Goal: Transaction & Acquisition: Purchase product/service

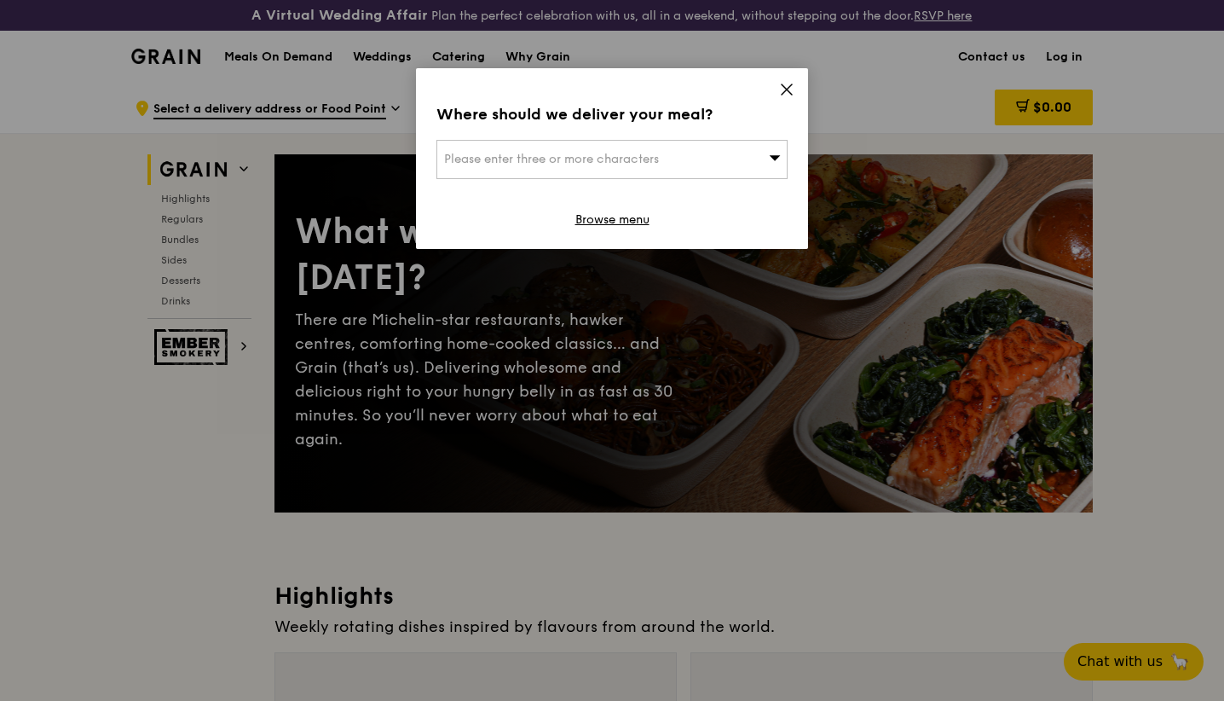
click at [729, 156] on div "Please enter three or more characters" at bounding box center [612, 159] width 351 height 39
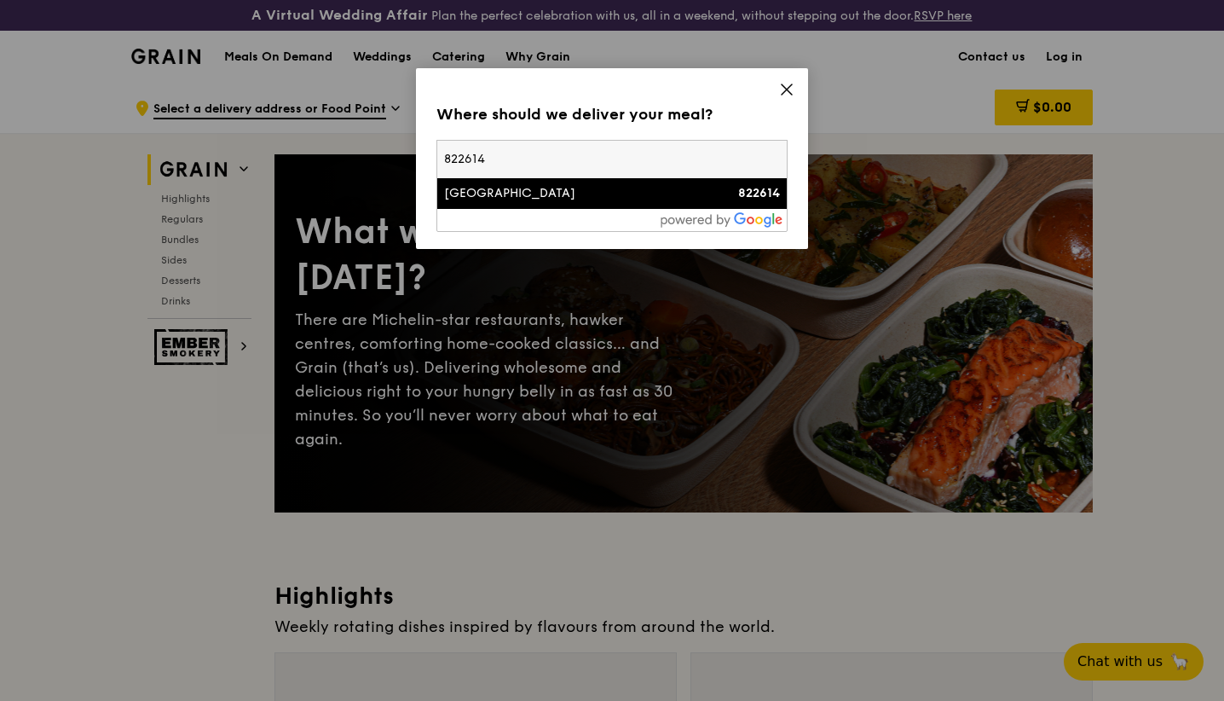
type input "822614"
click at [586, 199] on div "[GEOGRAPHIC_DATA]" at bounding box center [570, 193] width 252 height 17
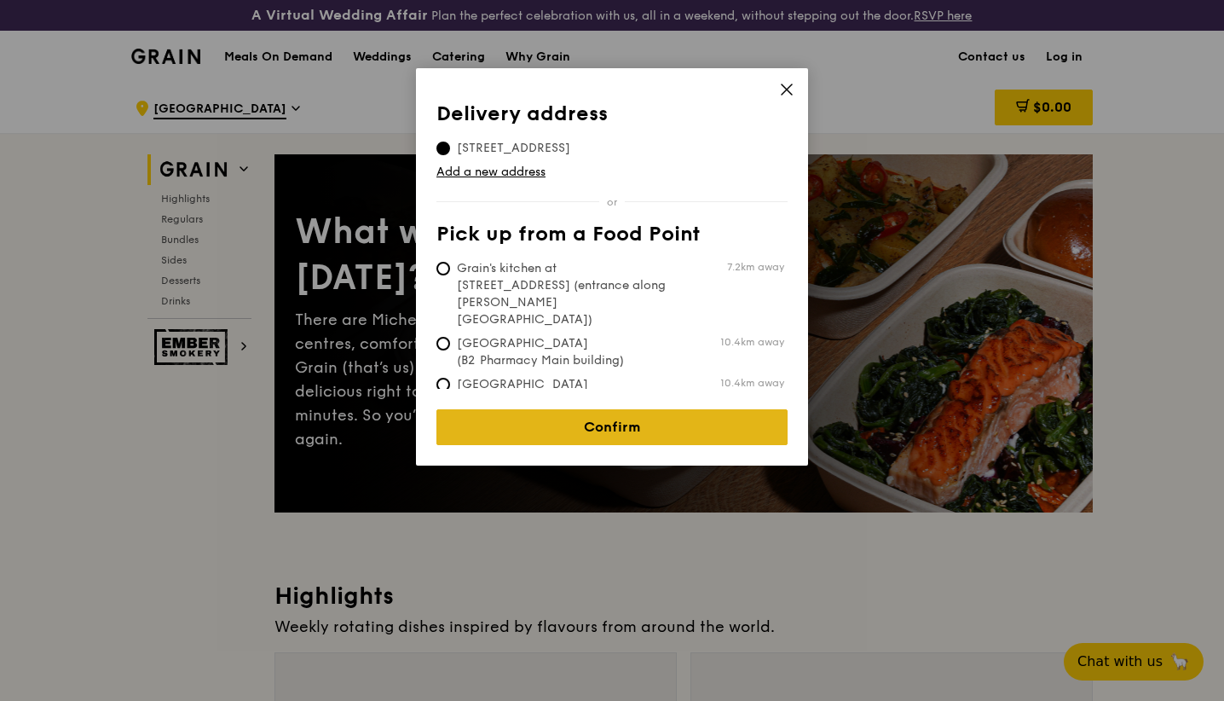
click at [665, 419] on link "Confirm" at bounding box center [612, 427] width 351 height 36
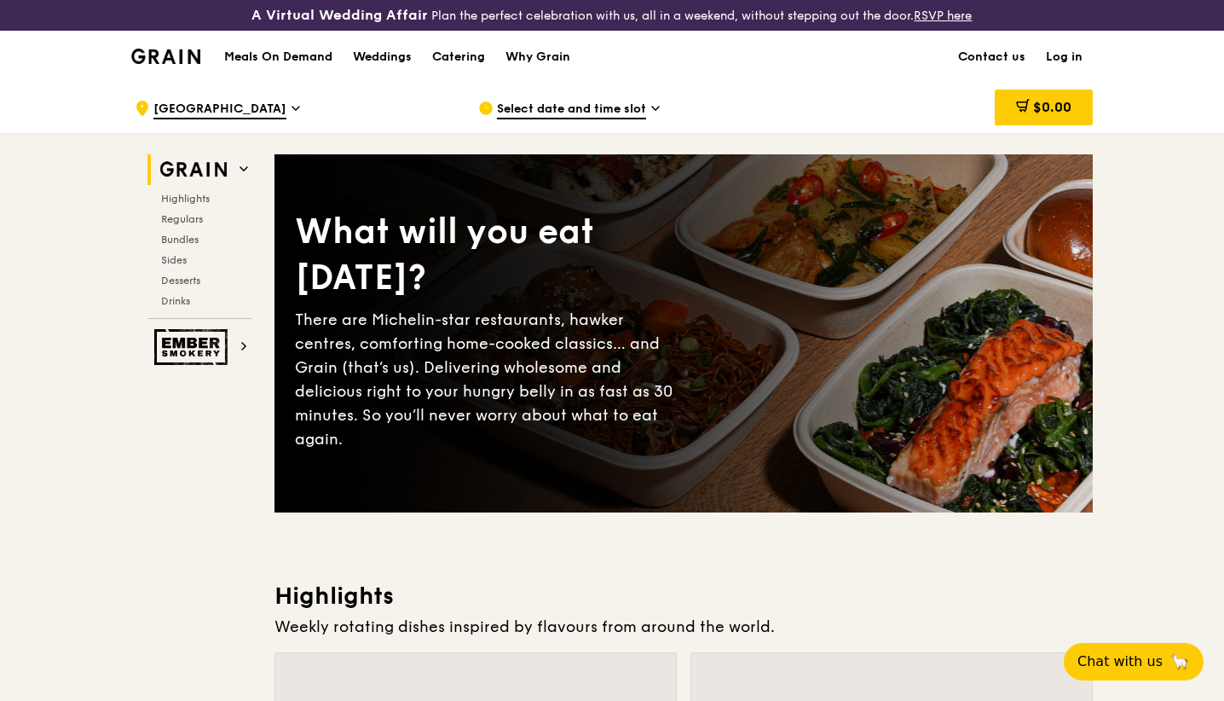
click at [653, 114] on icon at bounding box center [655, 108] width 9 height 15
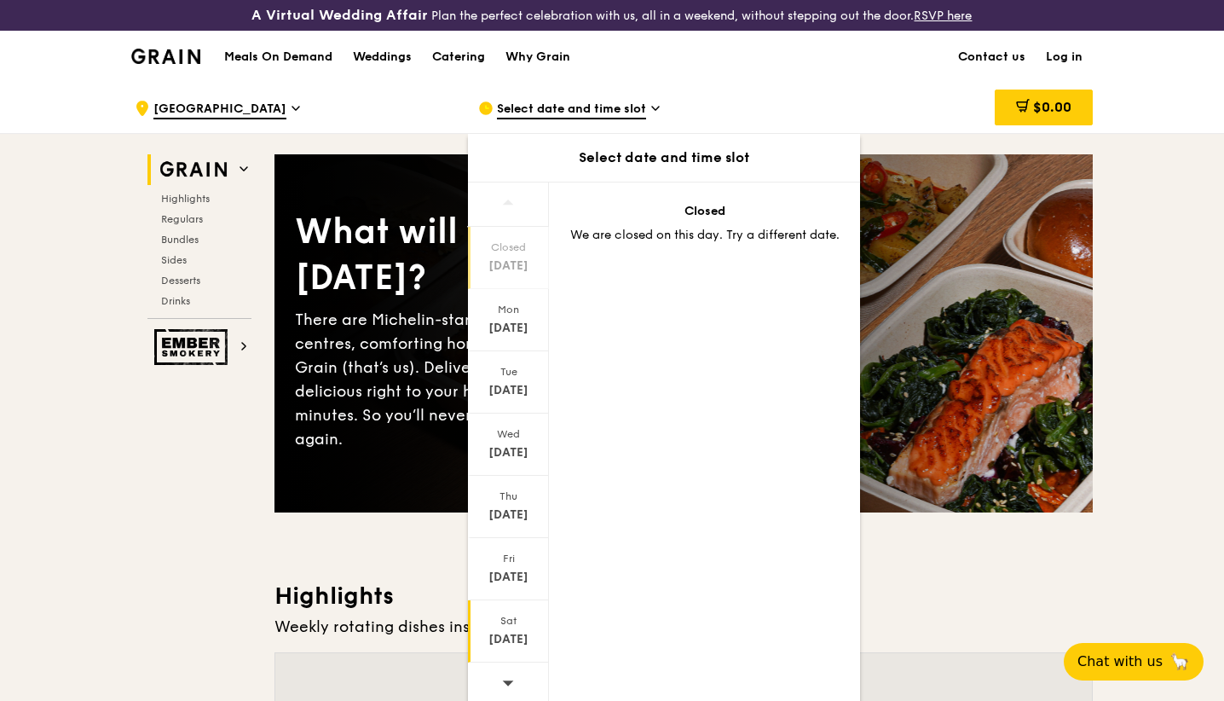
click at [512, 617] on div "Sat" at bounding box center [509, 621] width 76 height 14
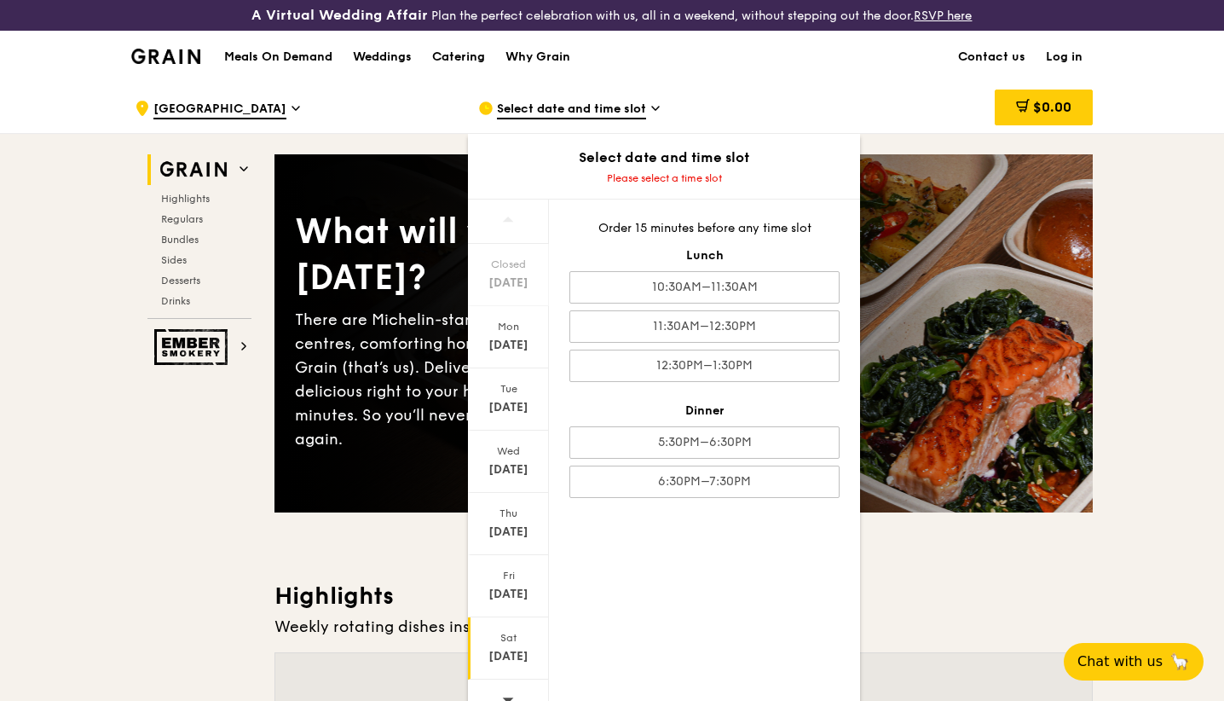
click at [652, 107] on icon at bounding box center [655, 108] width 7 height 3
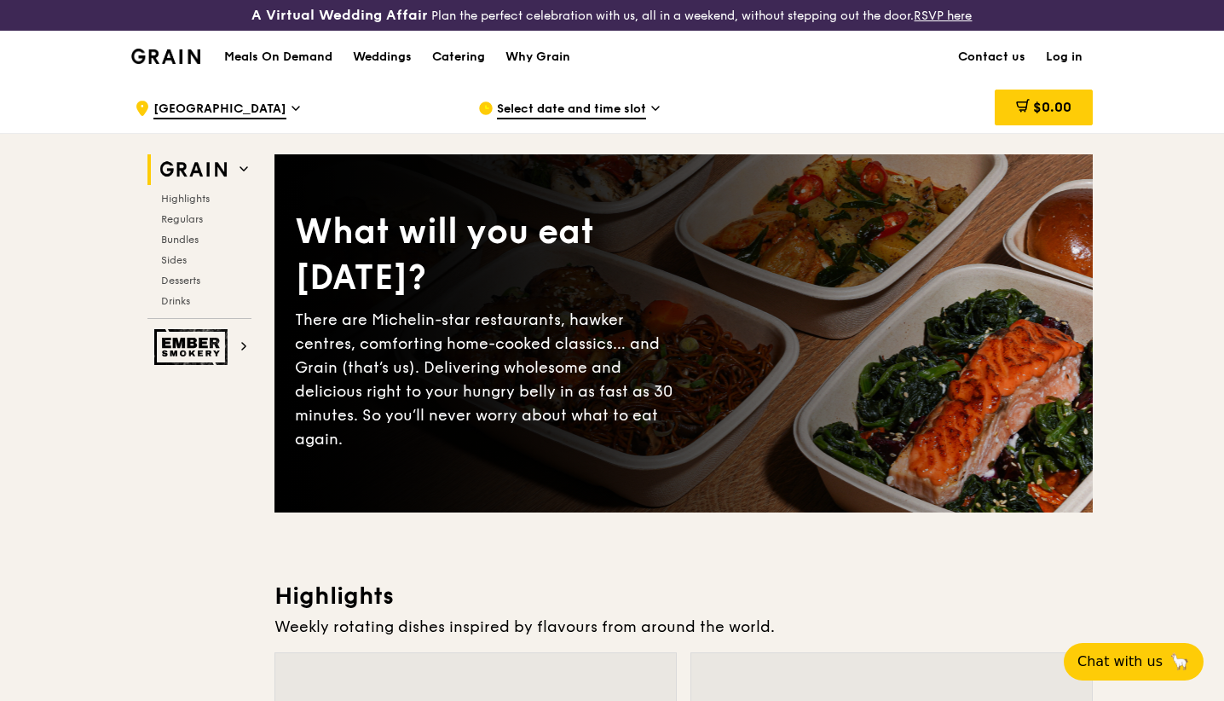
click at [652, 107] on icon at bounding box center [655, 108] width 7 height 3
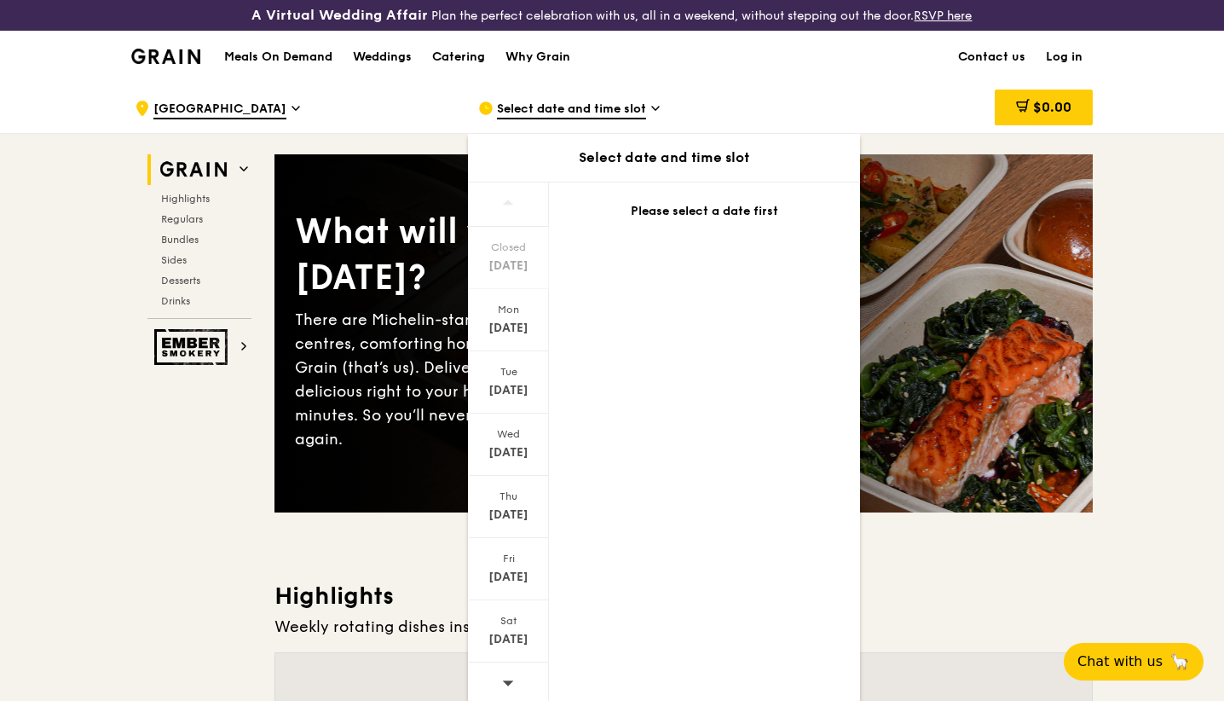
scroll to position [24, 0]
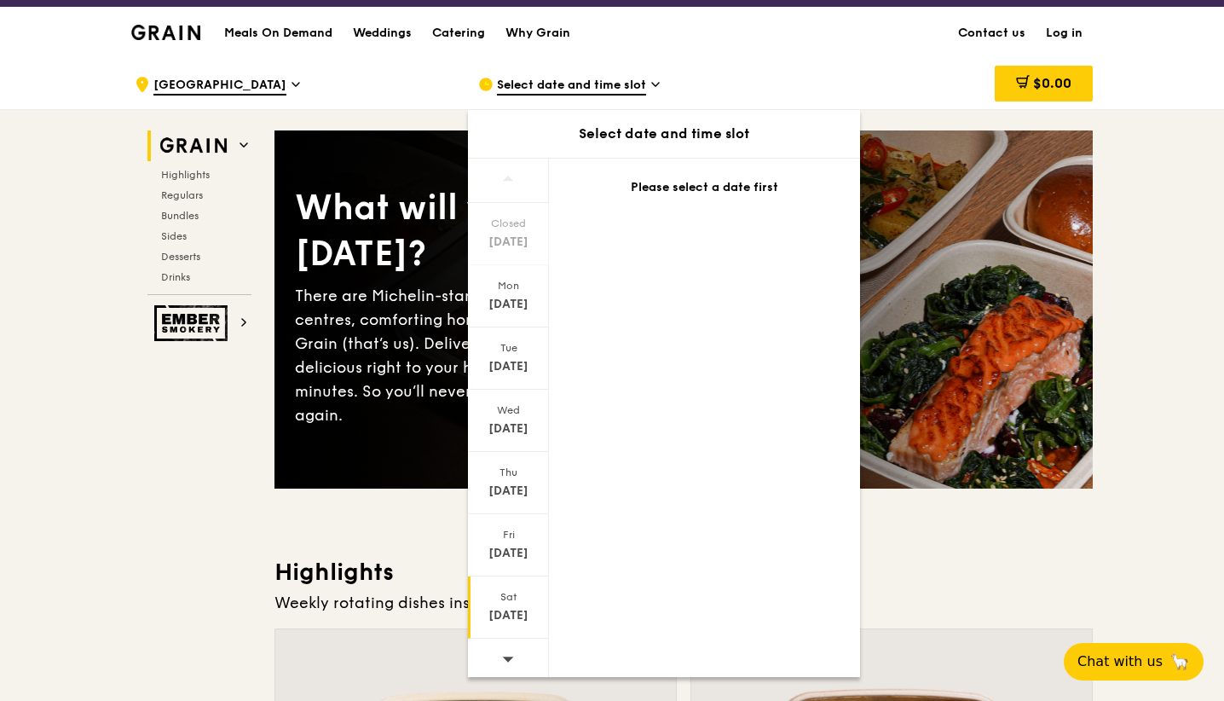
click at [492, 609] on div "[DATE]" at bounding box center [509, 615] width 76 height 17
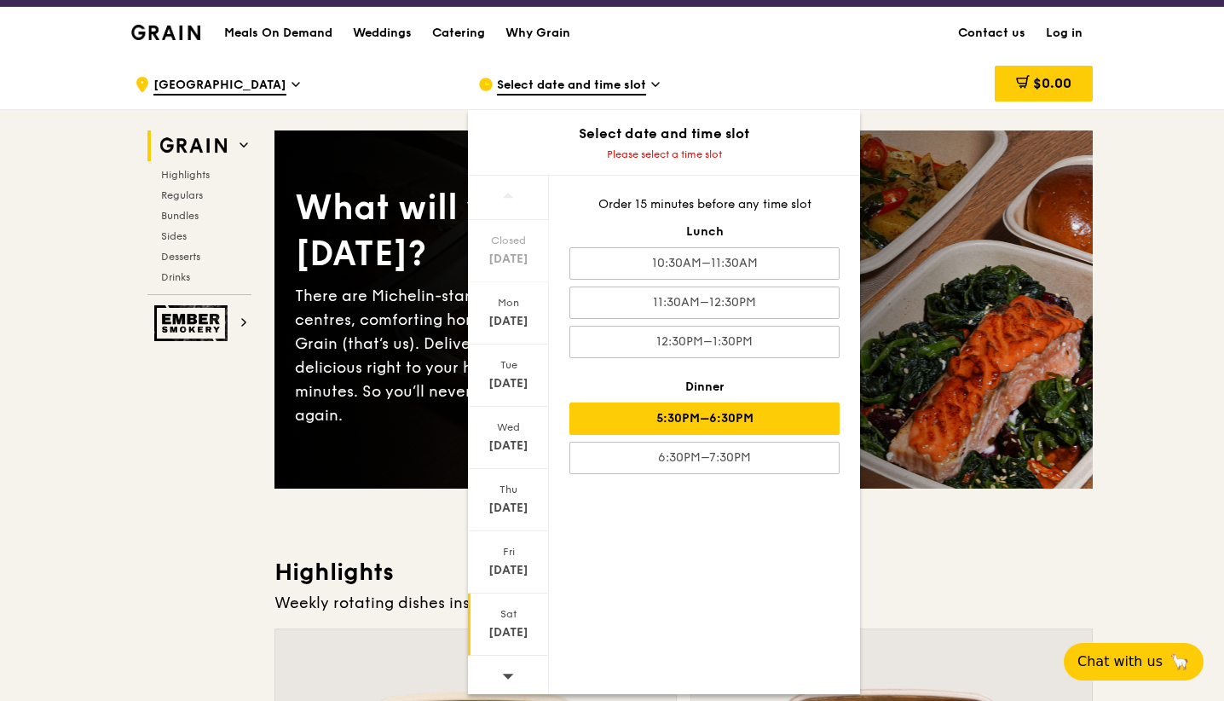
click at [779, 417] on div "5:30PM–6:30PM" at bounding box center [705, 418] width 270 height 32
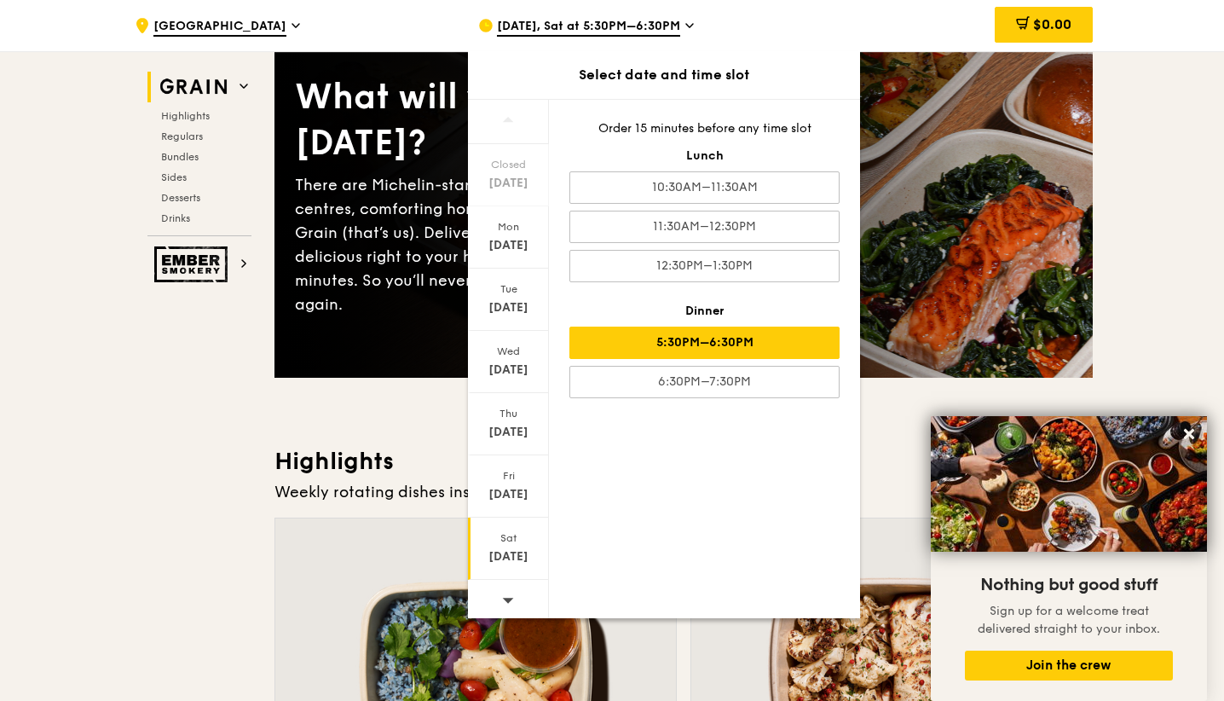
scroll to position [137, 0]
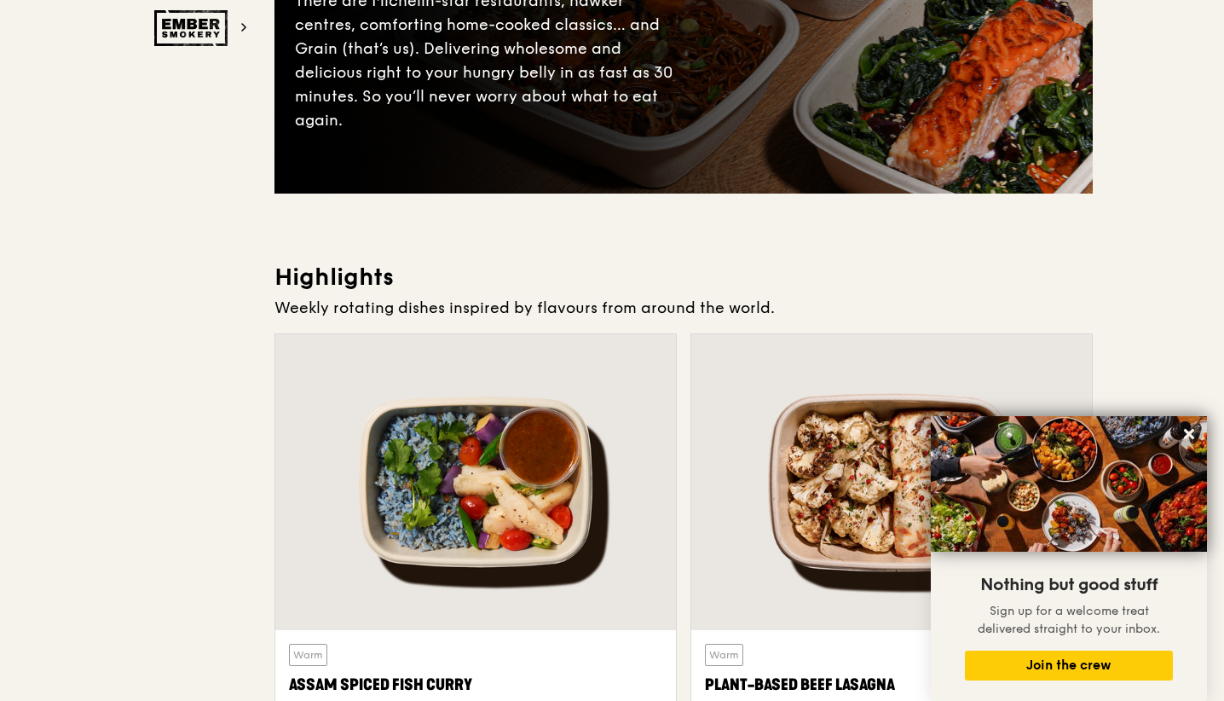
scroll to position [756, 0]
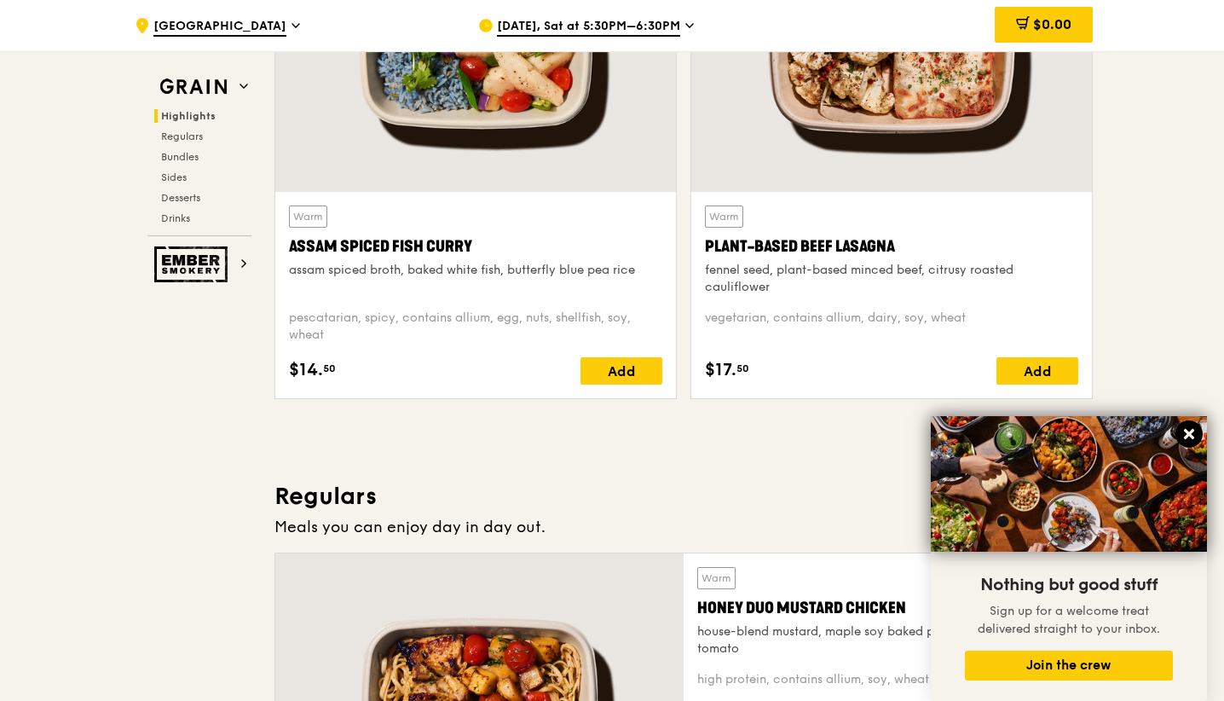
click at [1198, 439] on button at bounding box center [1189, 433] width 27 height 27
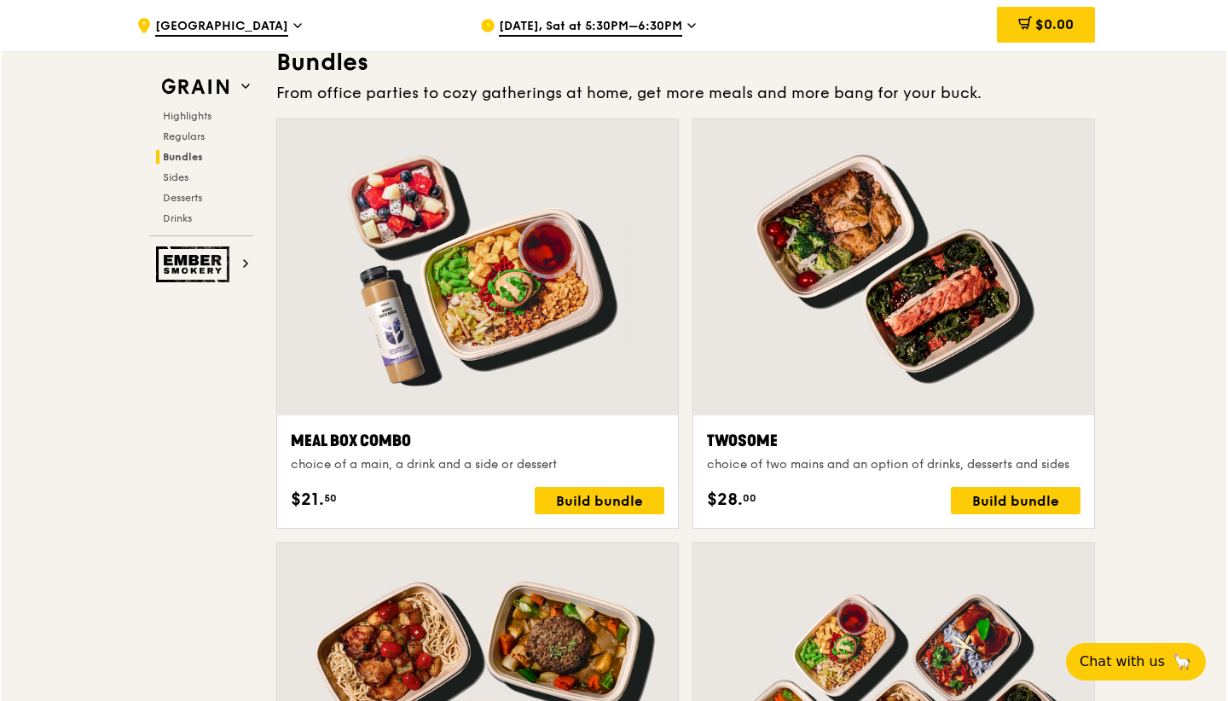
scroll to position [2865, 0]
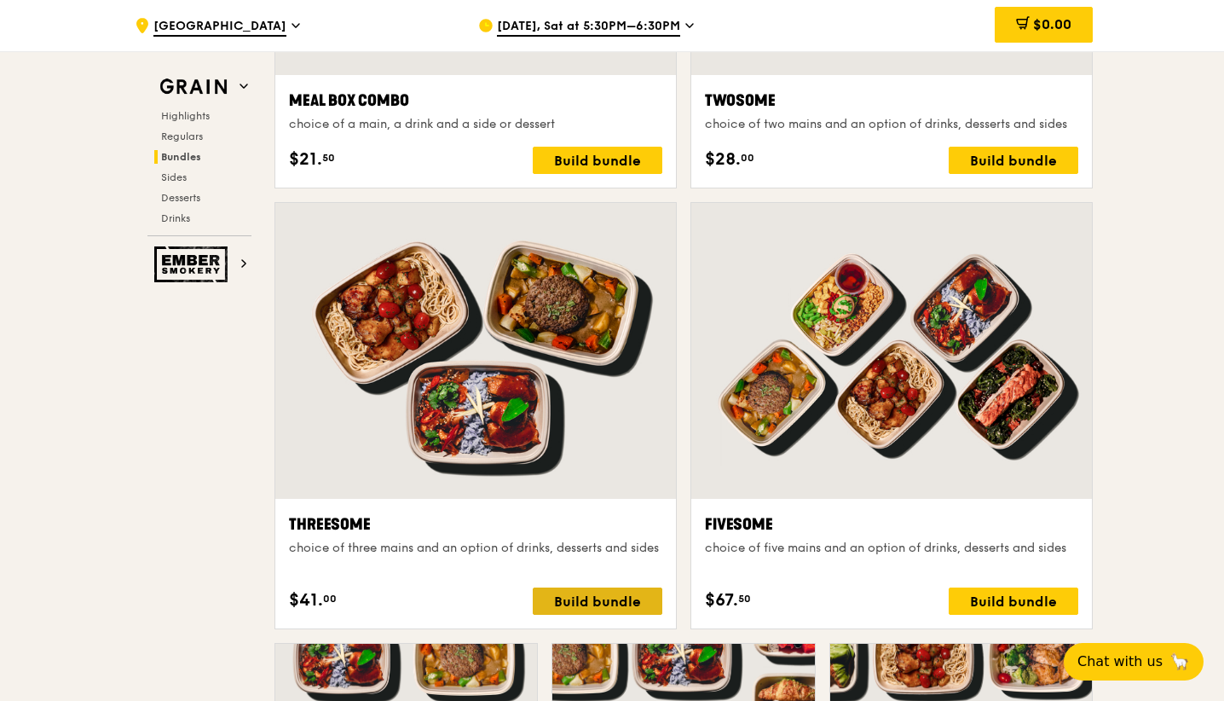
click at [624, 600] on div "Build bundle" at bounding box center [598, 600] width 130 height 27
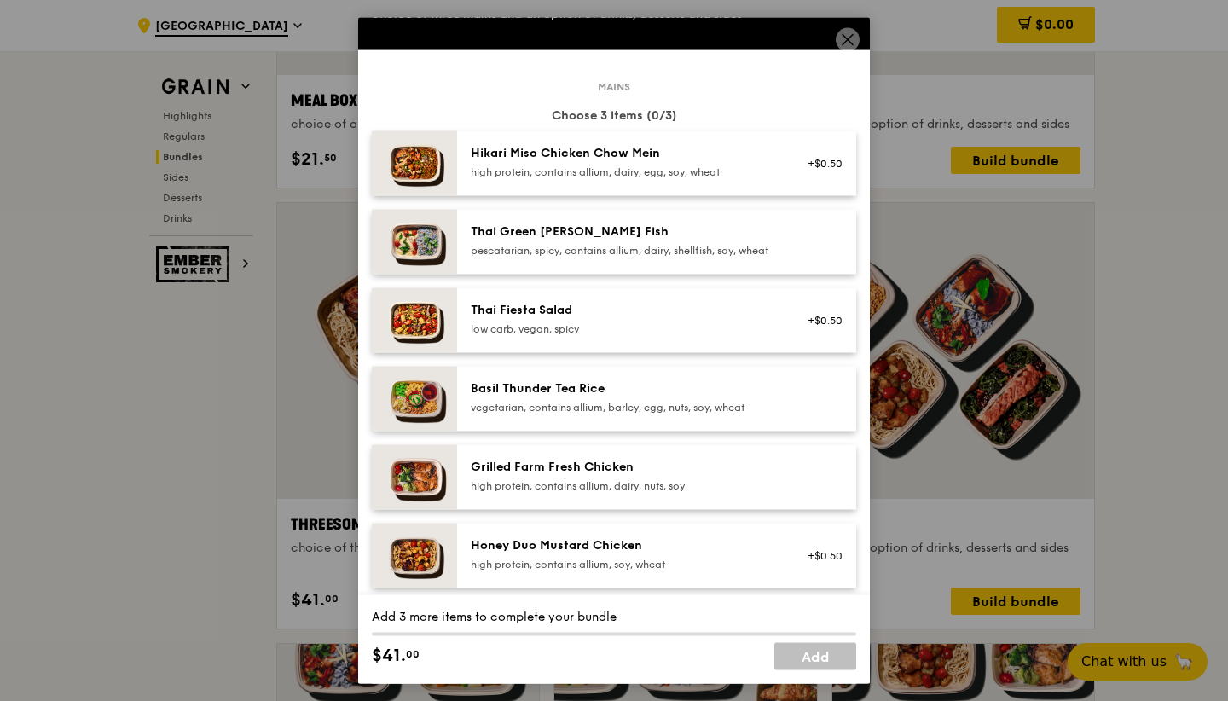
scroll to position [168, 0]
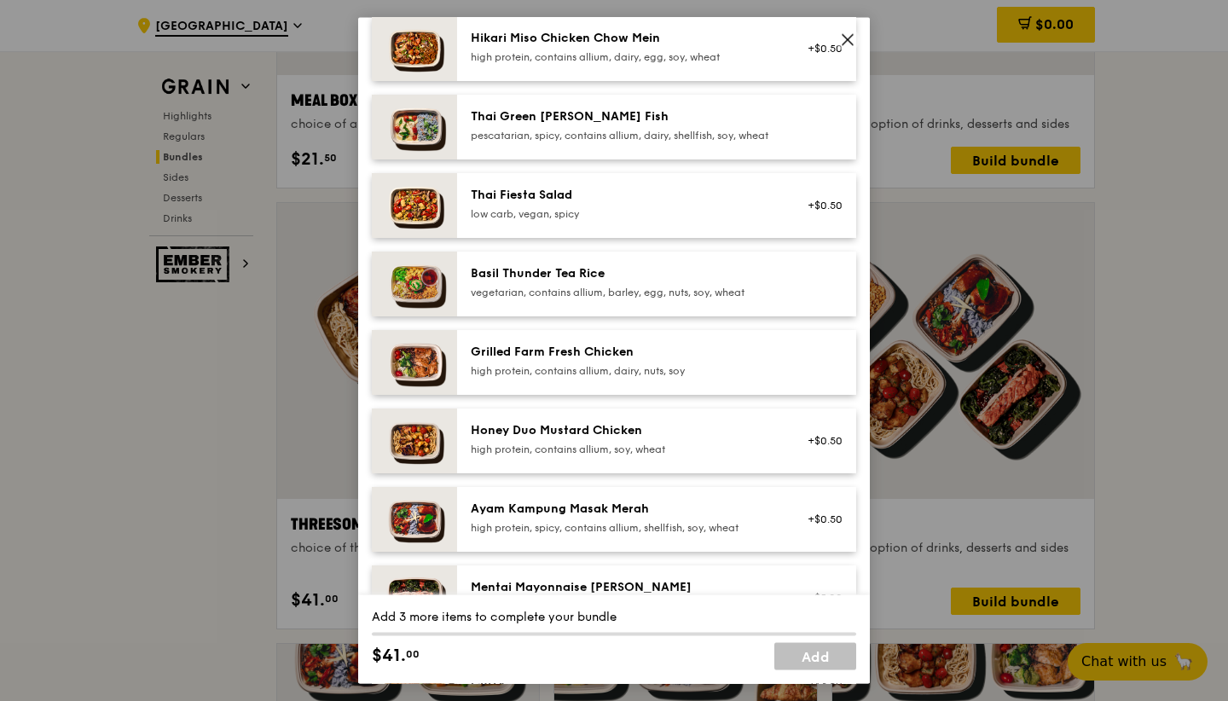
click at [621, 456] on div "Honey Duo Mustard Chicken high protein, contains allium, soy, wheat" at bounding box center [624, 439] width 306 height 34
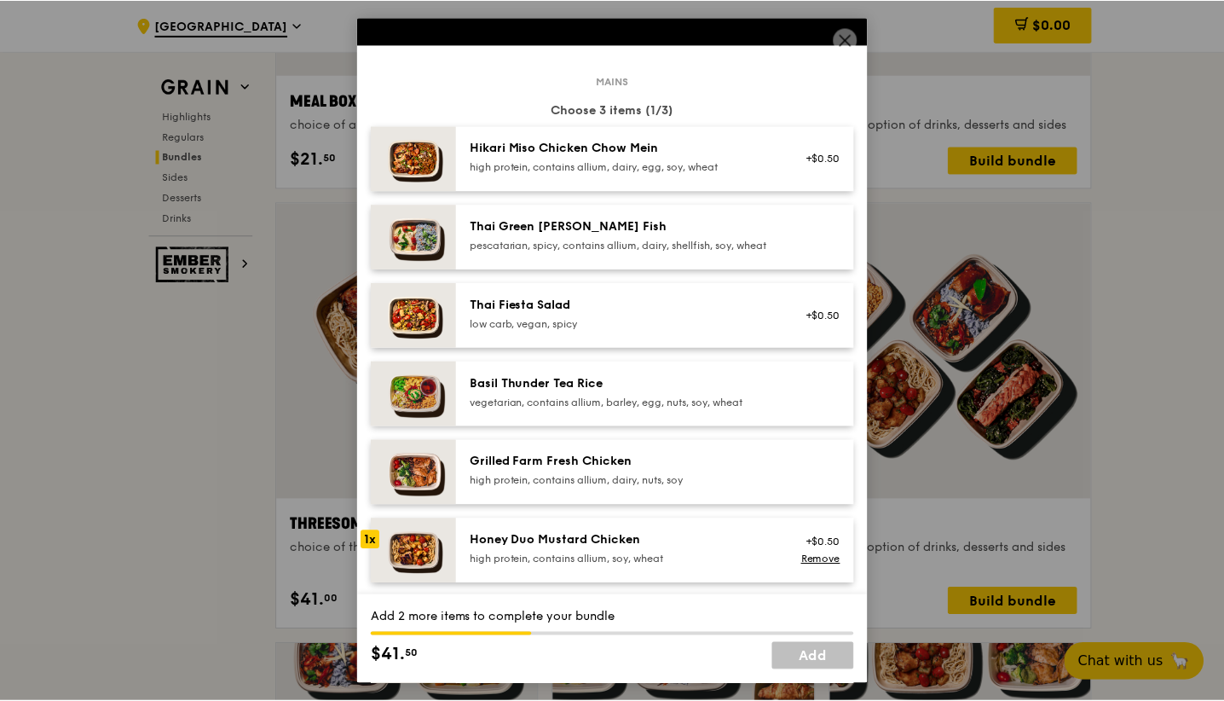
scroll to position [88, 0]
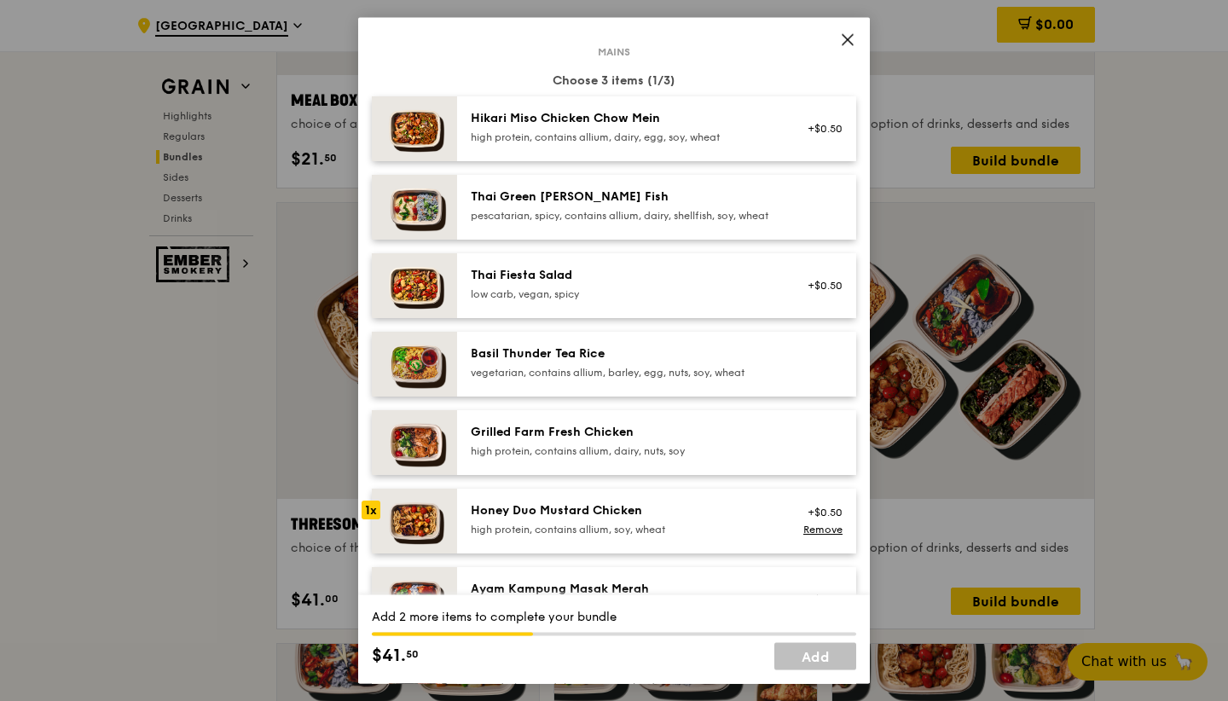
click at [844, 45] on icon at bounding box center [847, 39] width 15 height 15
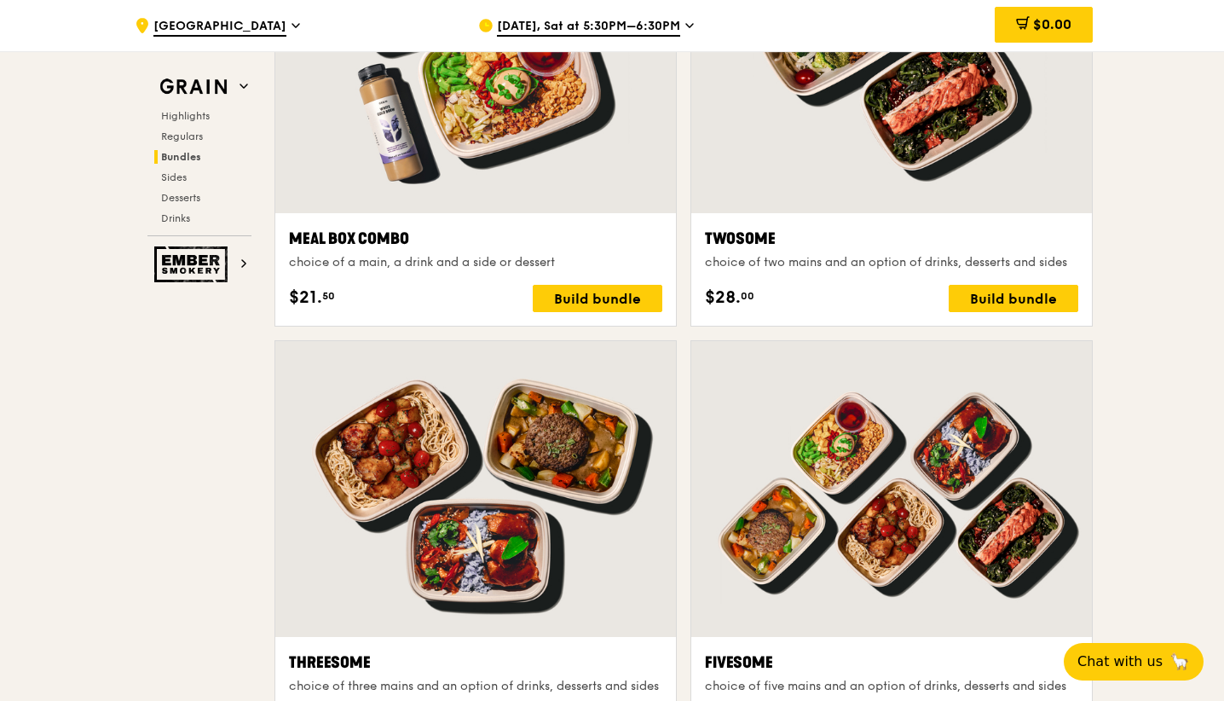
scroll to position [2897, 0]
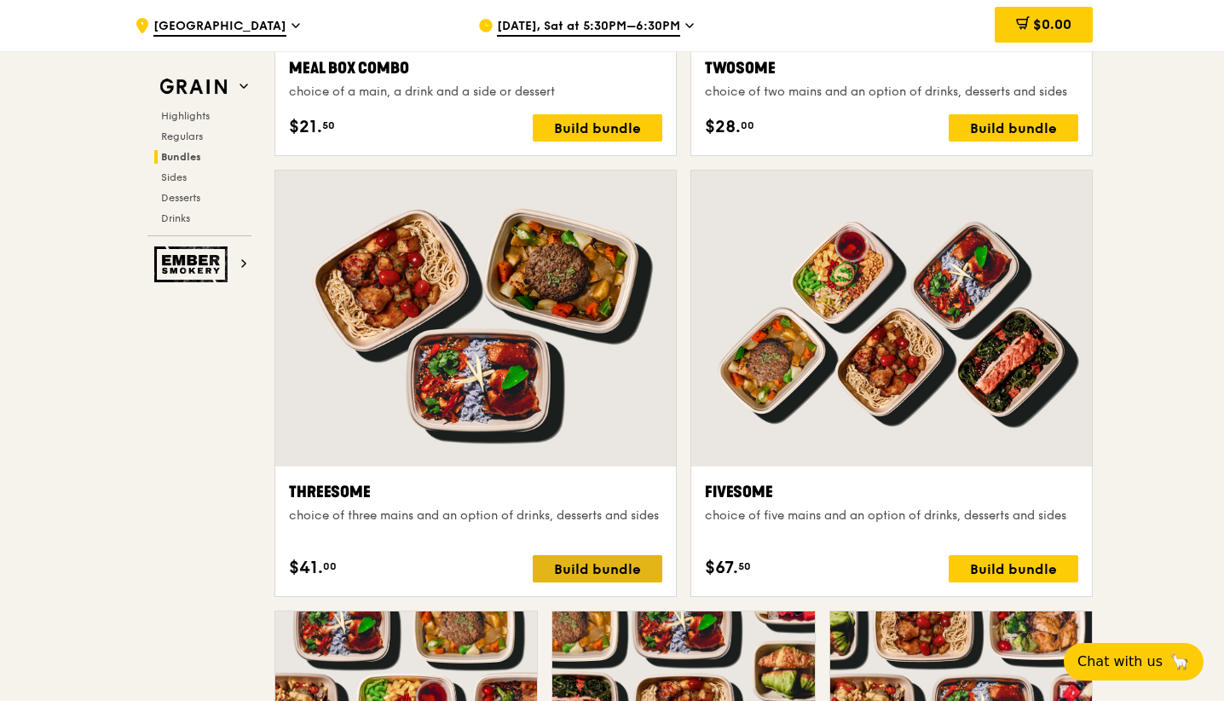
click at [574, 562] on div "Build bundle" at bounding box center [598, 568] width 130 height 27
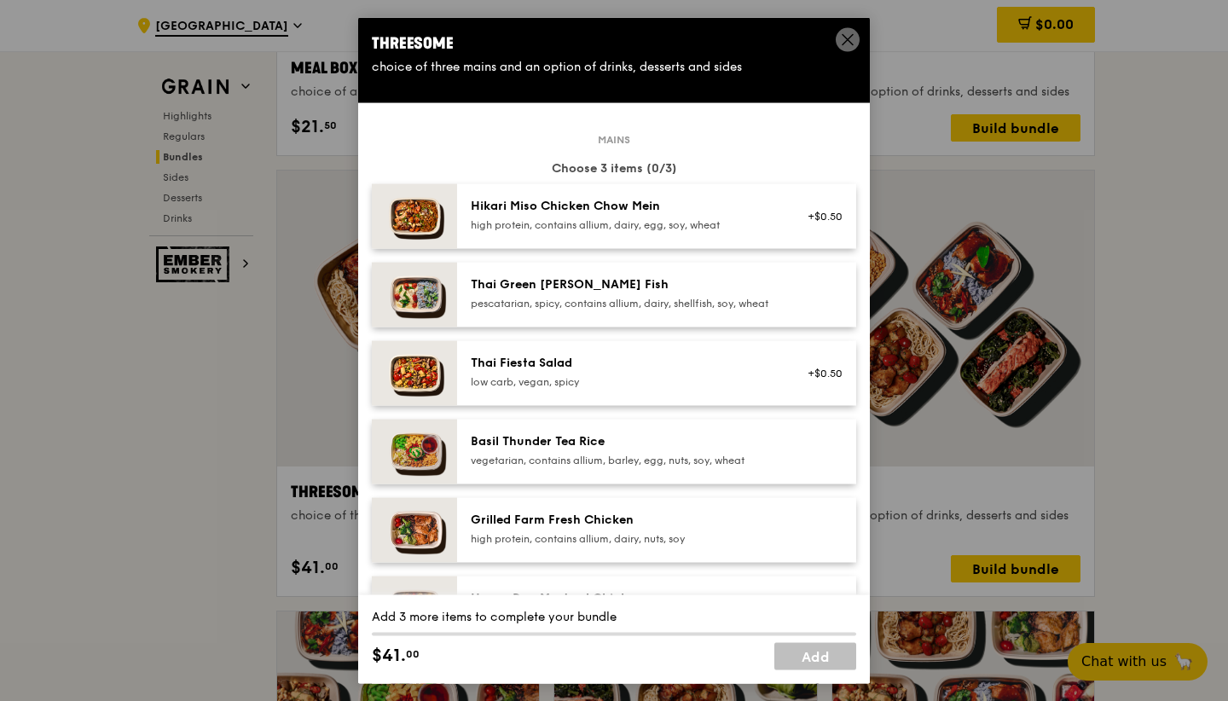
click at [622, 215] on div "Hikari Miso Chicken Chow Mein" at bounding box center [624, 206] width 306 height 17
click at [803, 231] on link "Remove" at bounding box center [822, 225] width 39 height 12
click at [849, 49] on span at bounding box center [847, 42] width 15 height 19
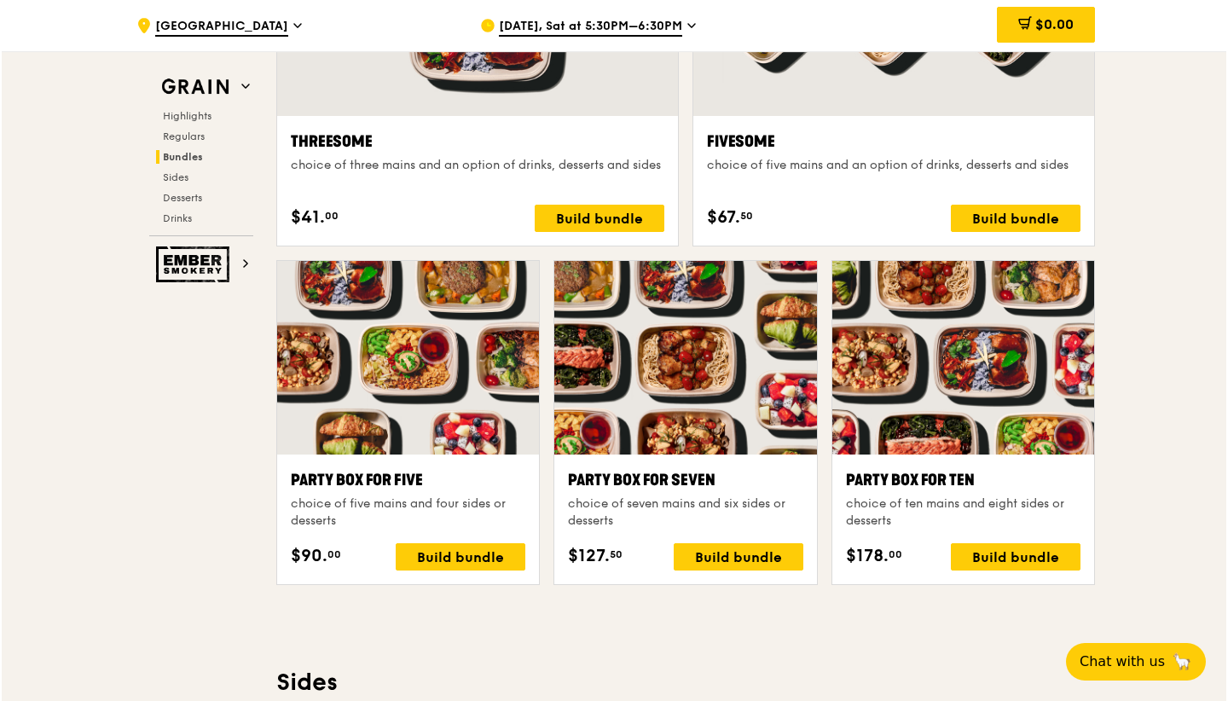
scroll to position [3040, 0]
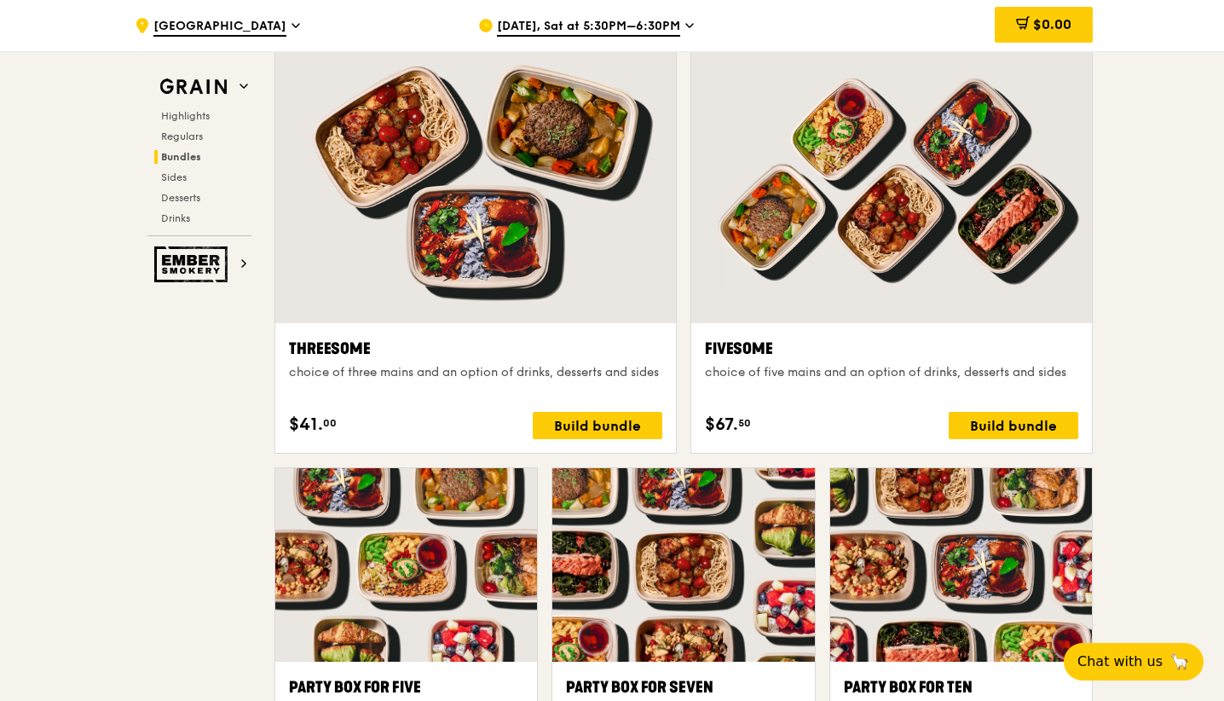
click at [507, 315] on div at bounding box center [475, 175] width 401 height 296
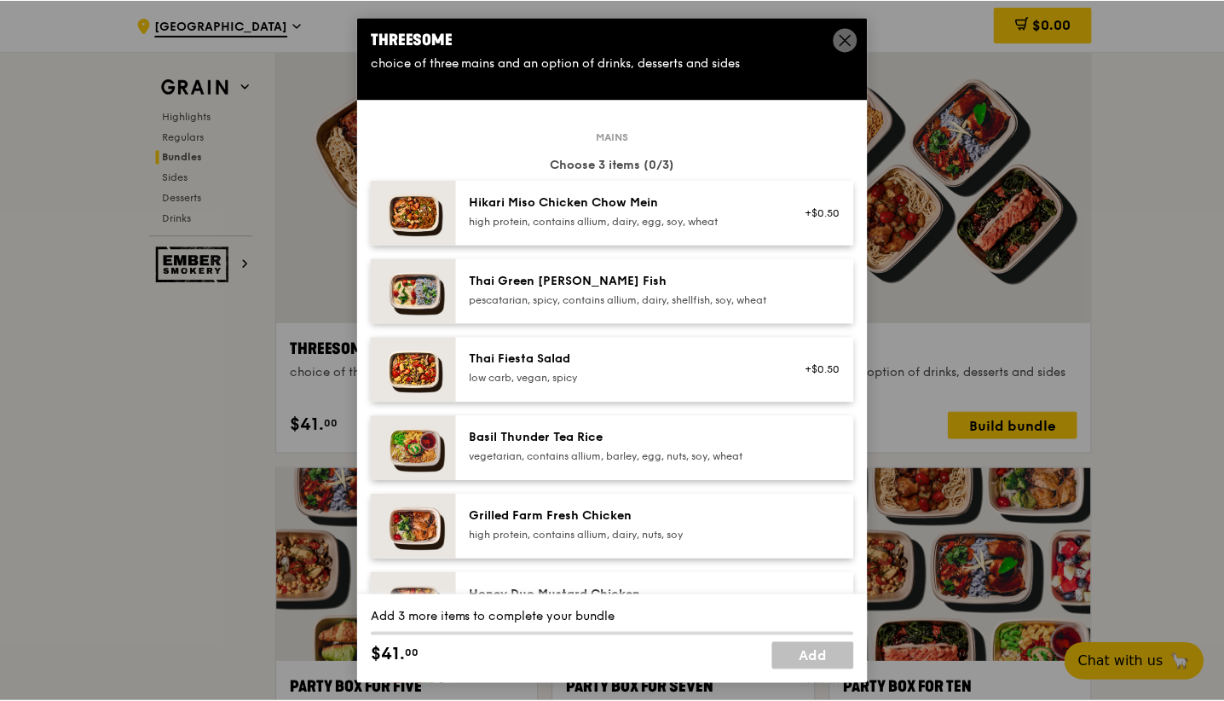
scroll to position [7, 0]
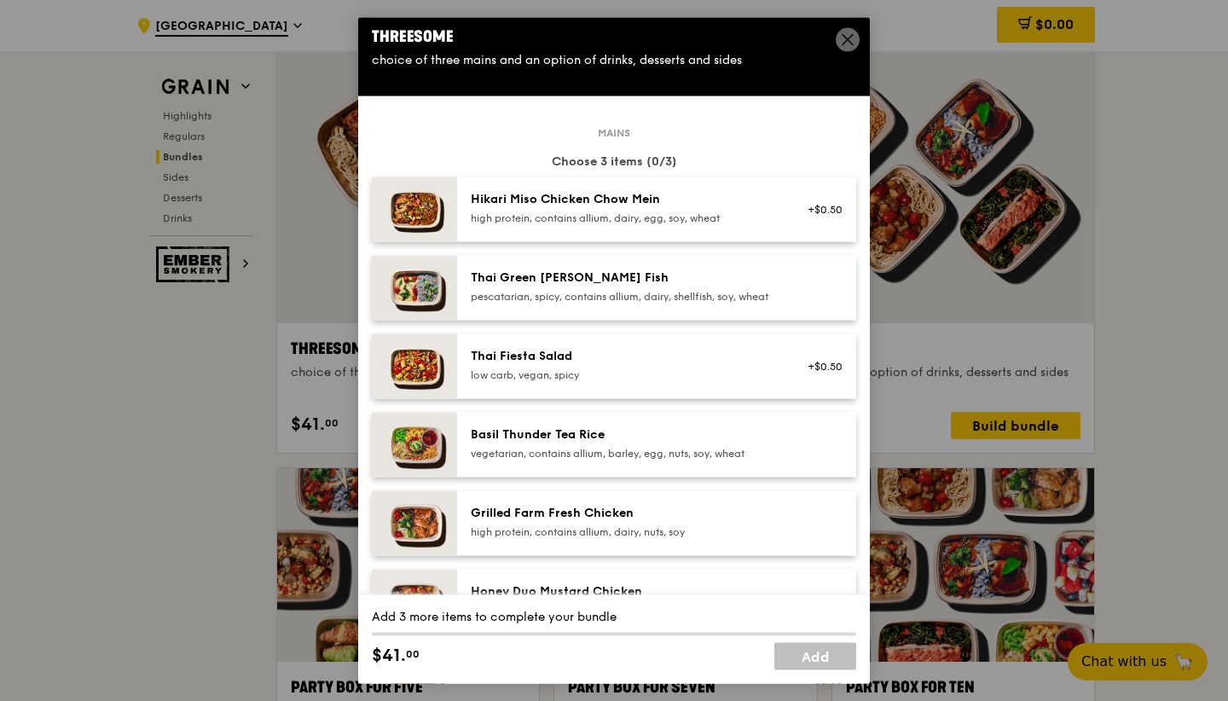
click at [841, 37] on span at bounding box center [848, 40] width 24 height 24
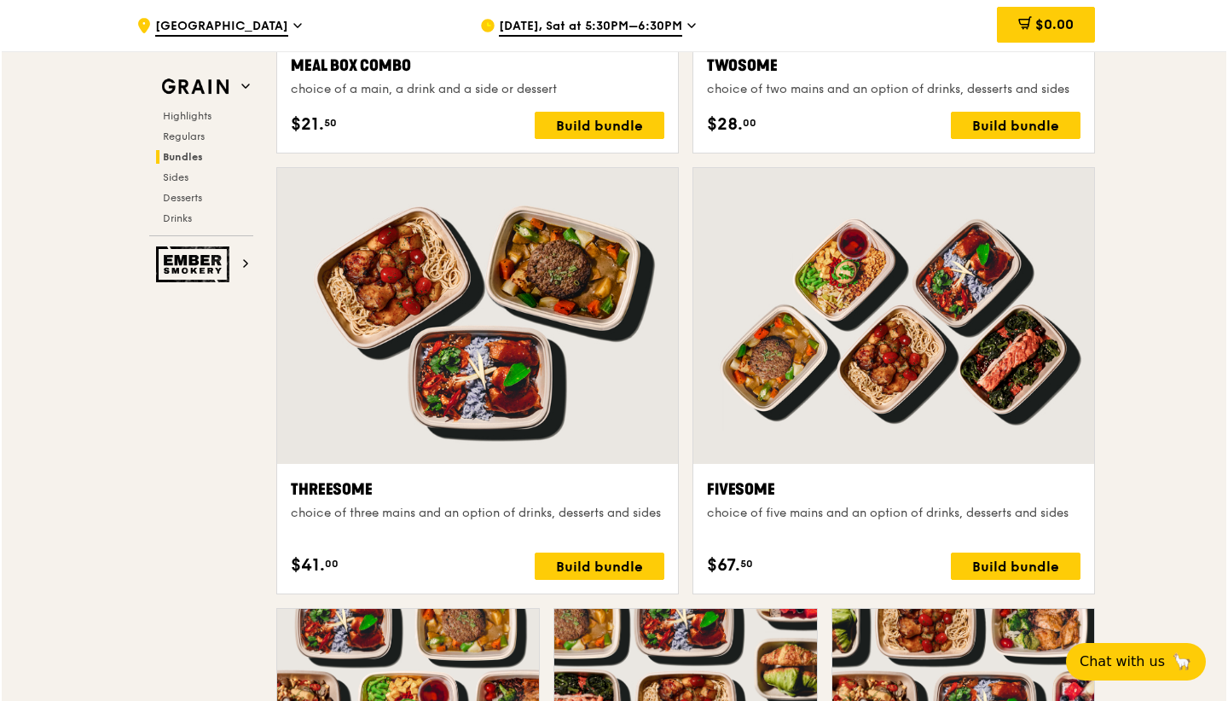
scroll to position [3107, 0]
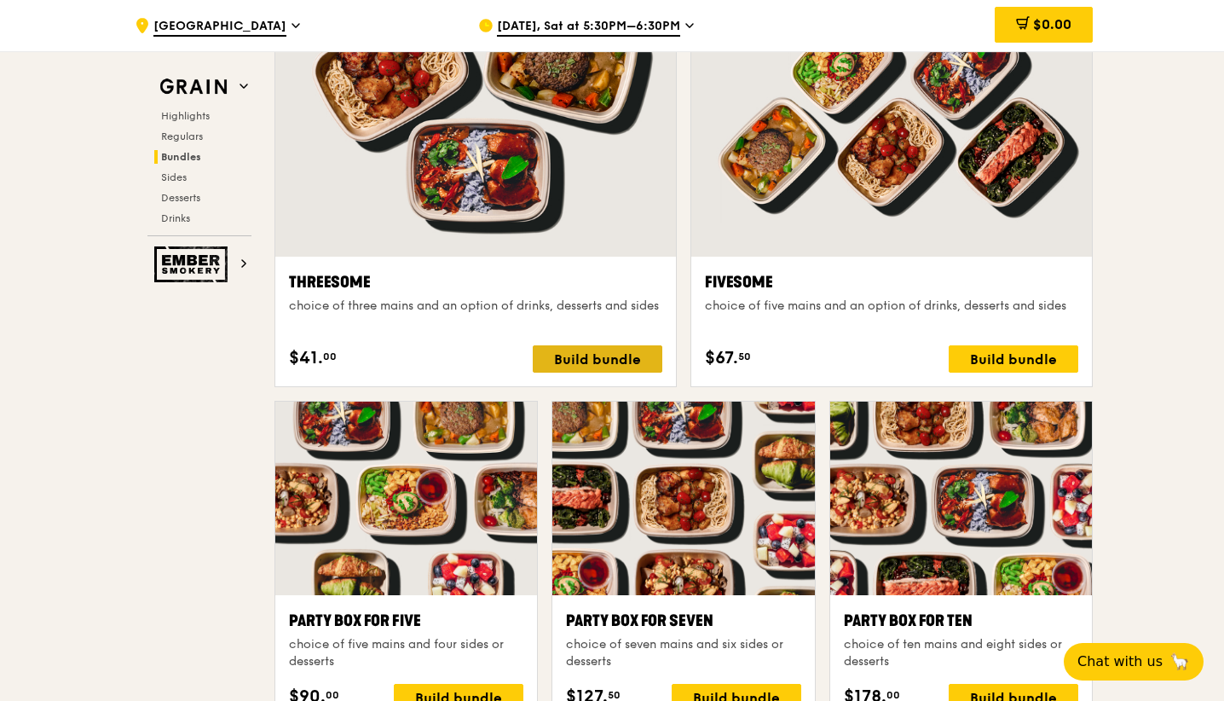
click at [646, 362] on div "Build bundle" at bounding box center [598, 358] width 130 height 27
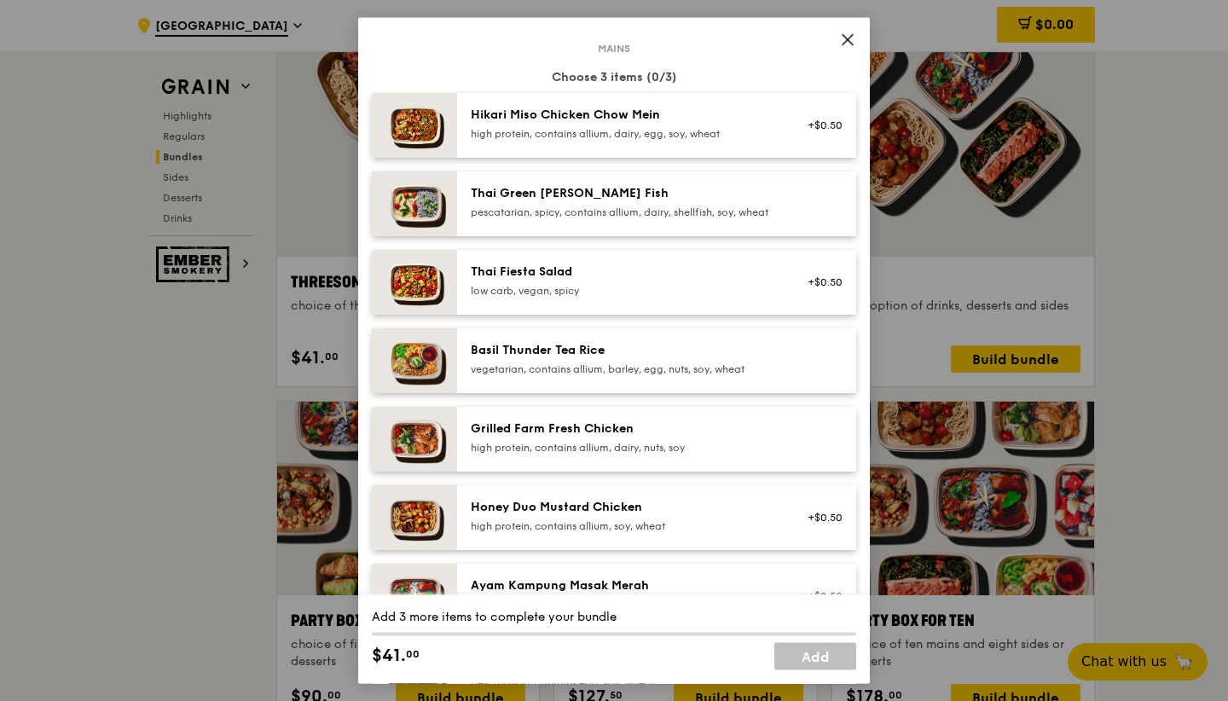
click at [616, 454] on div "high protein, contains allium, dairy, nuts, soy" at bounding box center [624, 448] width 306 height 14
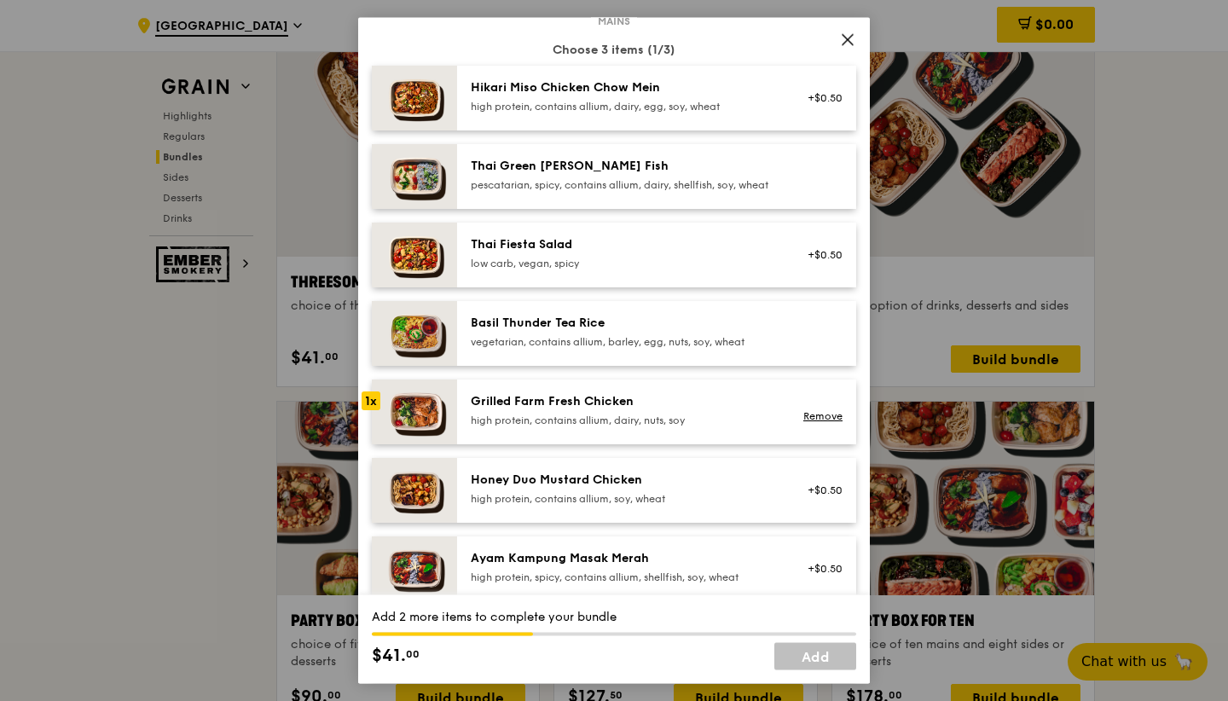
click at [605, 489] on div "Honey Duo Mustard Chicken" at bounding box center [624, 479] width 306 height 17
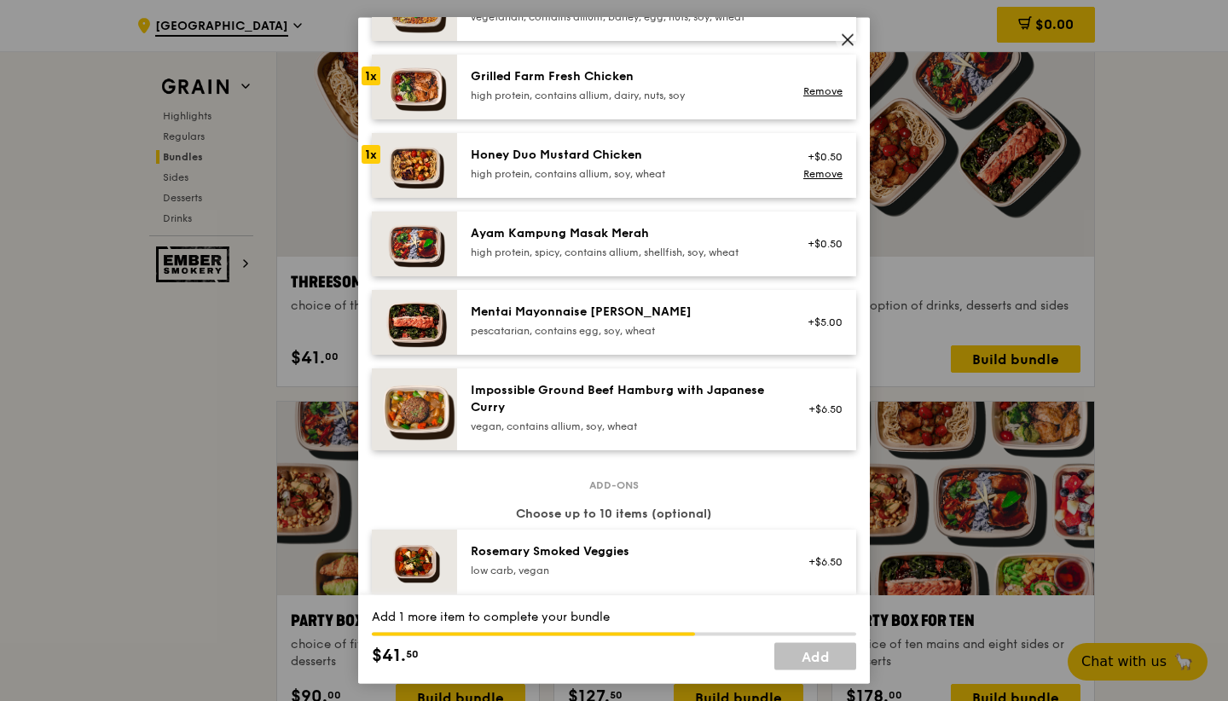
scroll to position [440, 0]
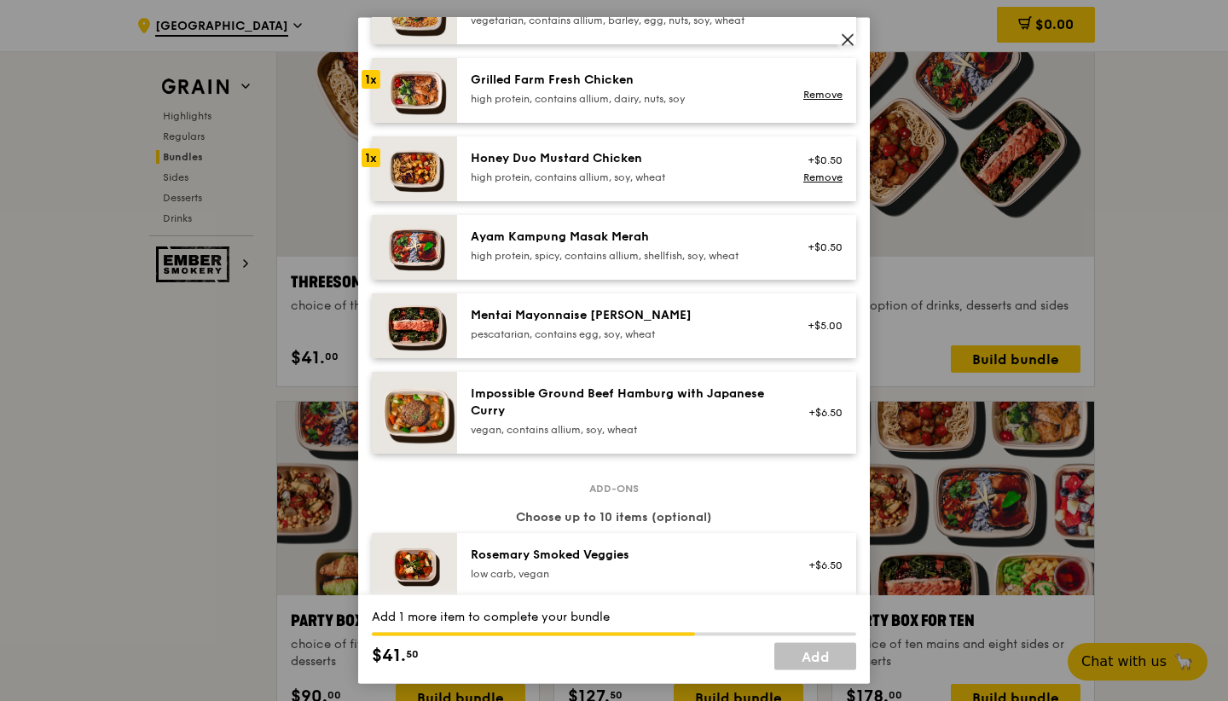
click at [685, 175] on div "Honey Duo Mustard Chicken high protein, contains allium, soy, wheat +$0.50 Remo…" at bounding box center [656, 168] width 399 height 65
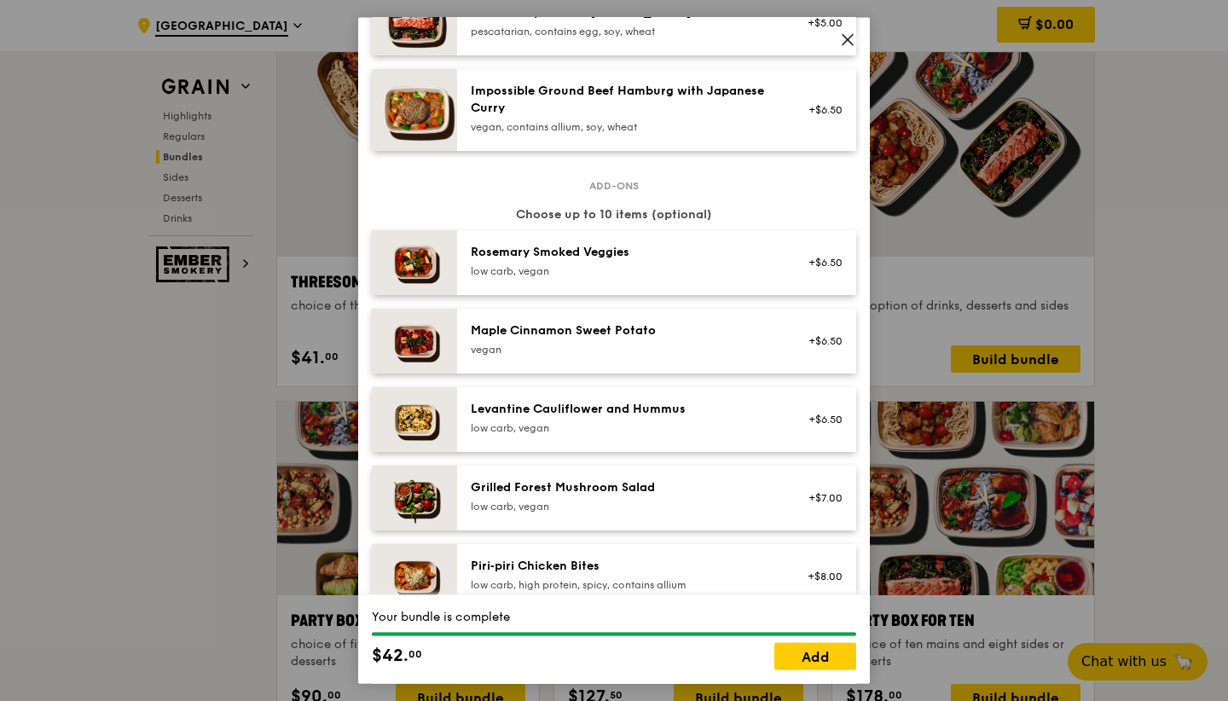
scroll to position [755, 0]
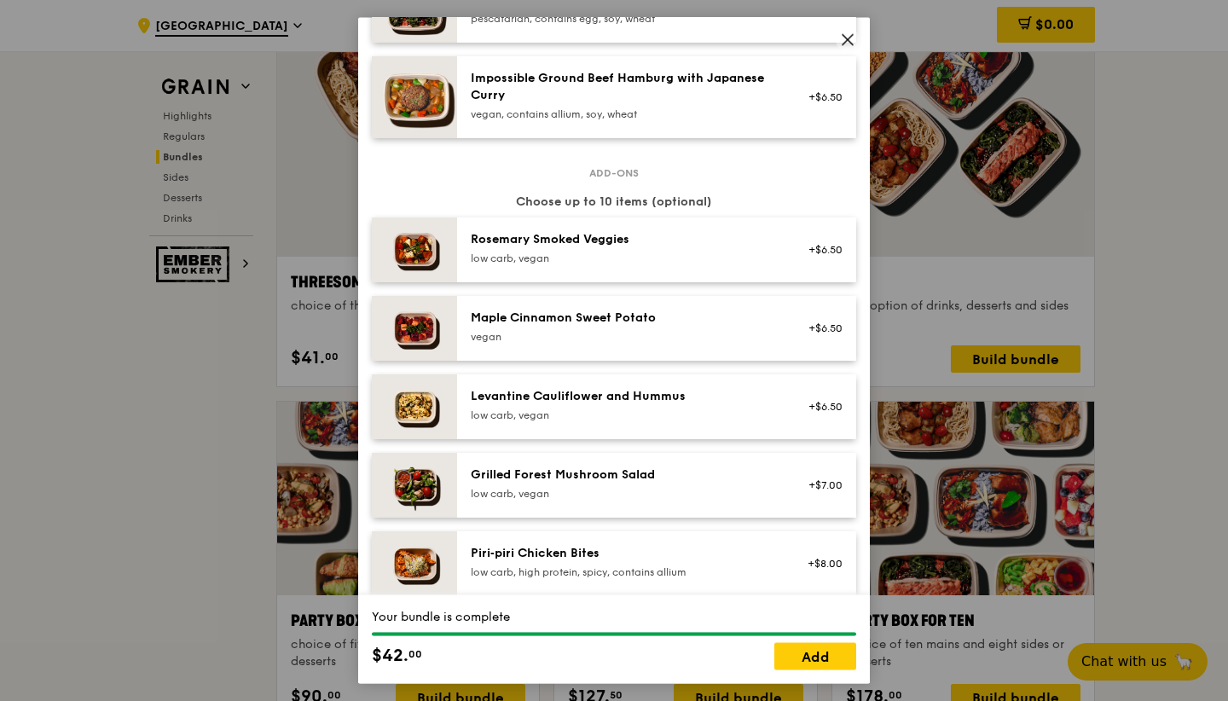
click at [650, 248] on div "[PERSON_NAME] Smoked Veggies low carb, vegan +$6.50" at bounding box center [656, 249] width 399 height 65
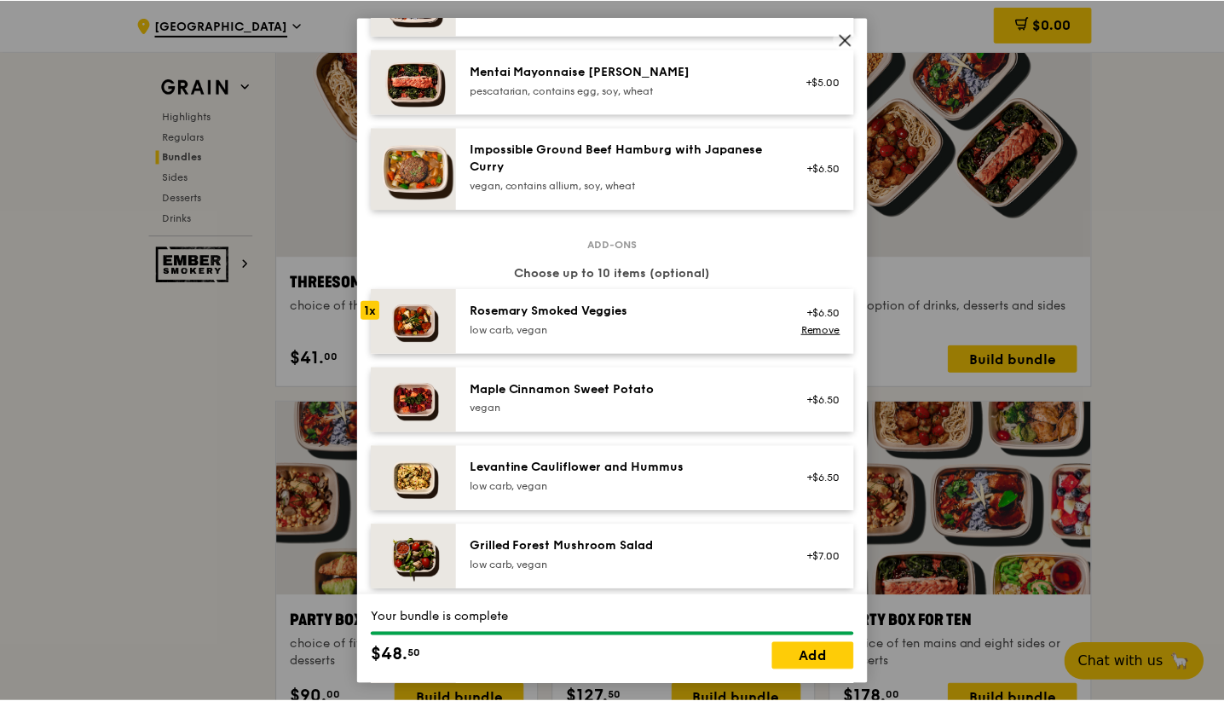
scroll to position [725, 0]
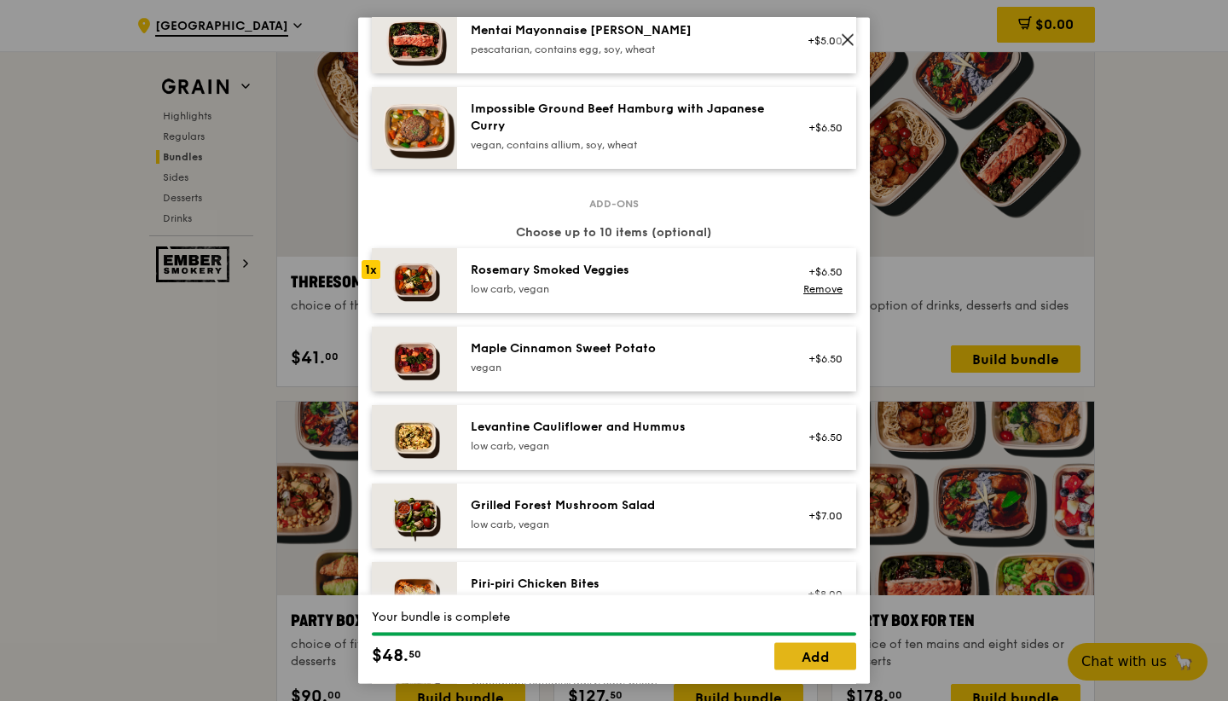
click at [805, 649] on link "Add" at bounding box center [815, 655] width 82 height 27
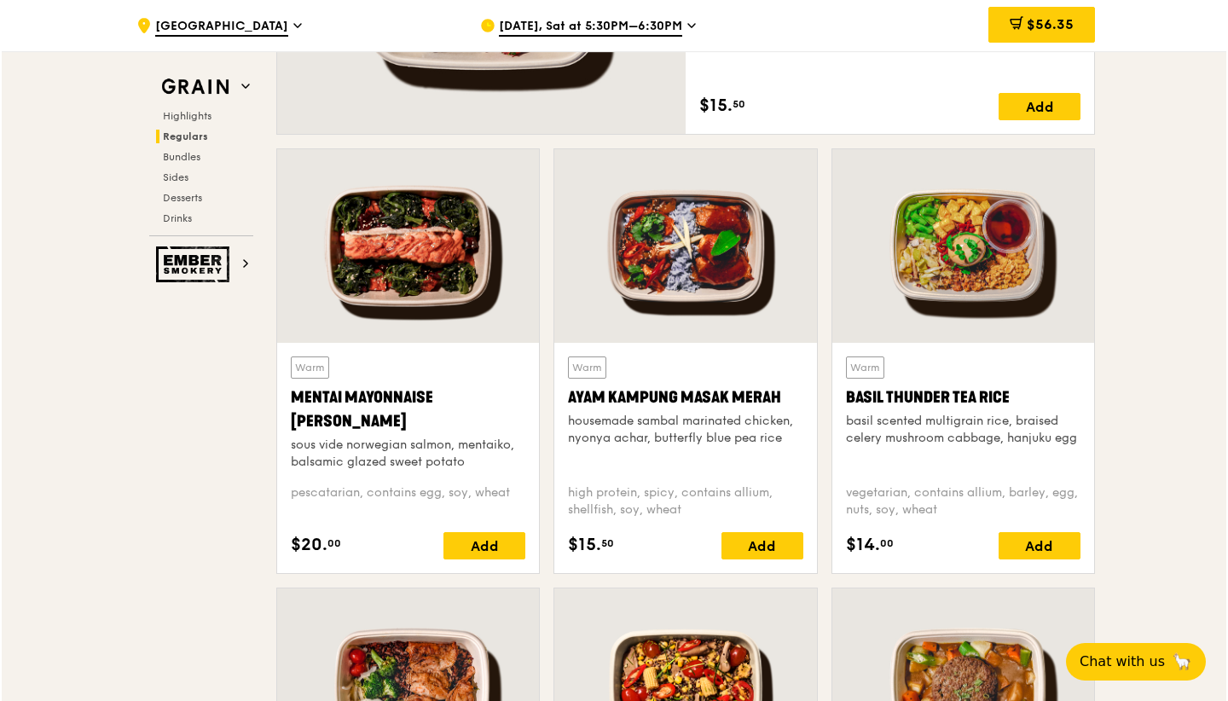
scroll to position [2535, 0]
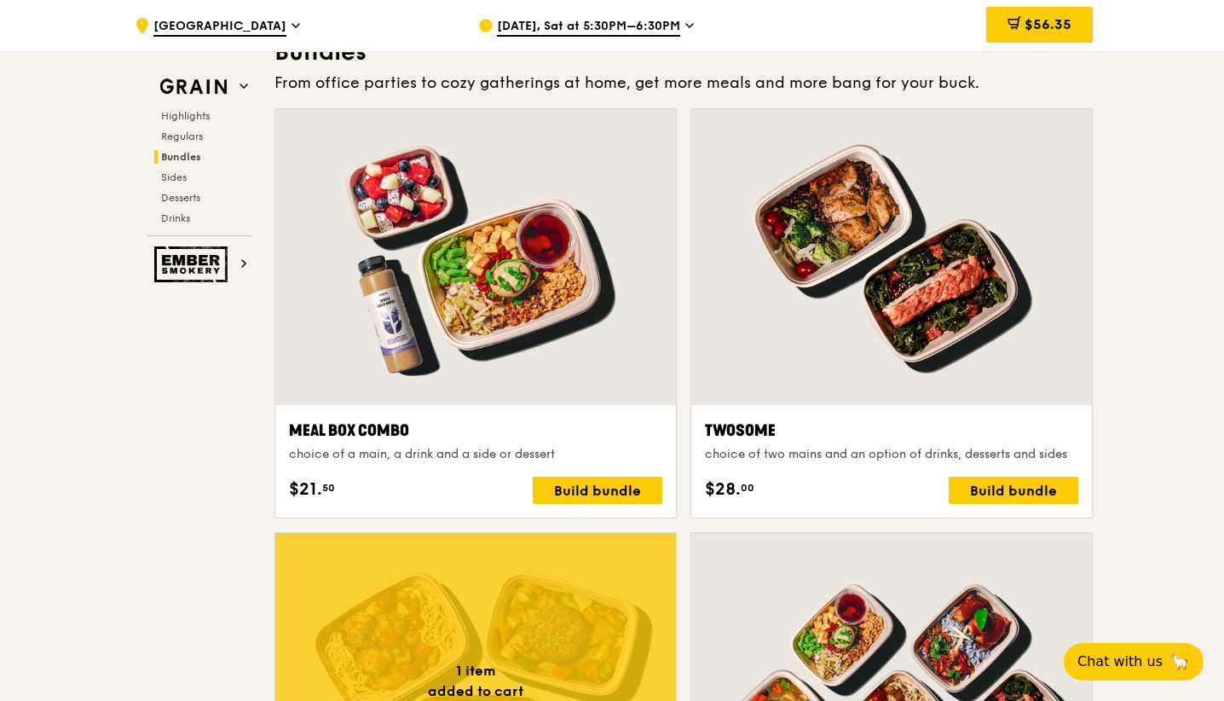
click at [562, 306] on div at bounding box center [475, 257] width 401 height 296
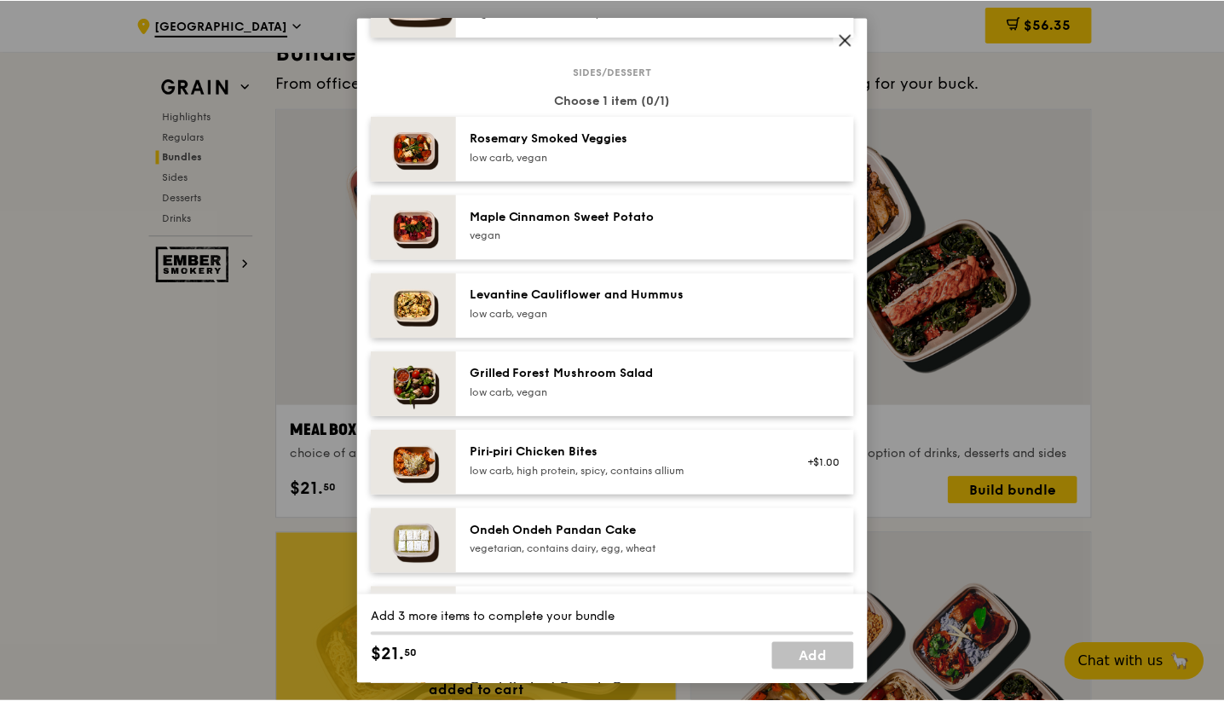
scroll to position [914, 0]
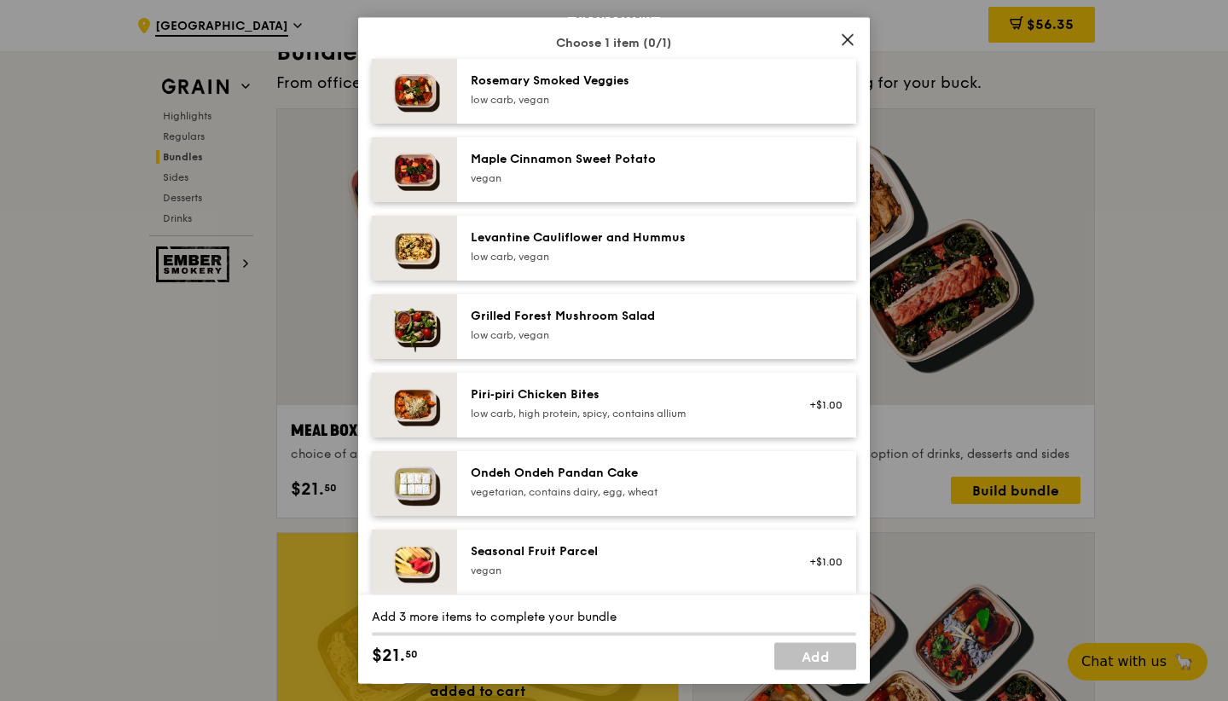
click at [850, 38] on icon at bounding box center [847, 39] width 15 height 15
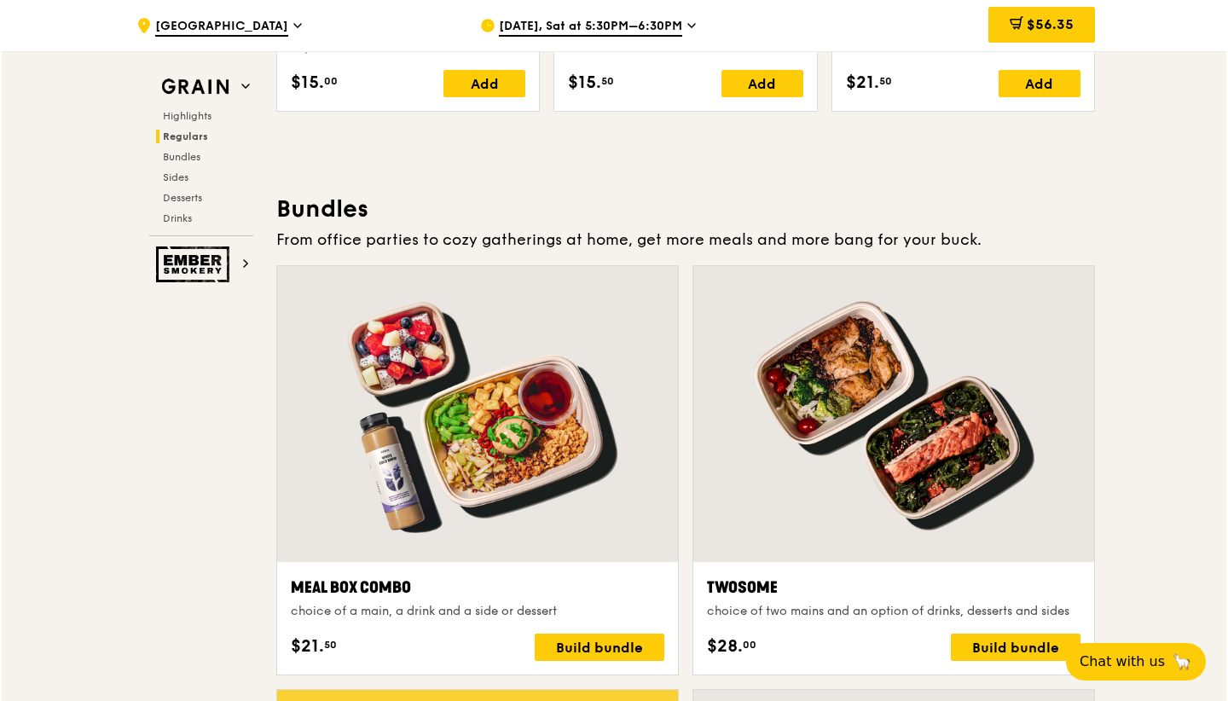
scroll to position [2468, 0]
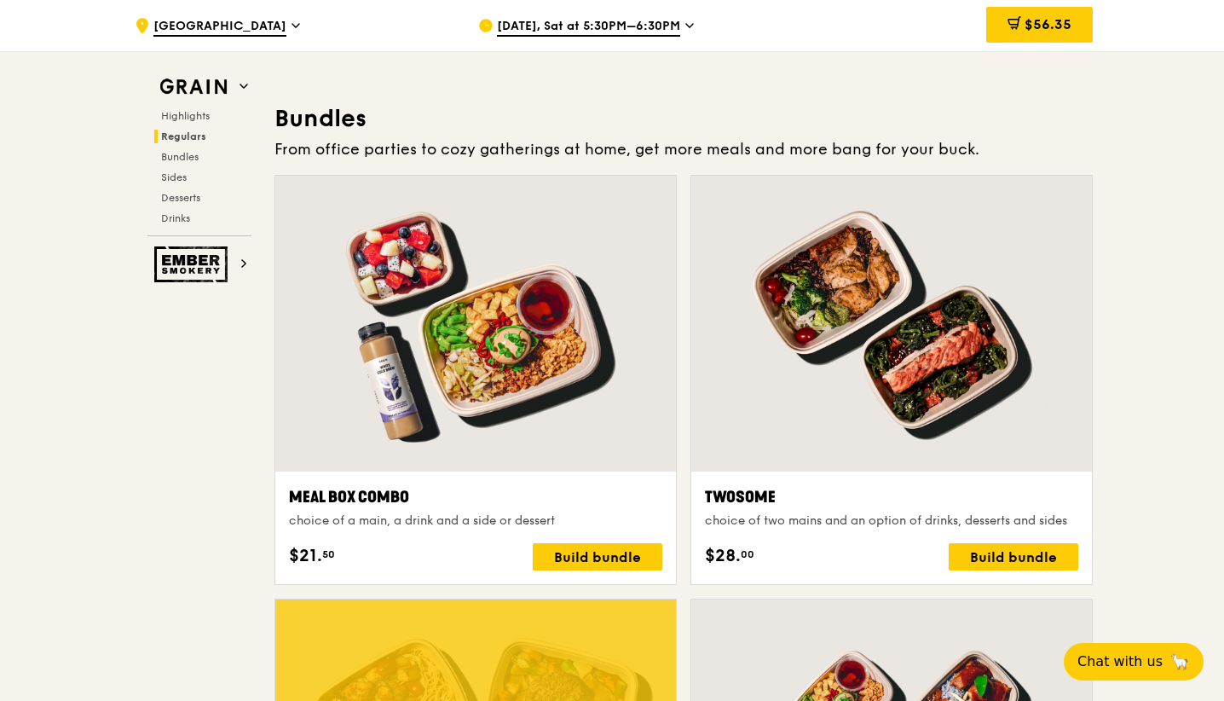
click at [610, 313] on div at bounding box center [475, 324] width 401 height 296
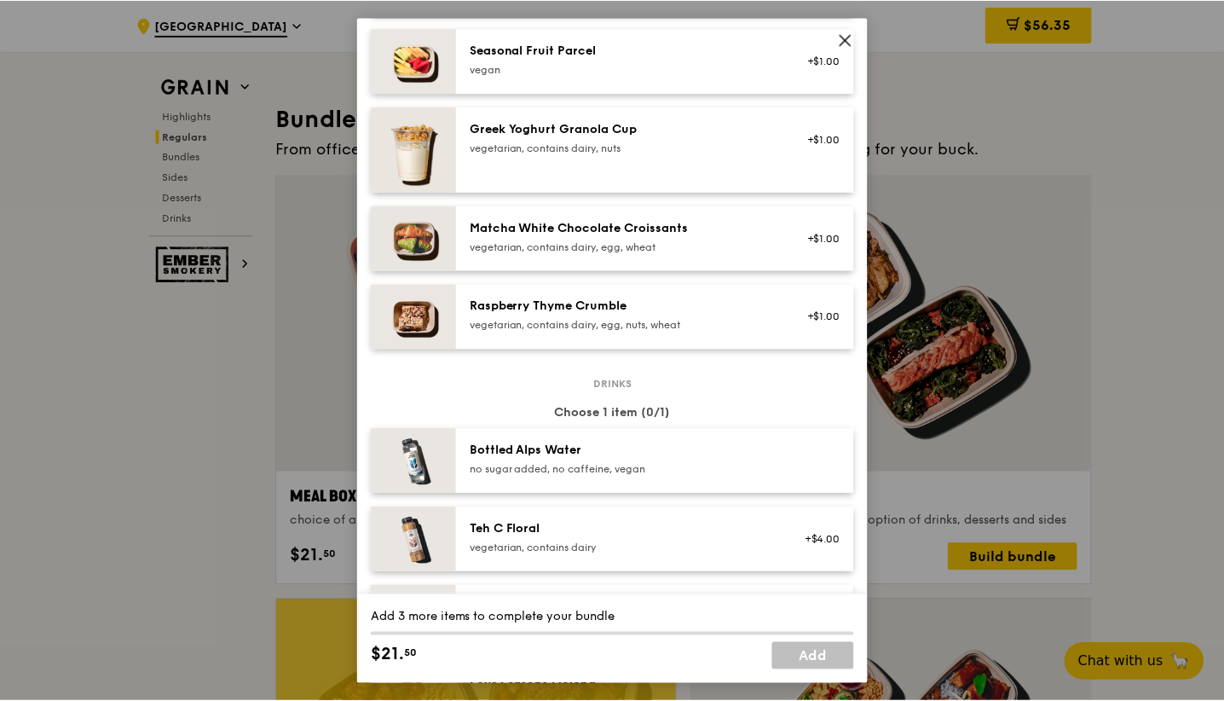
scroll to position [1906, 0]
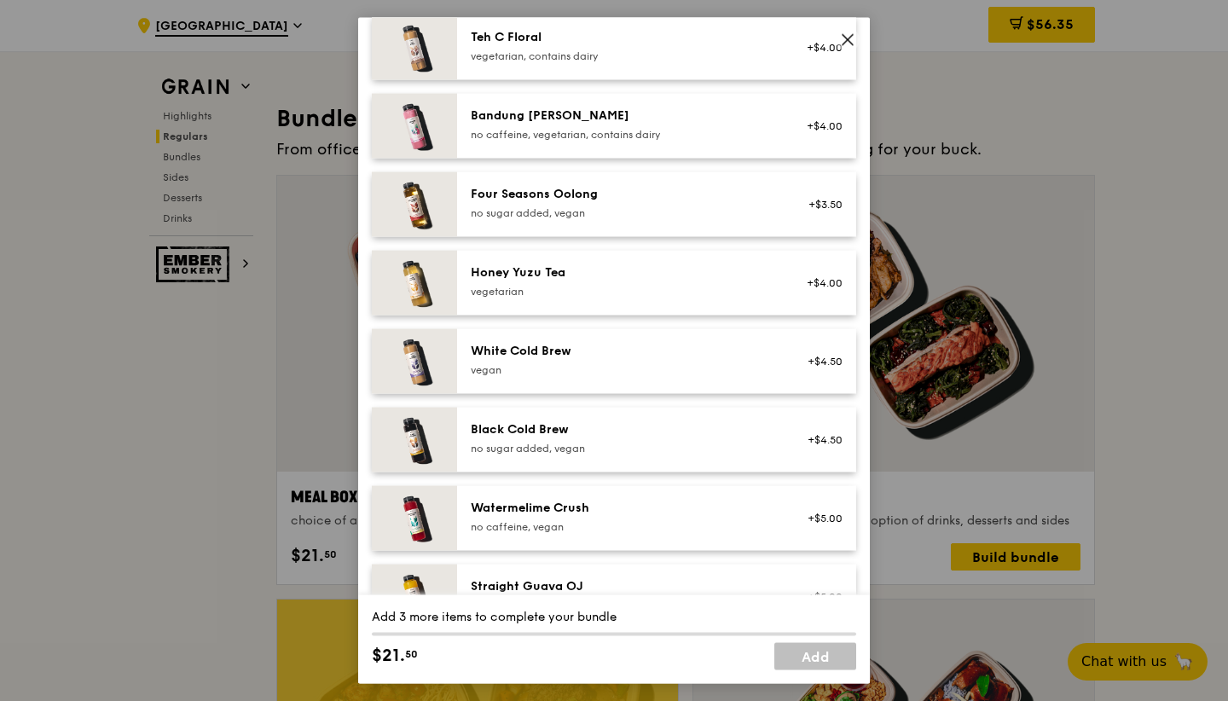
click at [847, 40] on icon at bounding box center [847, 40] width 10 height 10
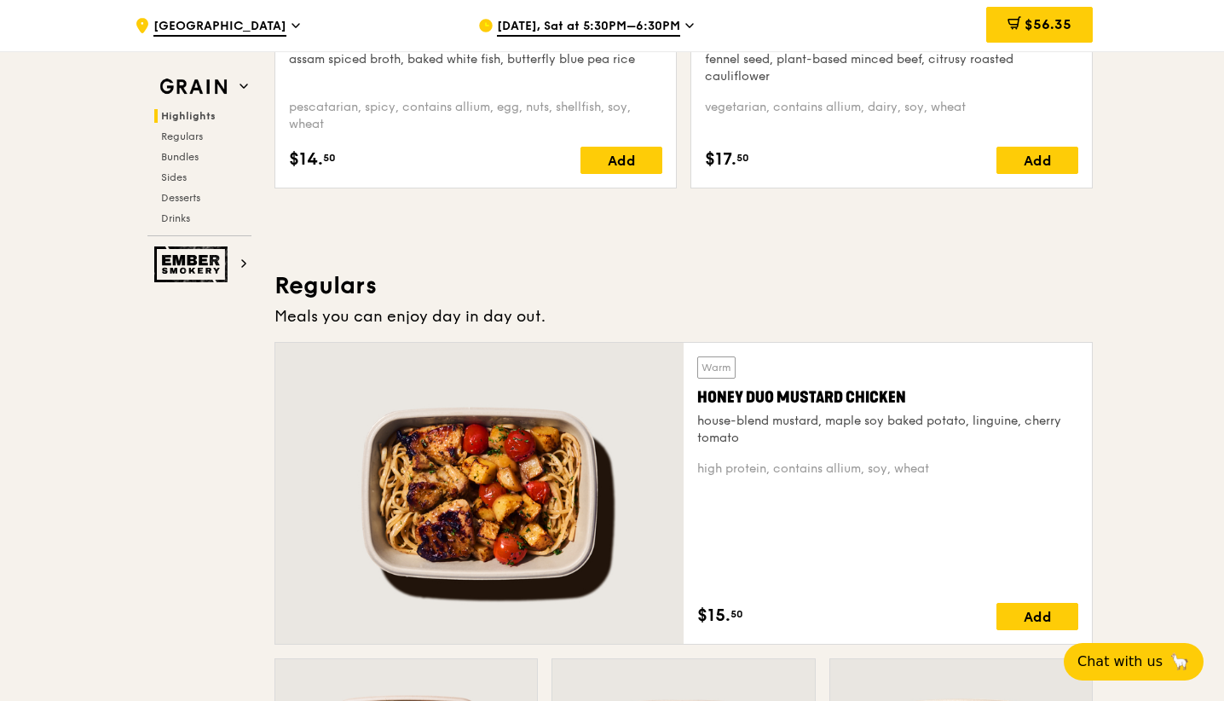
scroll to position [1308, 0]
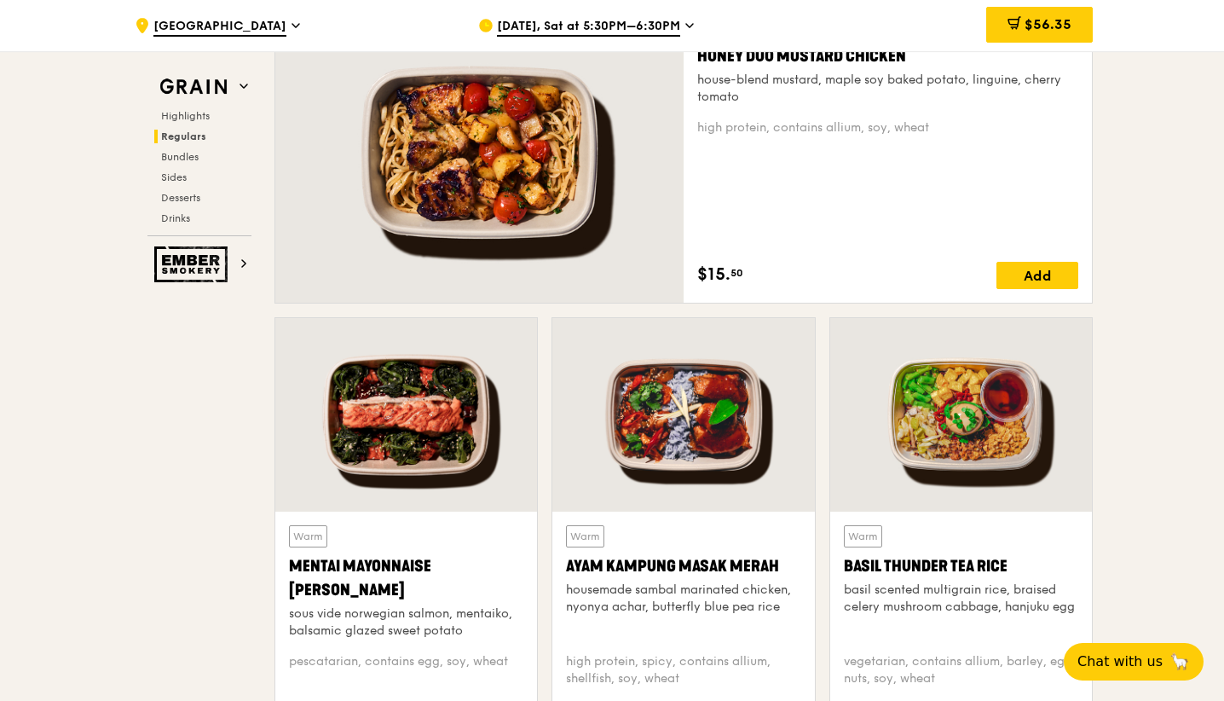
click at [422, 407] on div at bounding box center [406, 415] width 262 height 194
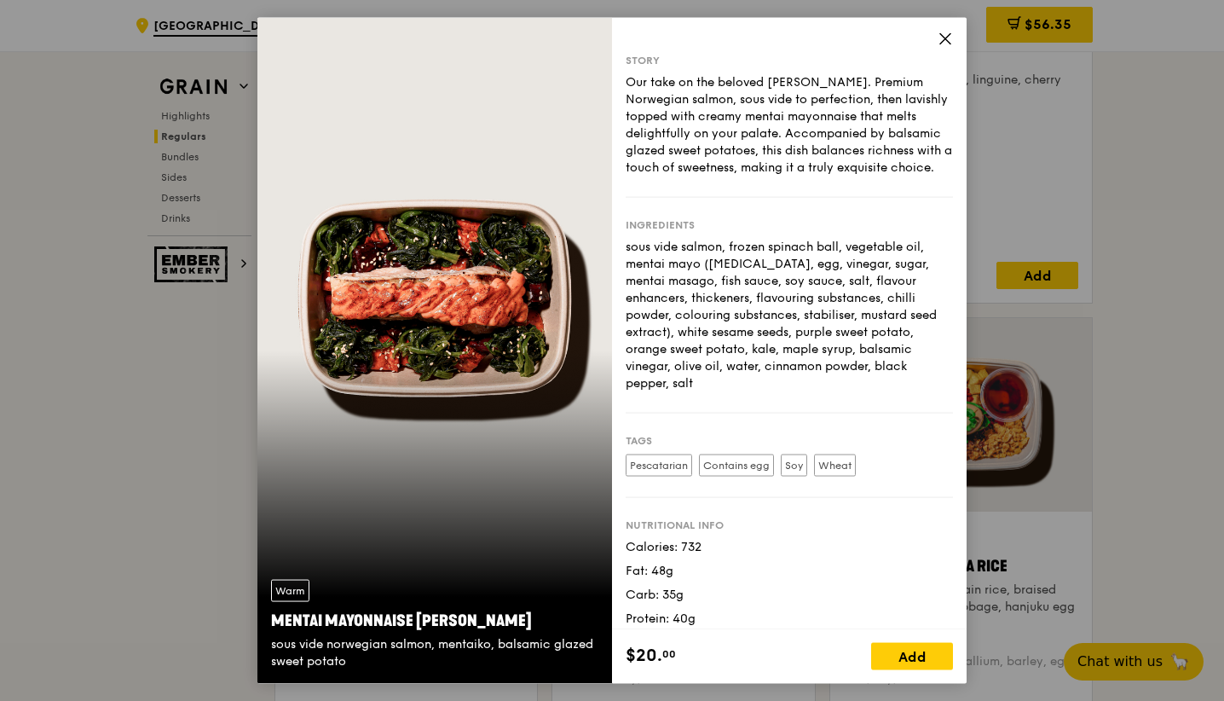
click at [943, 37] on icon at bounding box center [945, 39] width 10 height 10
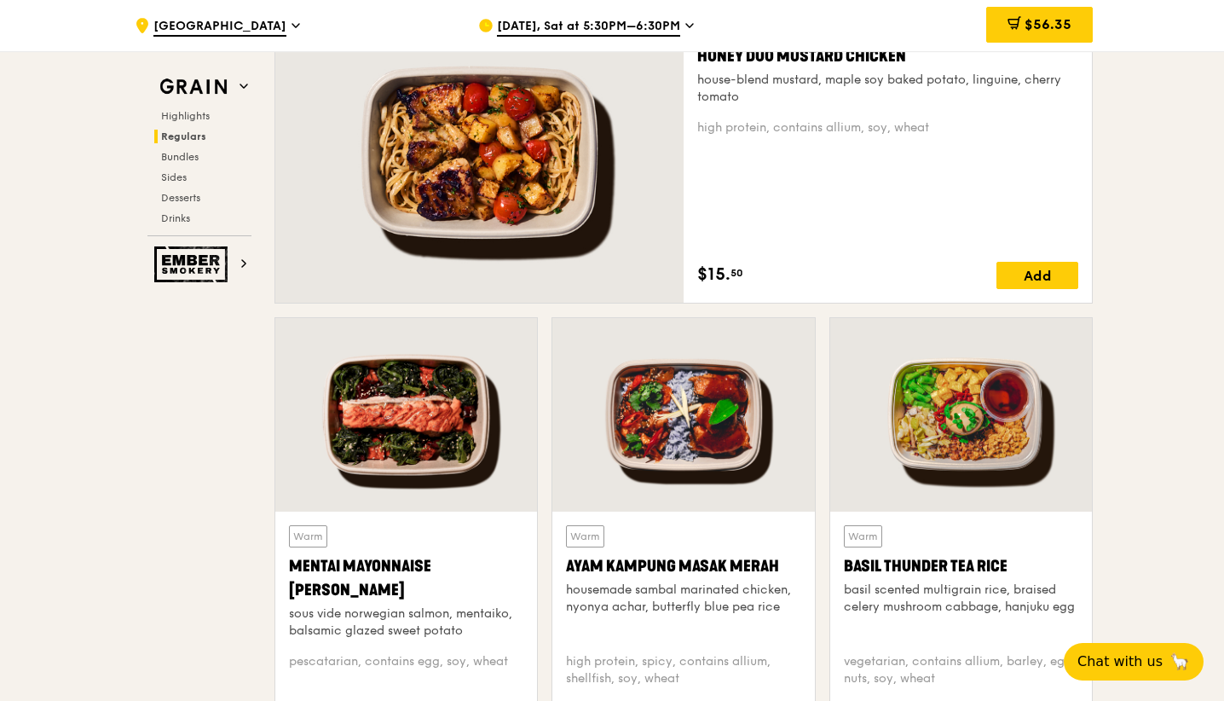
click at [636, 112] on div at bounding box center [479, 152] width 408 height 301
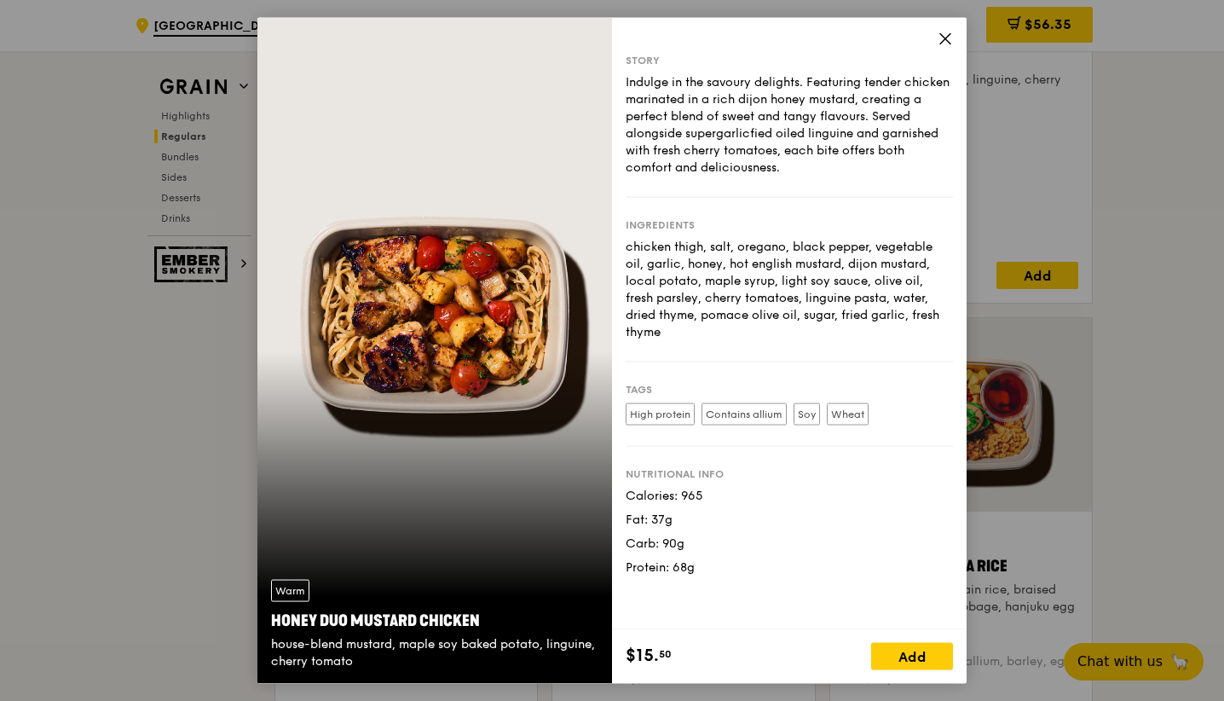
click at [944, 38] on icon at bounding box center [945, 39] width 10 height 10
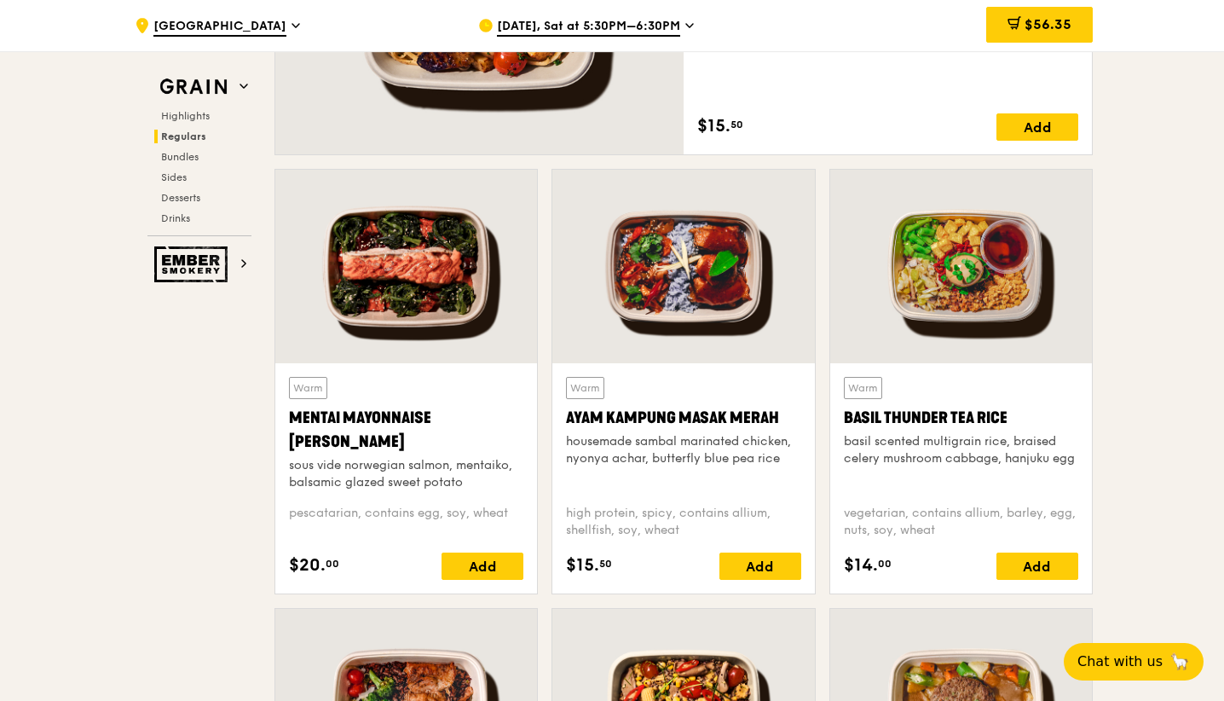
scroll to position [1550, 0]
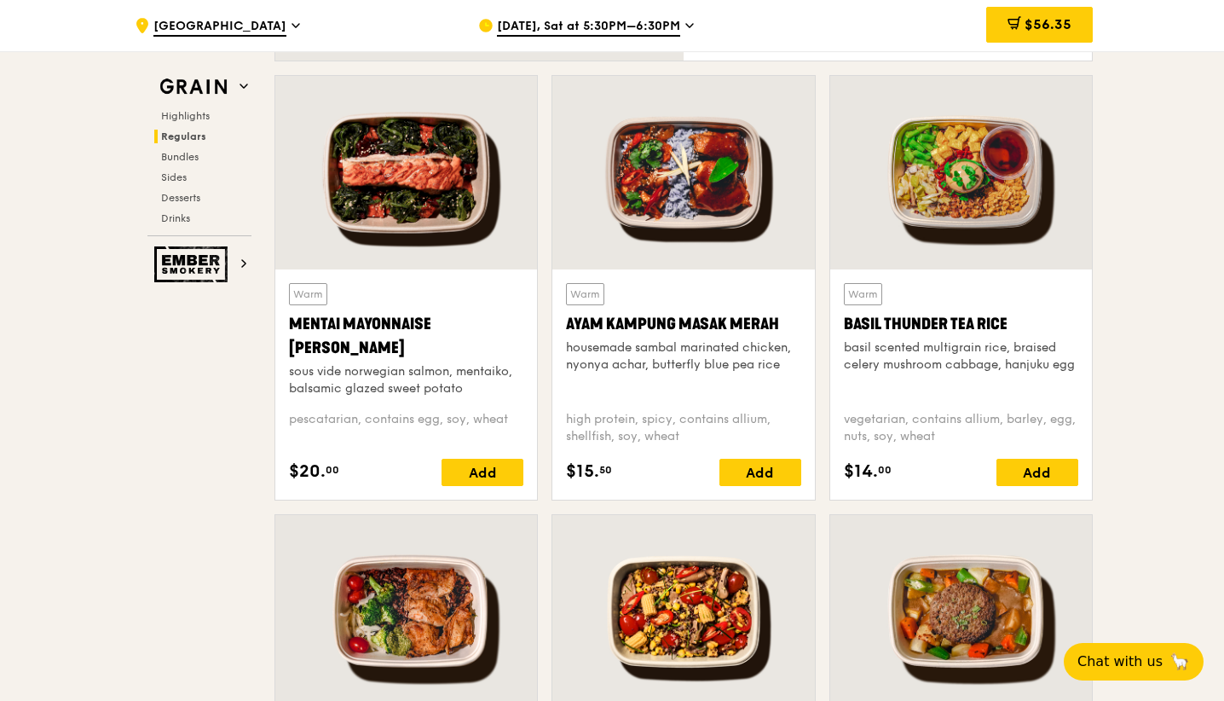
click at [437, 577] on div at bounding box center [406, 612] width 262 height 194
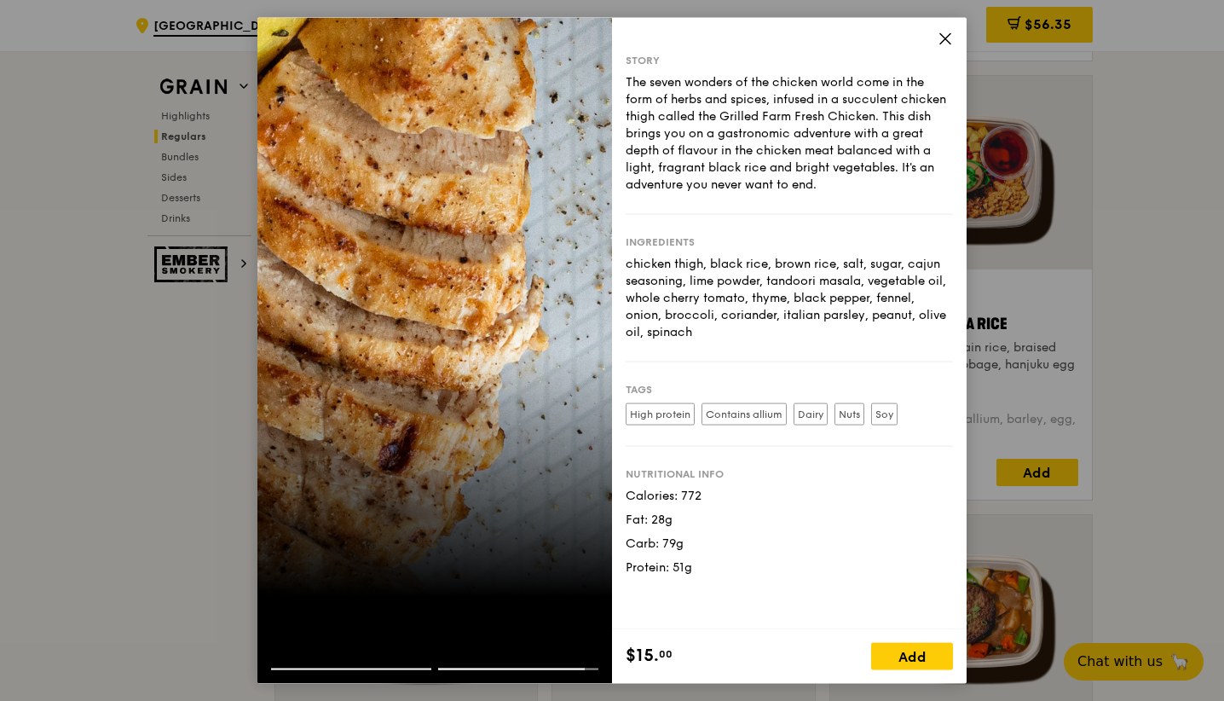
click at [950, 40] on icon at bounding box center [945, 39] width 15 height 15
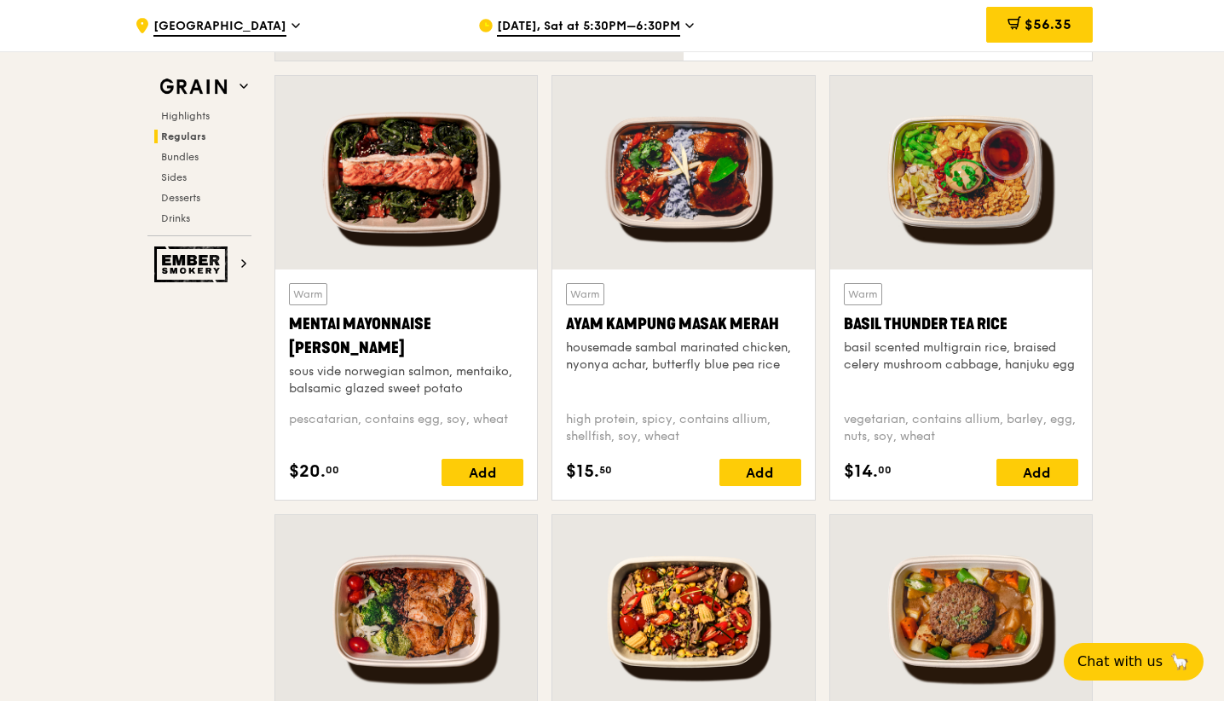
click at [405, 224] on div at bounding box center [406, 173] width 262 height 194
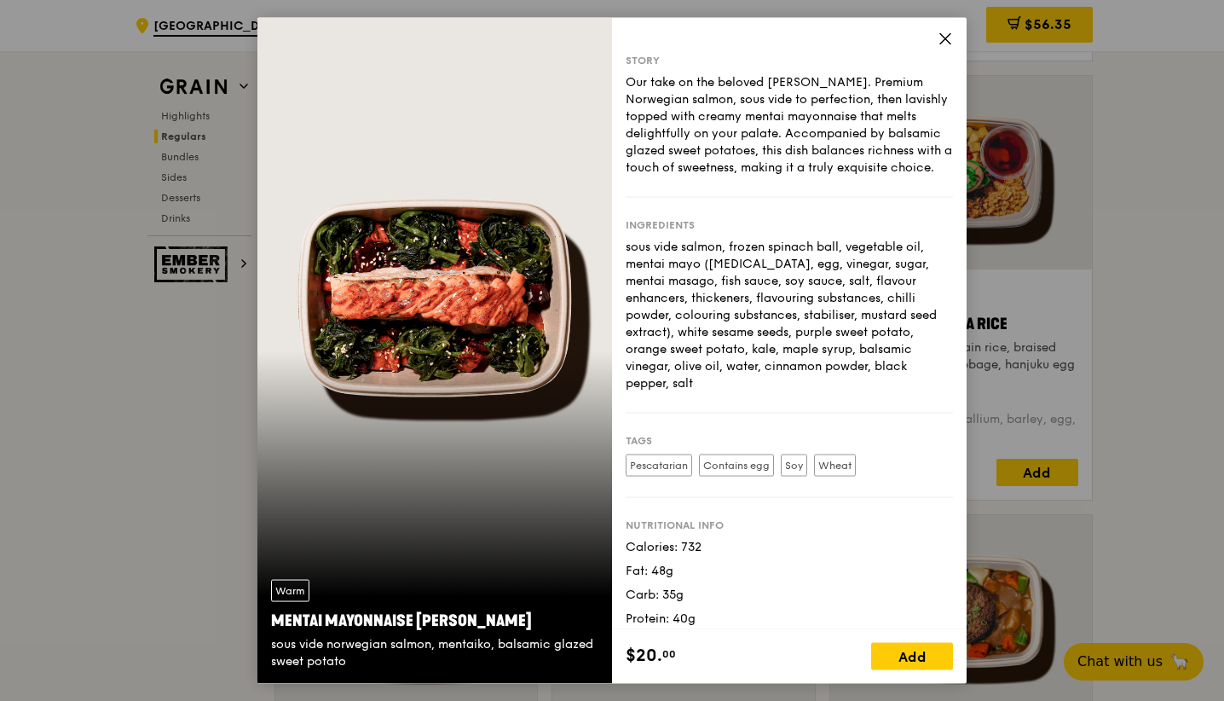
click at [946, 40] on icon at bounding box center [945, 39] width 15 height 15
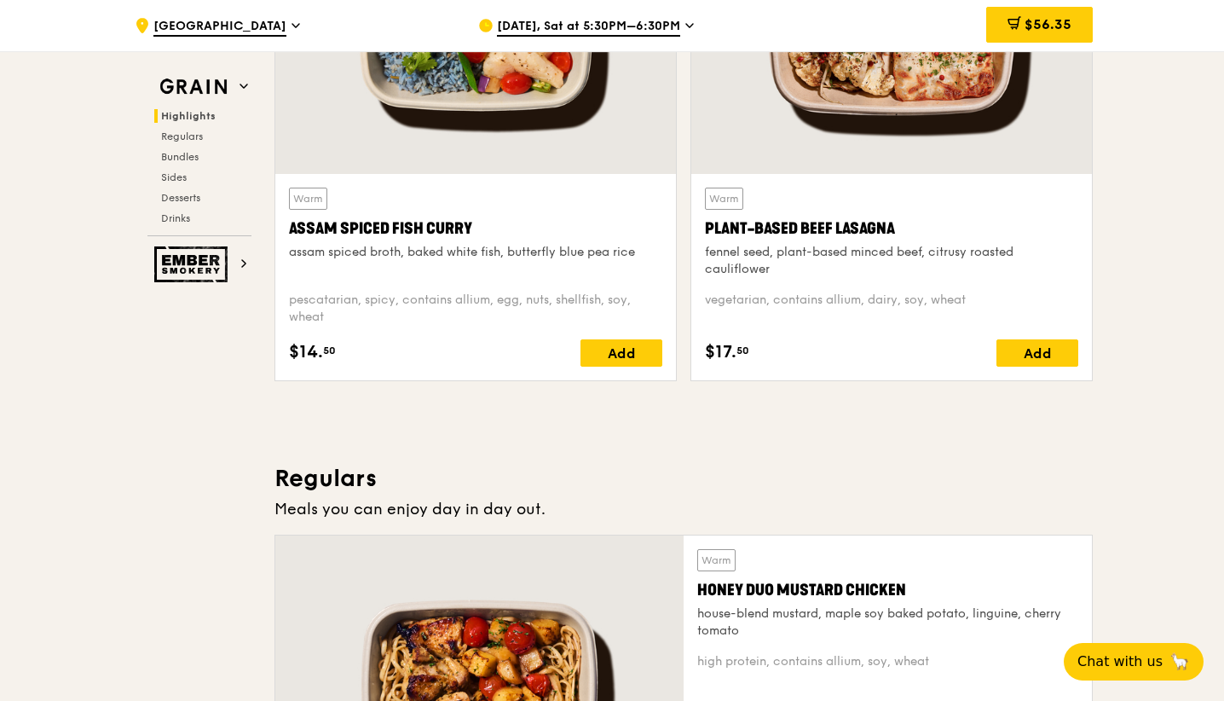
scroll to position [643, 0]
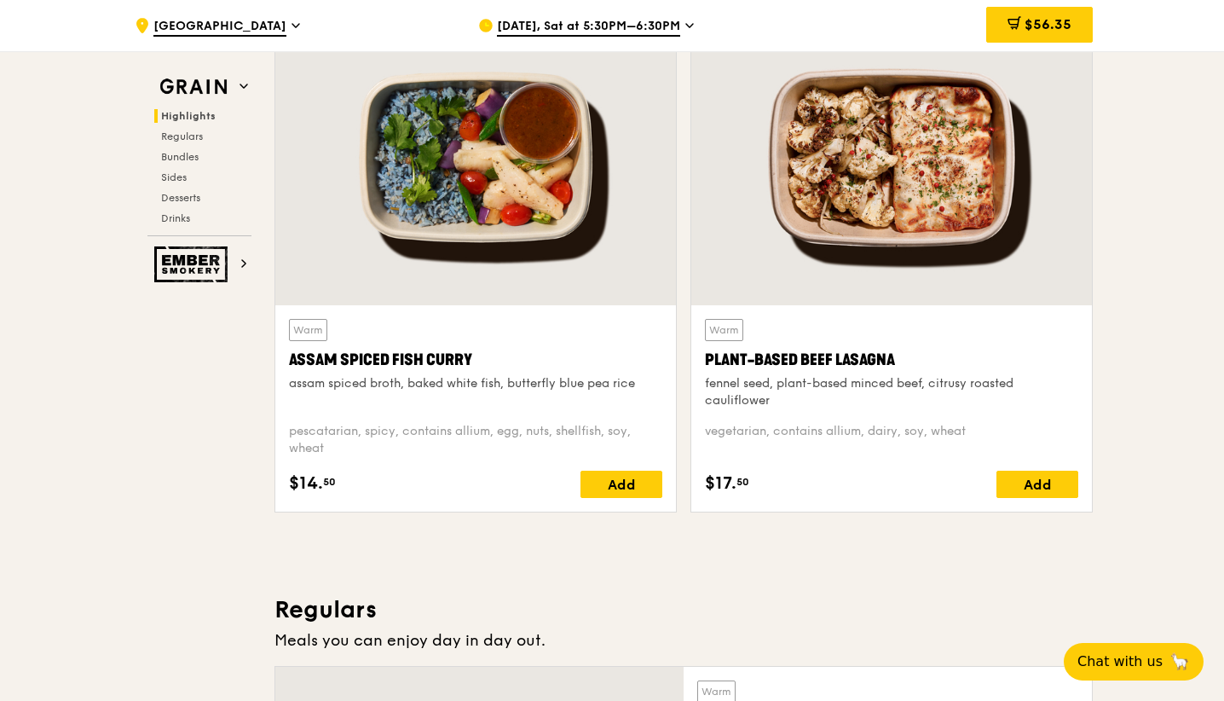
click at [560, 172] on div at bounding box center [475, 157] width 401 height 296
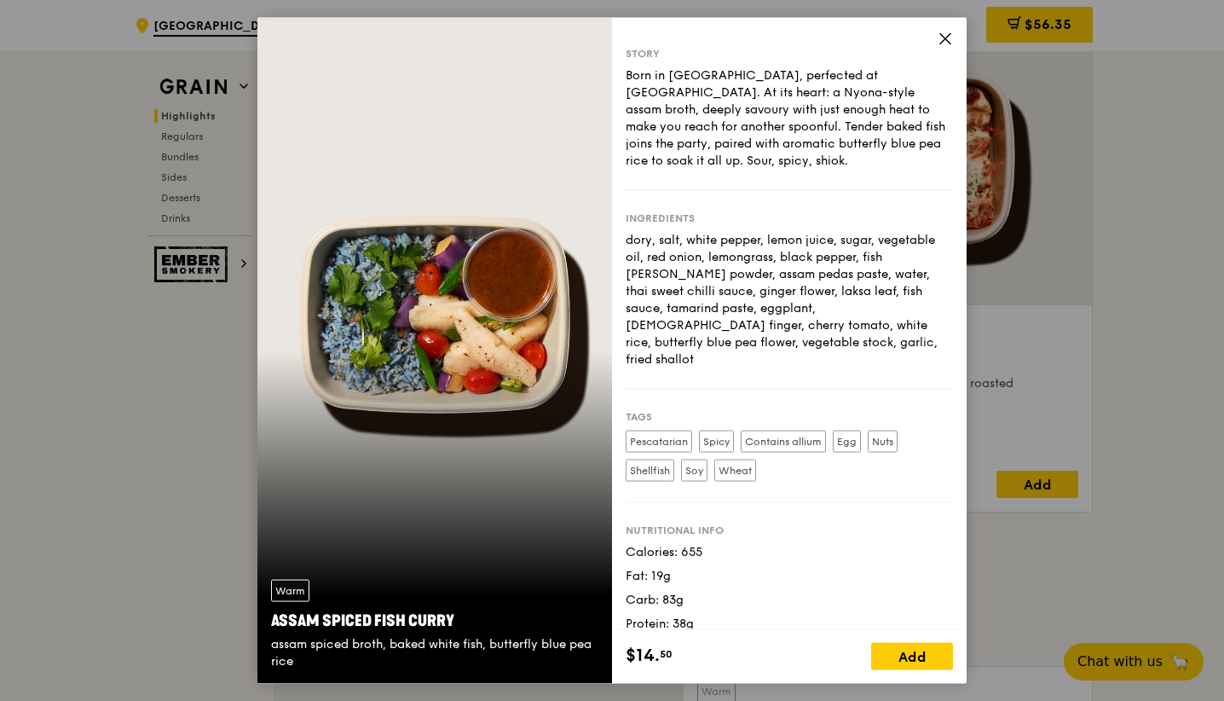
scroll to position [899, 0]
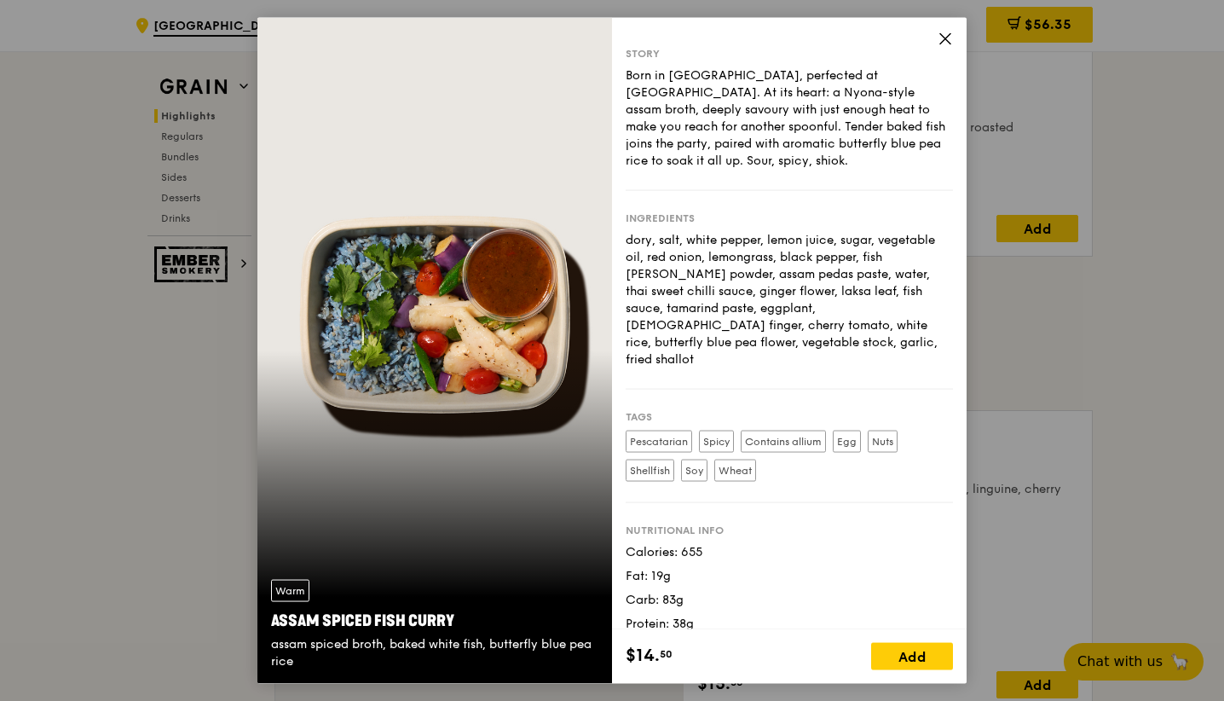
click at [943, 35] on icon at bounding box center [945, 39] width 15 height 15
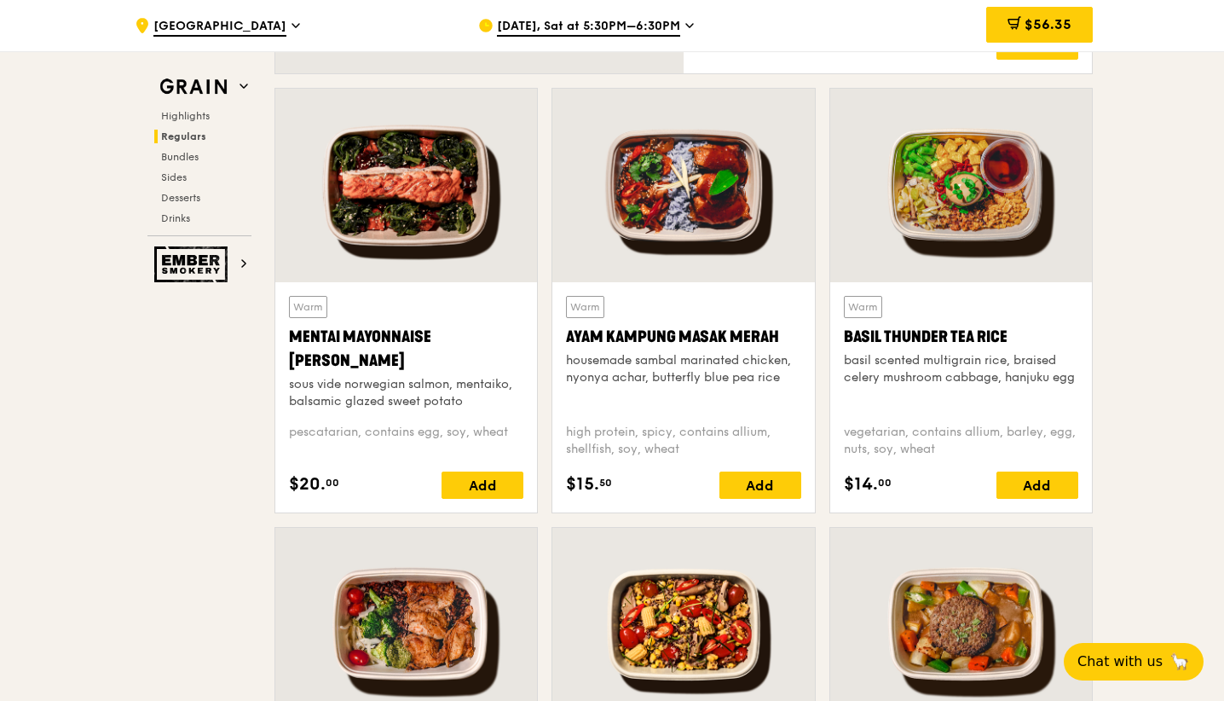
scroll to position [1701, 0]
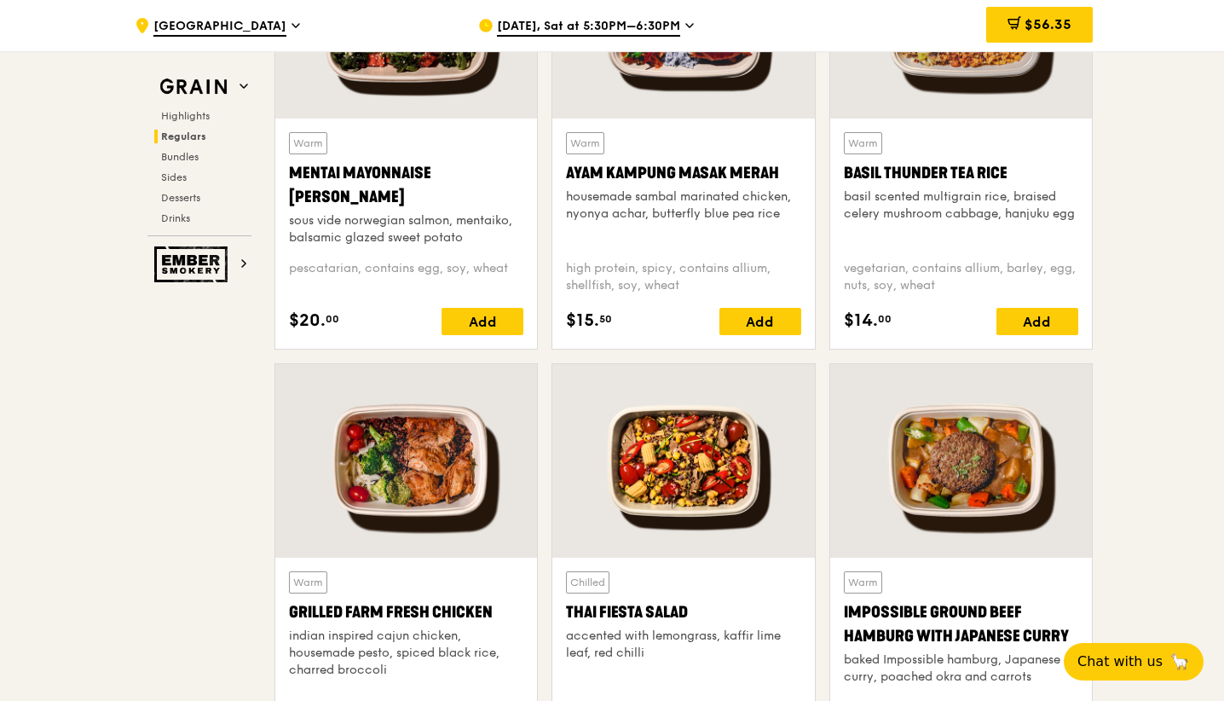
click at [465, 454] on div at bounding box center [406, 461] width 262 height 194
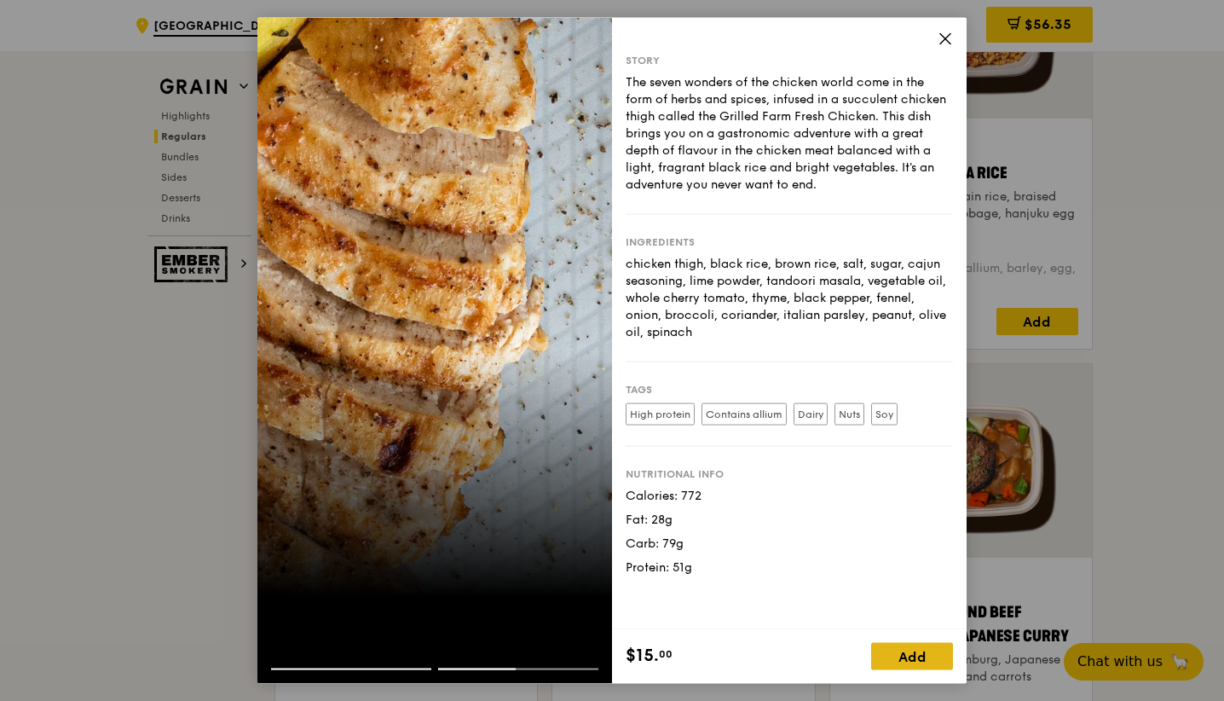
click at [918, 659] on div "Add" at bounding box center [912, 655] width 82 height 27
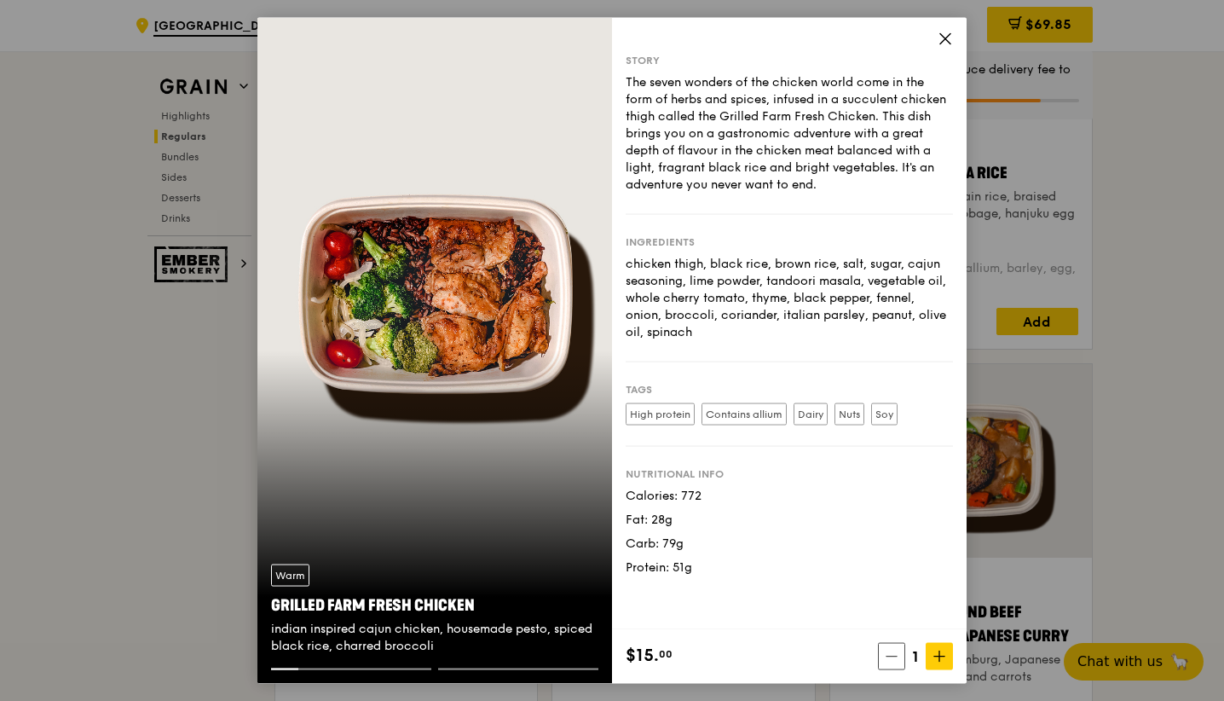
click at [932, 55] on div "Story" at bounding box center [789, 61] width 327 height 14
click at [950, 42] on icon at bounding box center [945, 39] width 15 height 15
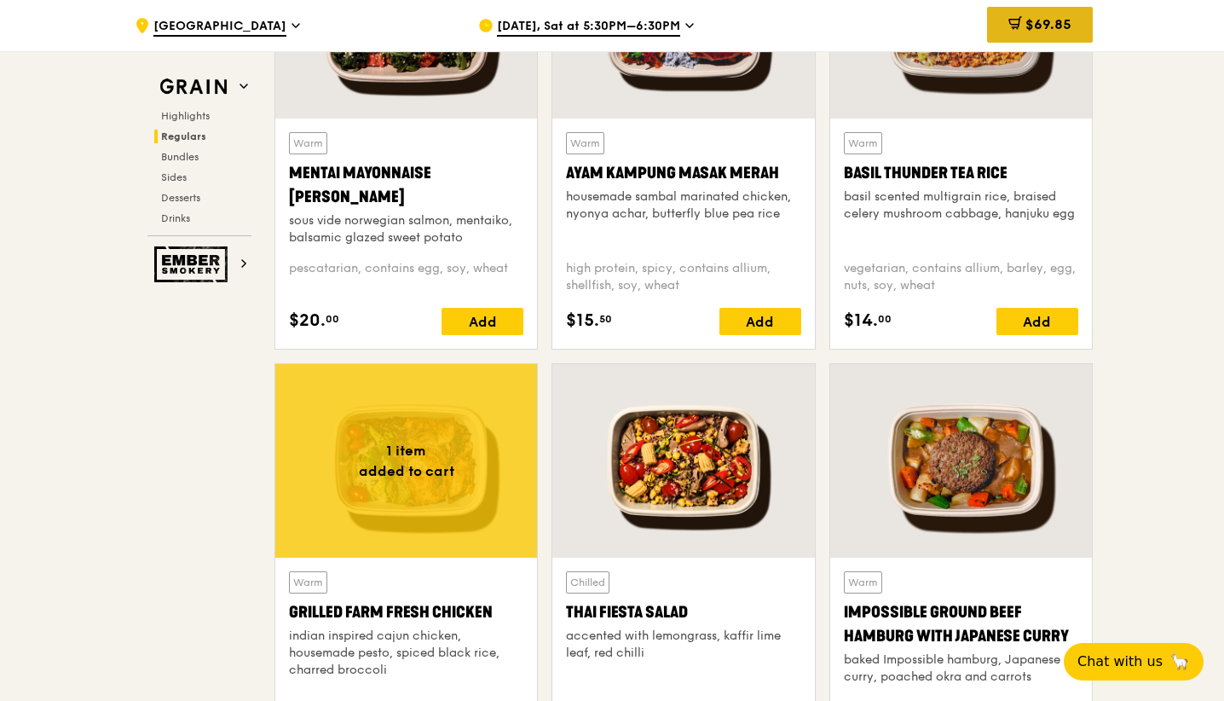
click at [1012, 22] on icon at bounding box center [1016, 23] width 14 height 14
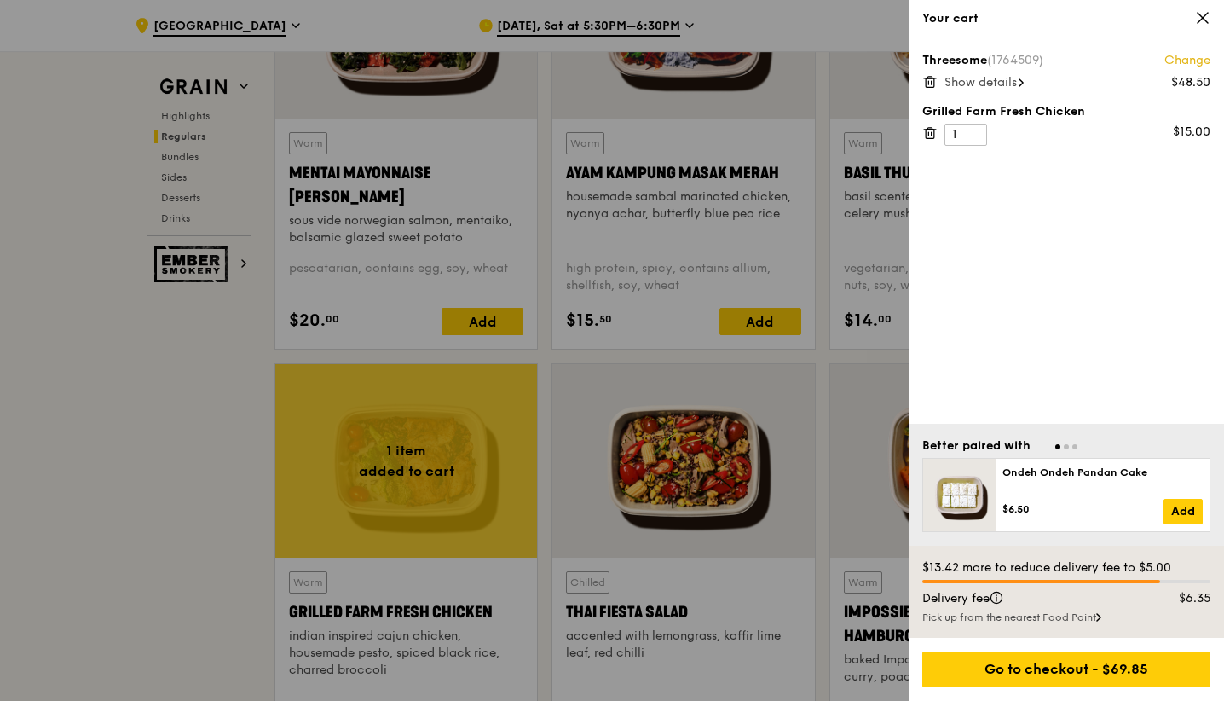
click at [1017, 84] on span "Show details" at bounding box center [981, 82] width 72 height 14
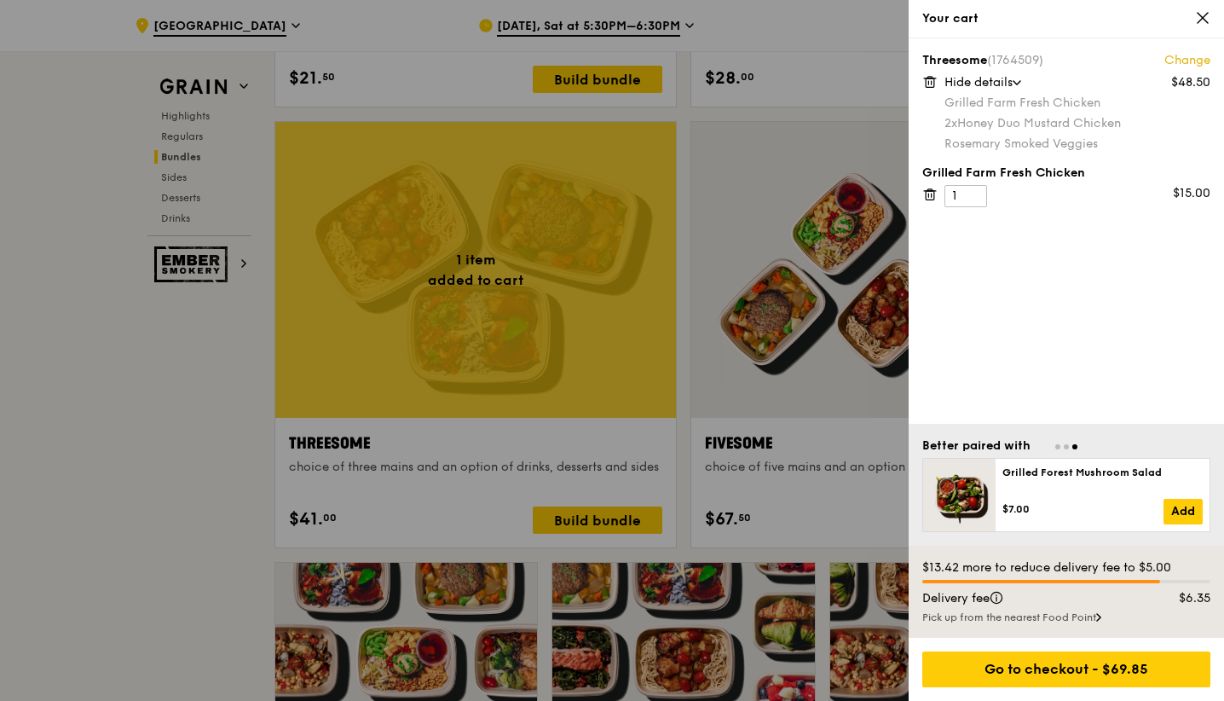
scroll to position [3092, 0]
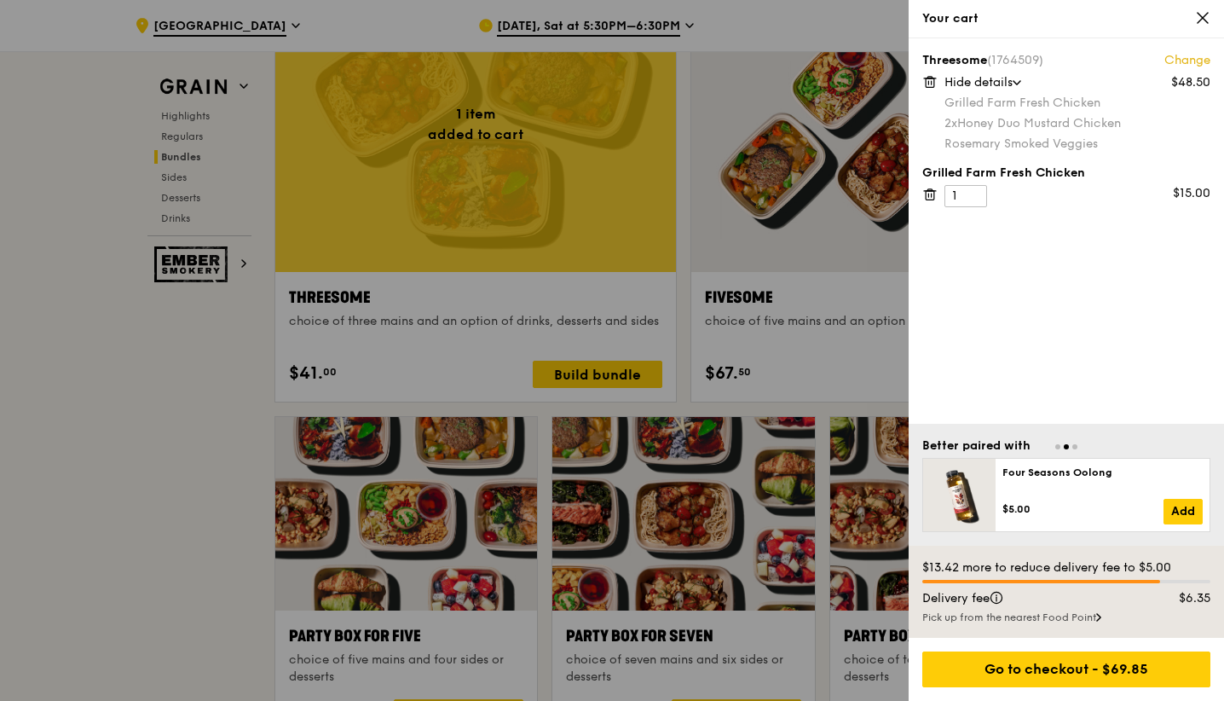
click at [146, 396] on div at bounding box center [612, 350] width 1224 height 701
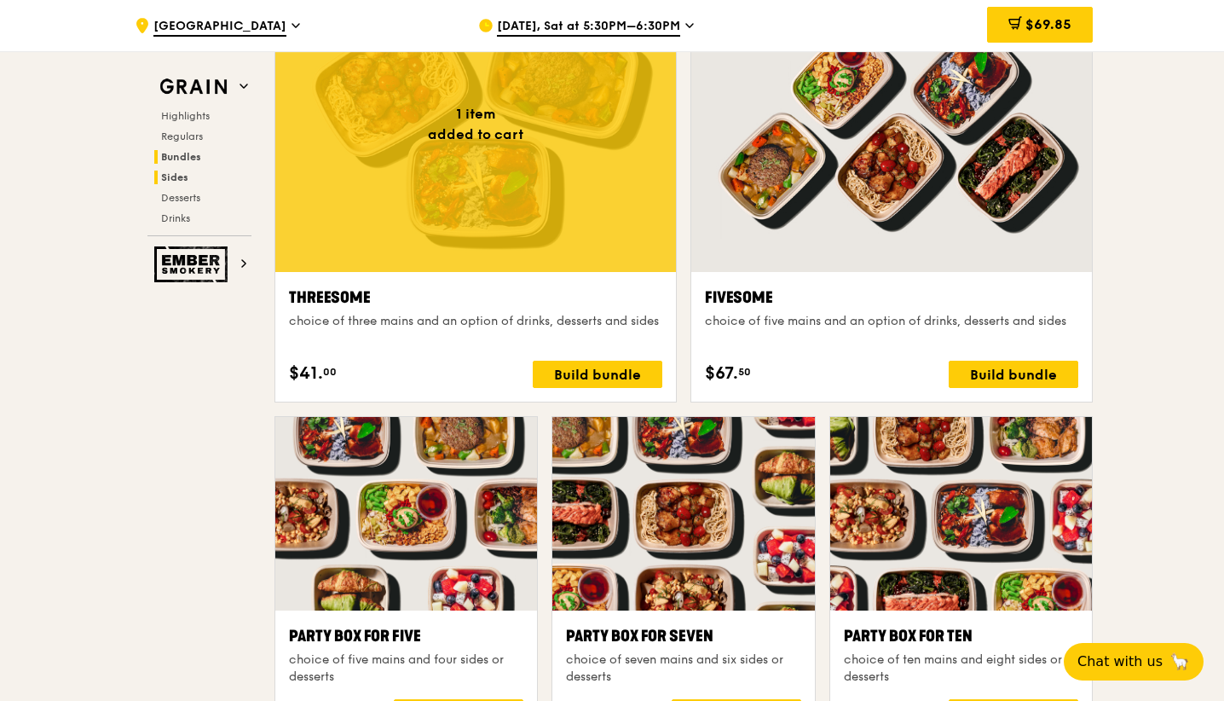
click at [193, 176] on h2 "Sides" at bounding box center [202, 178] width 97 height 14
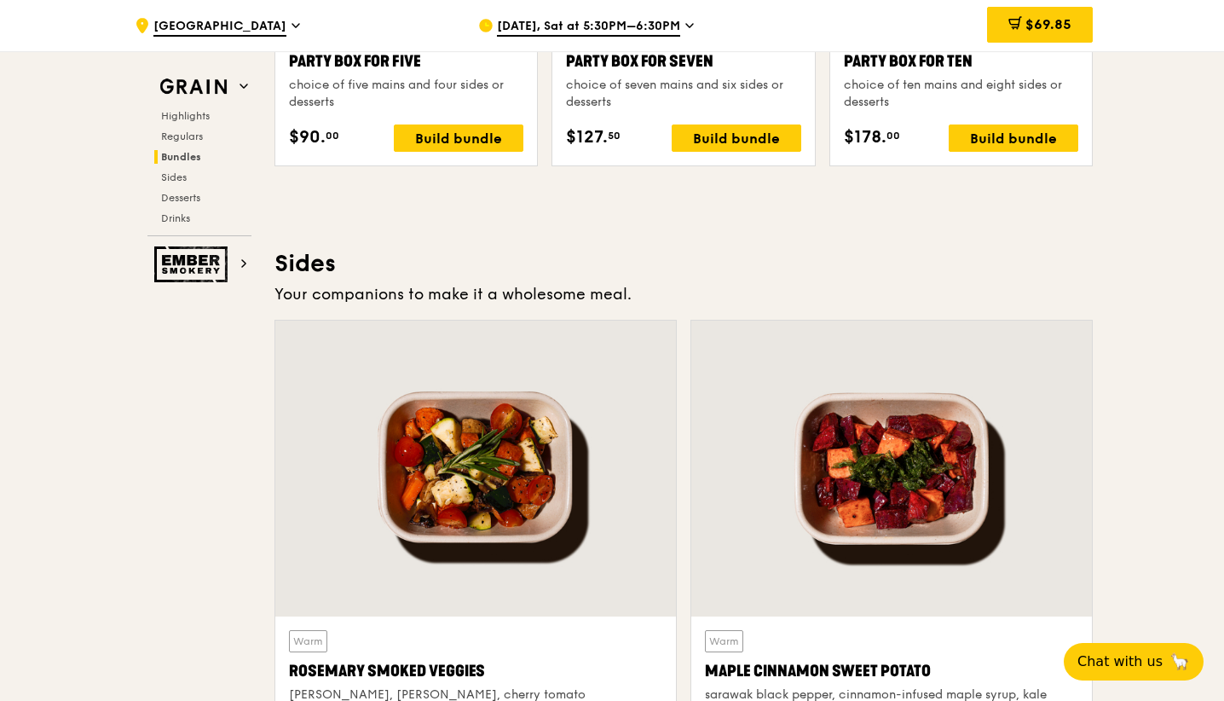
scroll to position [3479, 0]
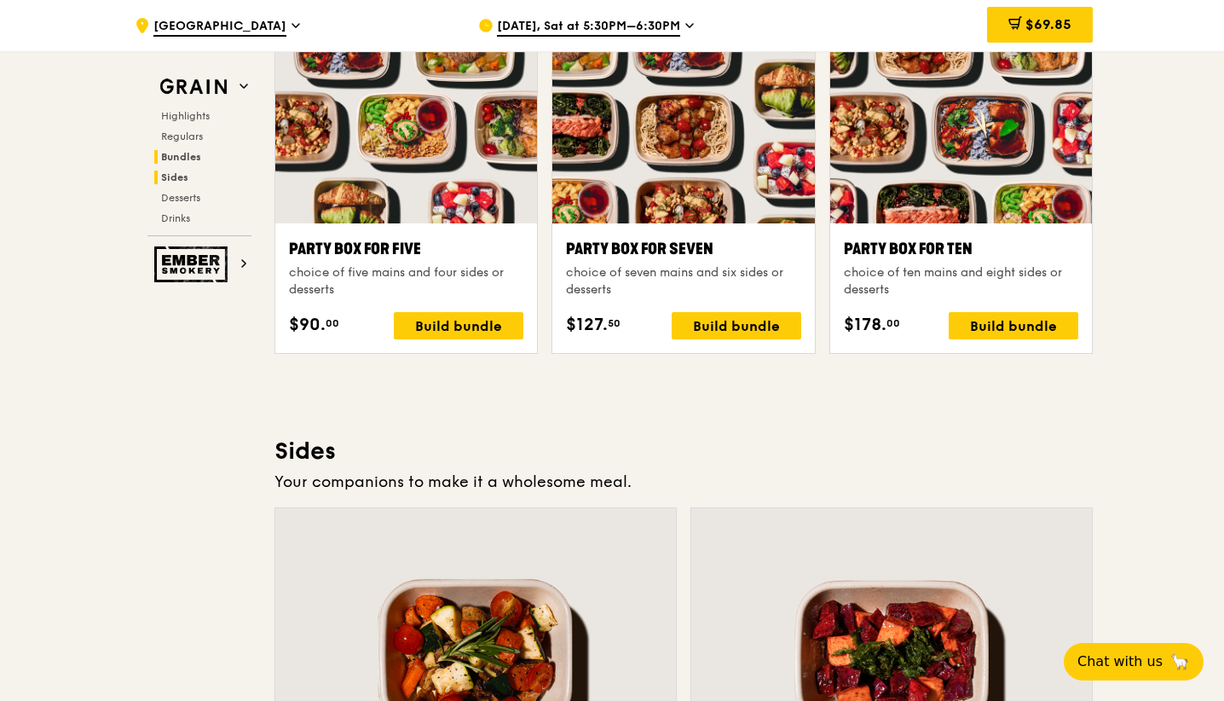
click at [171, 178] on span "Sides" at bounding box center [174, 177] width 27 height 12
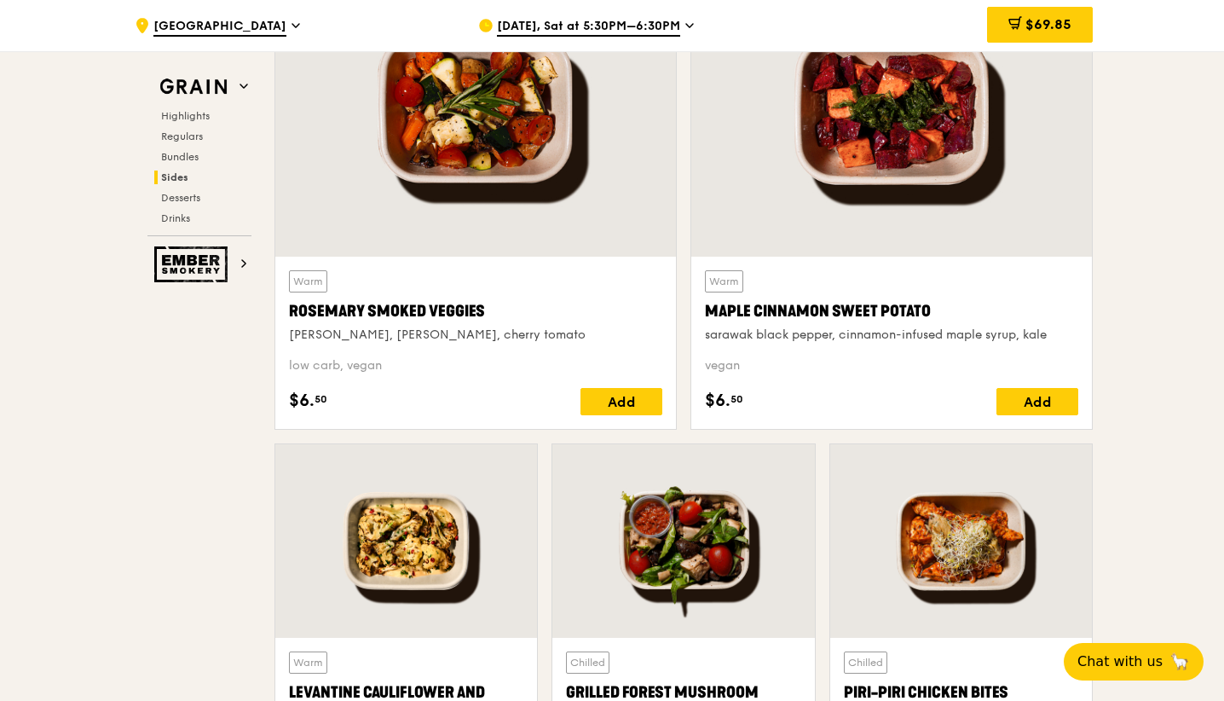
scroll to position [4381, 0]
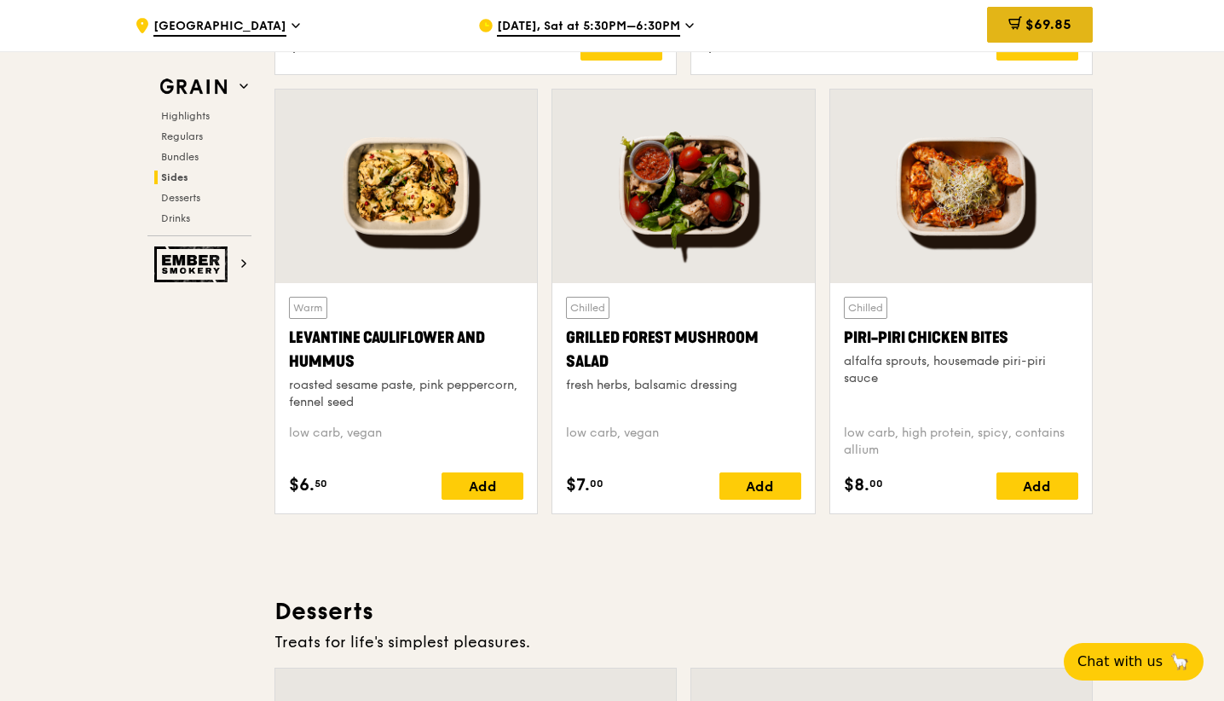
click at [1080, 37] on div "$69.85" at bounding box center [1040, 25] width 106 height 36
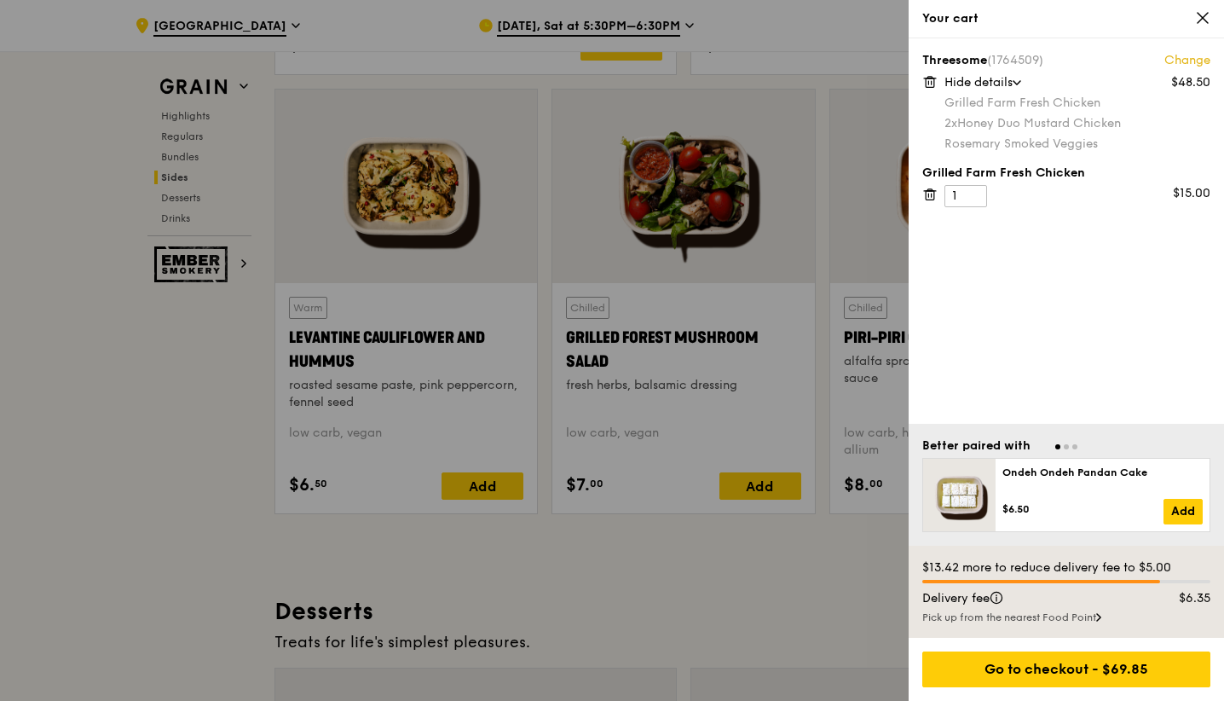
click at [582, 558] on div at bounding box center [612, 350] width 1224 height 701
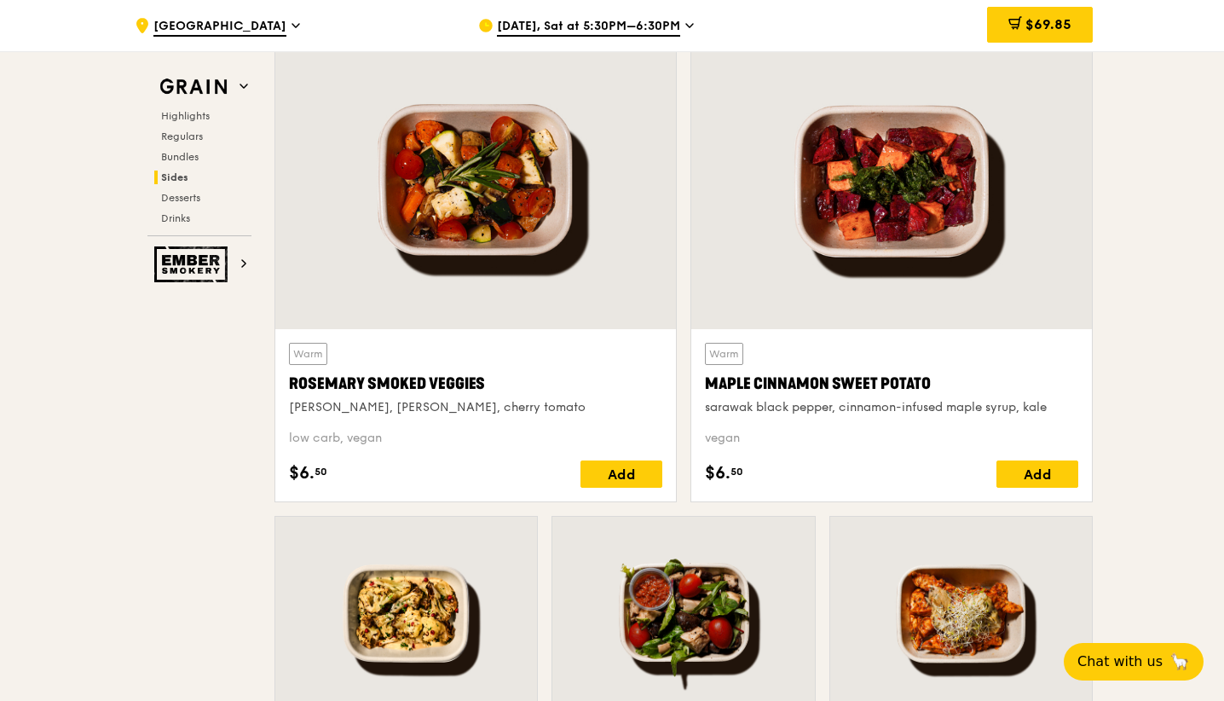
scroll to position [4379, 0]
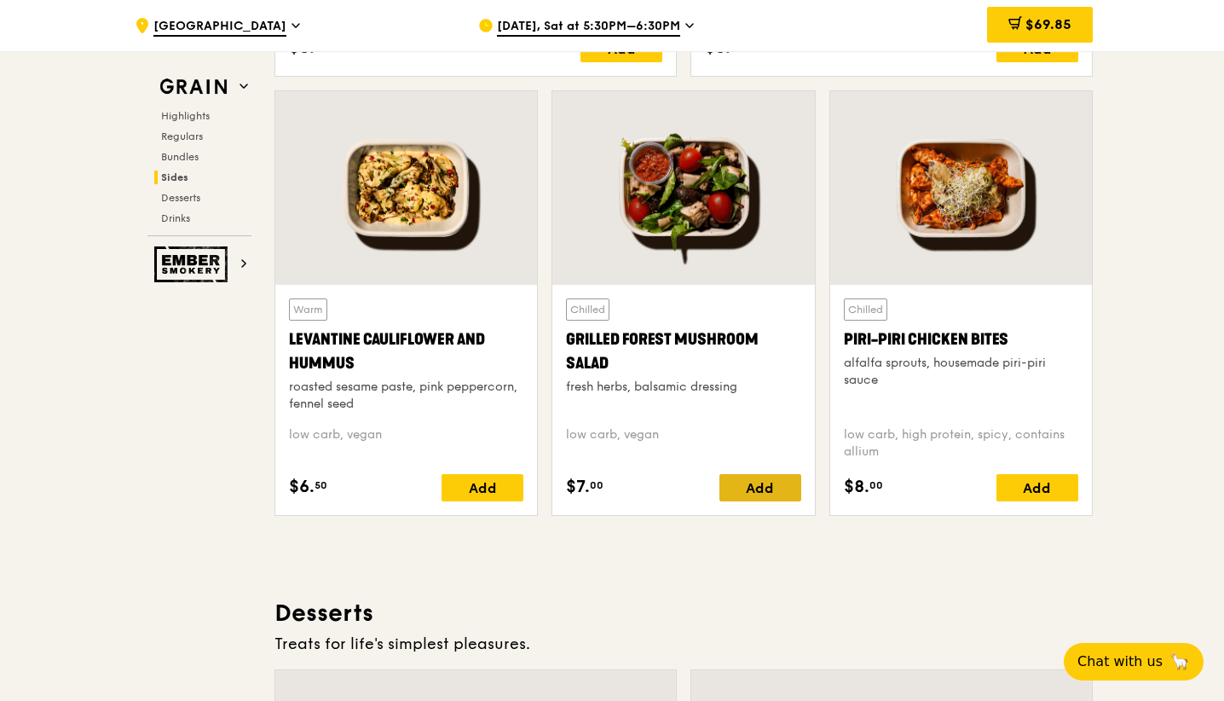
click at [767, 477] on div "Add" at bounding box center [761, 487] width 82 height 27
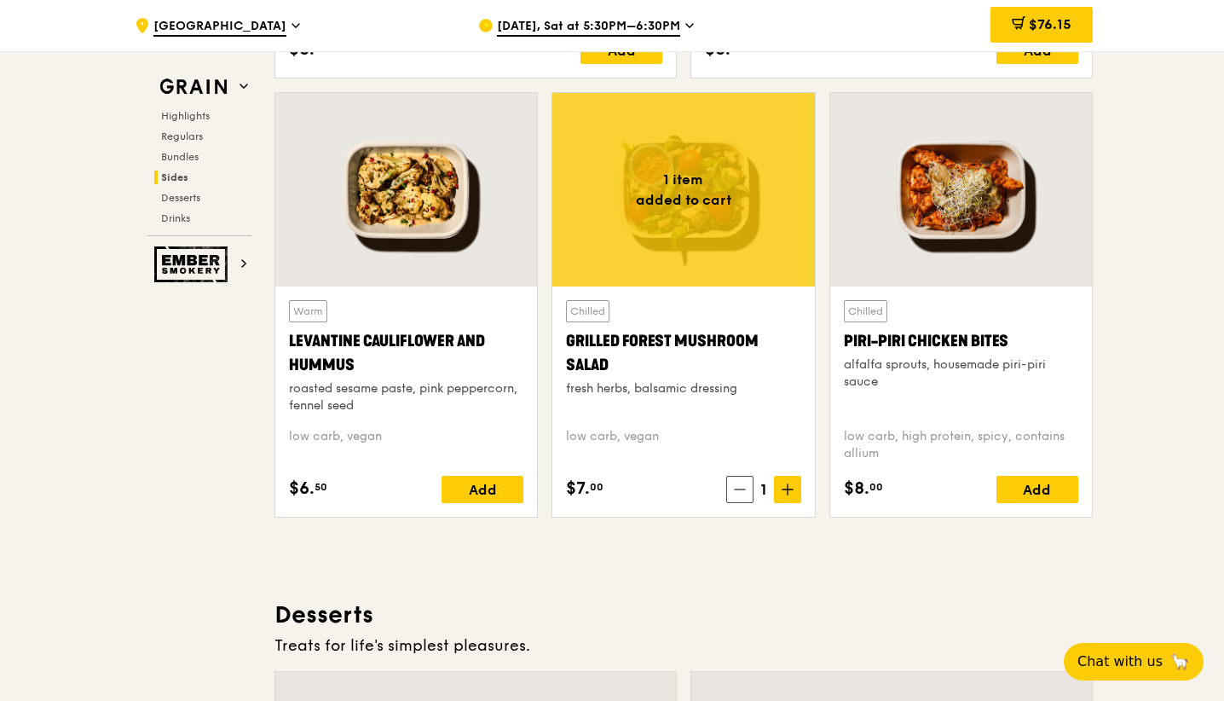
scroll to position [3520, 0]
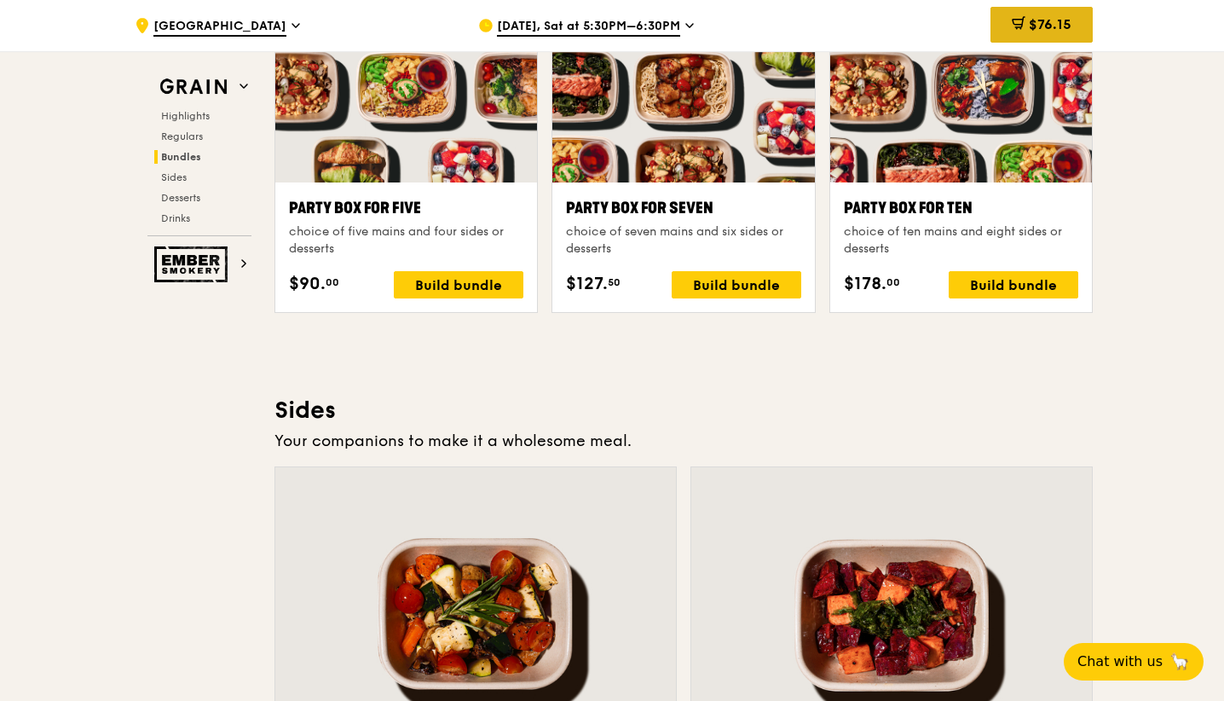
click at [1037, 22] on span "$76.15" at bounding box center [1050, 24] width 43 height 16
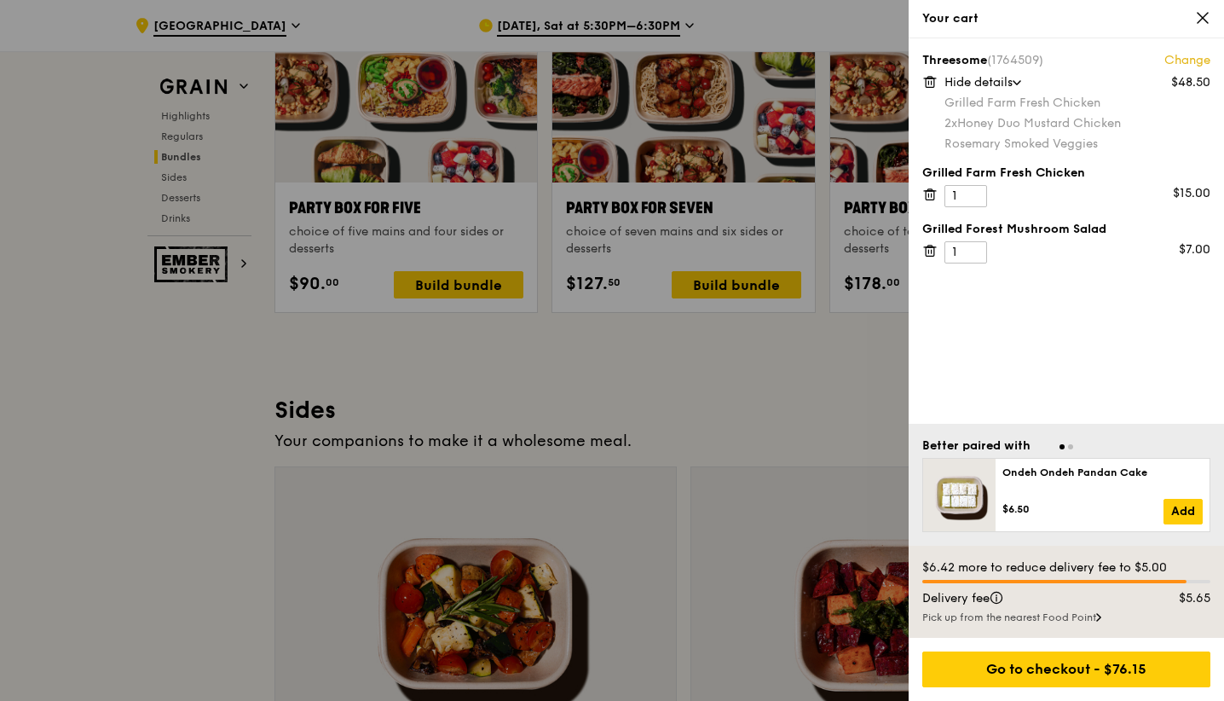
click at [1027, 86] on div "Hide details" at bounding box center [1078, 82] width 266 height 17
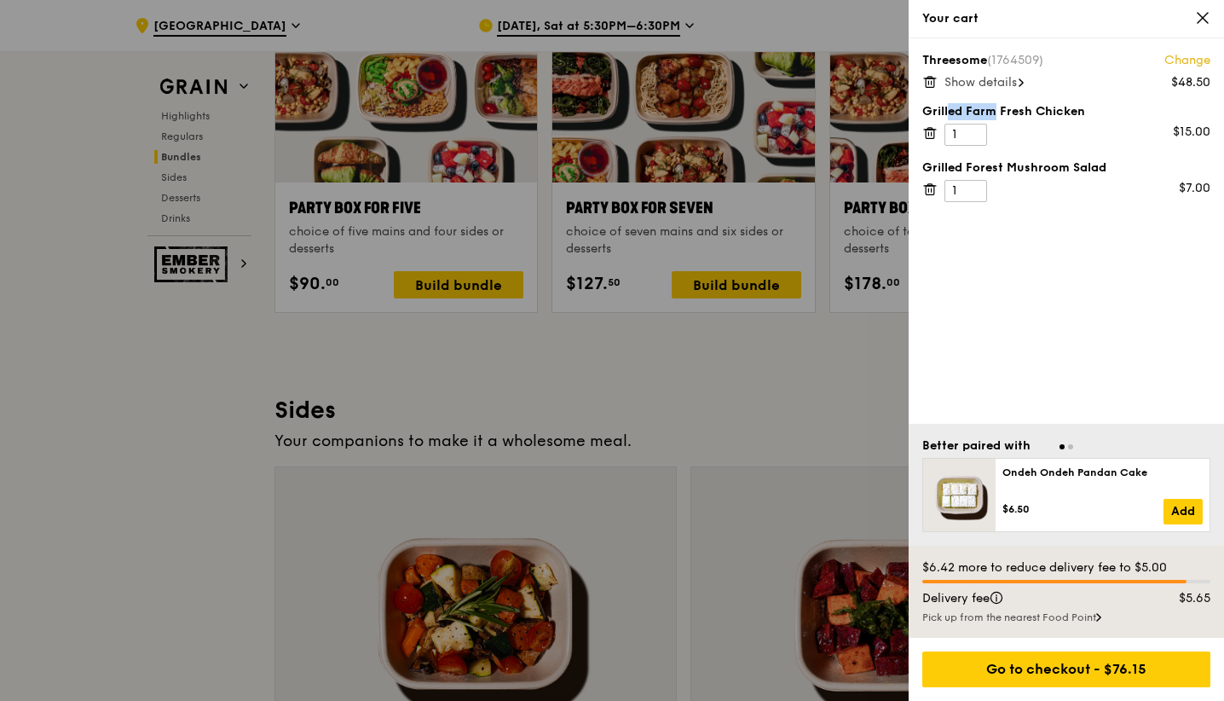
click at [1024, 86] on icon at bounding box center [1021, 82] width 5 height 9
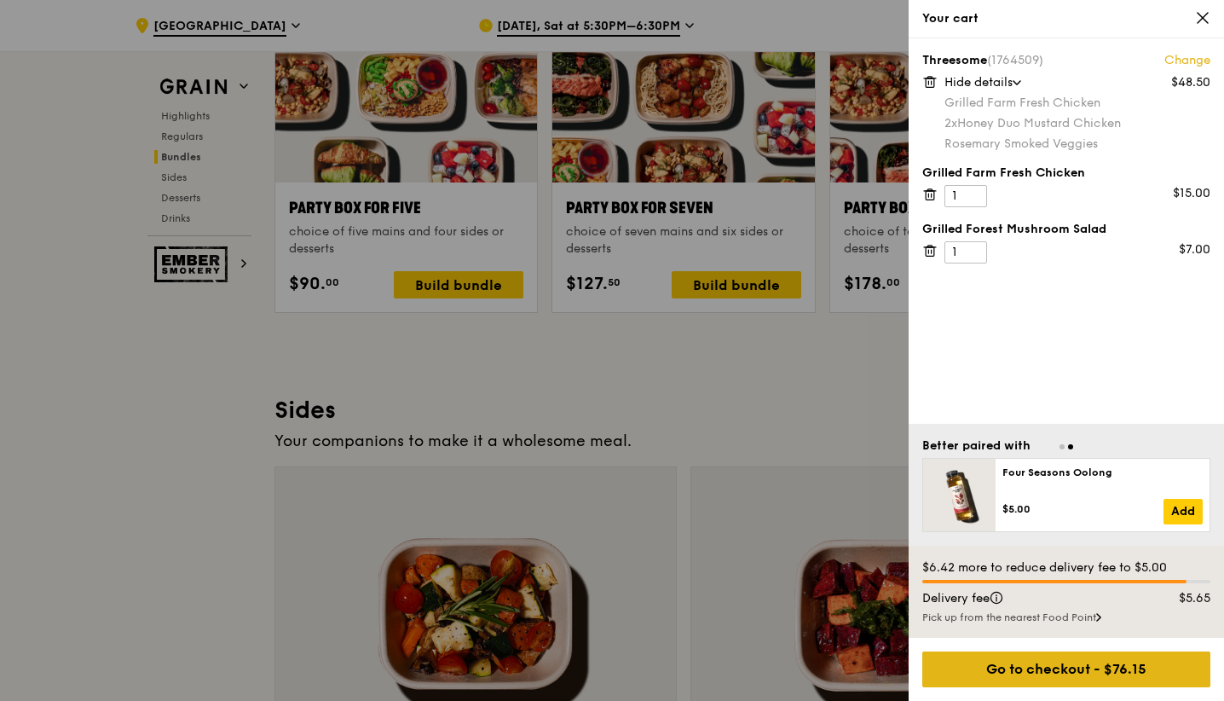
click at [1110, 673] on div "Go to checkout - $76.15" at bounding box center [1067, 669] width 288 height 36
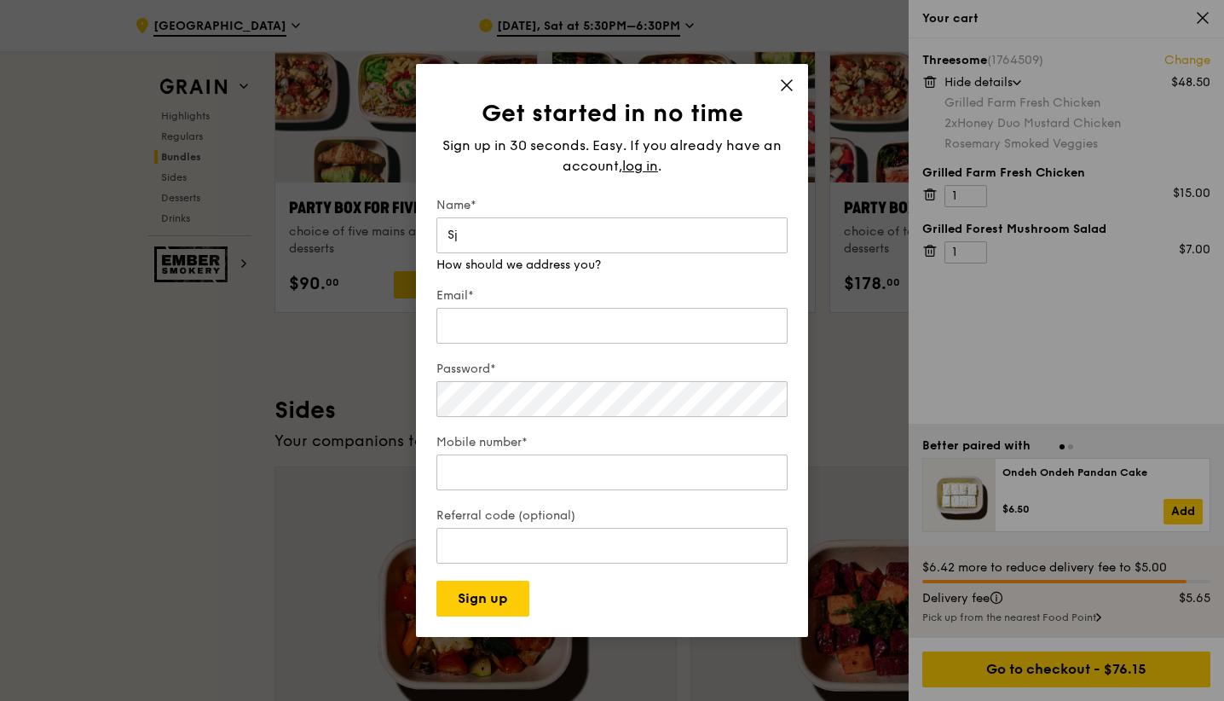
type input "S"
type input "[PERSON_NAME]"
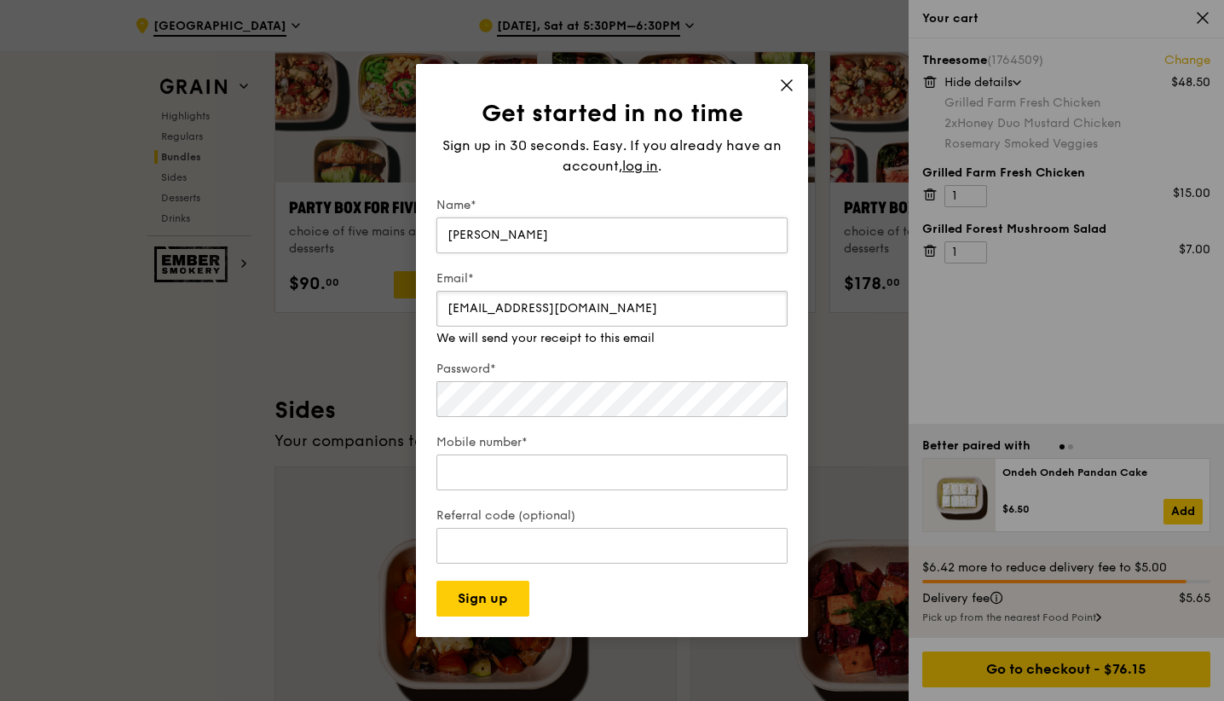
type input "[EMAIL_ADDRESS][DOMAIN_NAME]"
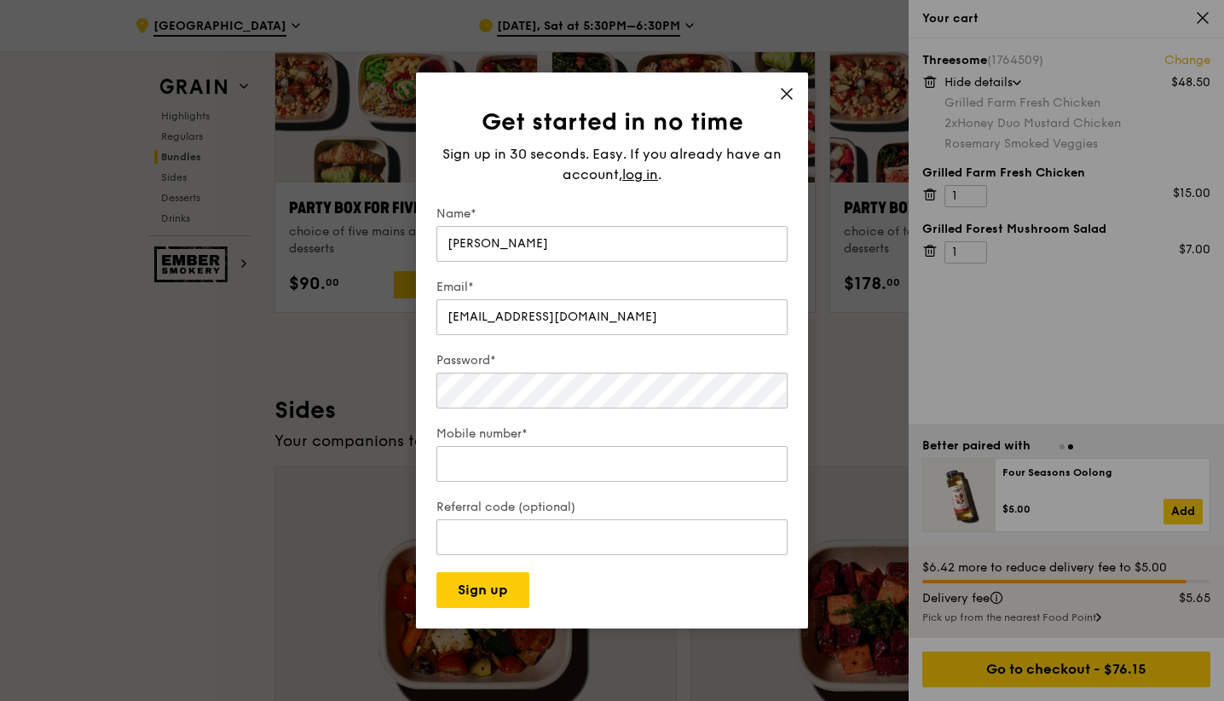
click at [733, 423] on form "Name* [PERSON_NAME]* [EMAIL_ADDRESS][DOMAIN_NAME] Password* Mobile number* Refe…" at bounding box center [612, 406] width 351 height 402
click at [518, 472] on input "Mobile number*" at bounding box center [612, 464] width 351 height 36
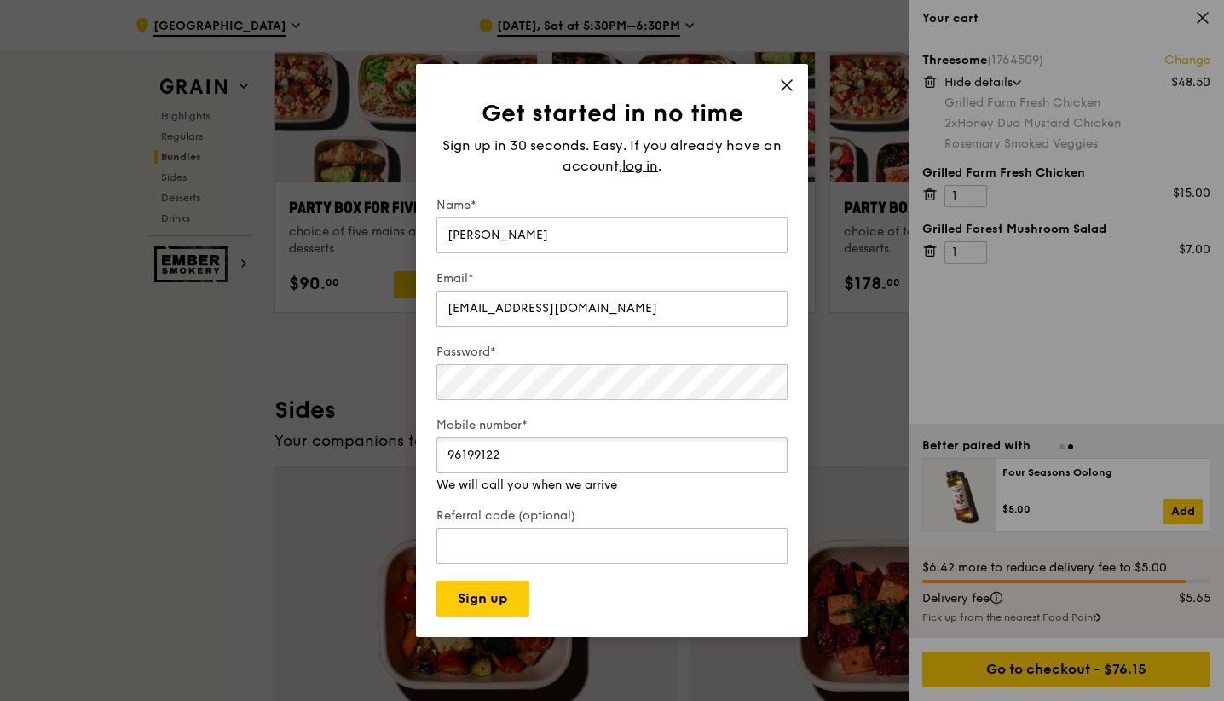
type input "96199122"
click at [644, 305] on input "[EMAIL_ADDRESS][DOMAIN_NAME]" at bounding box center [612, 309] width 351 height 36
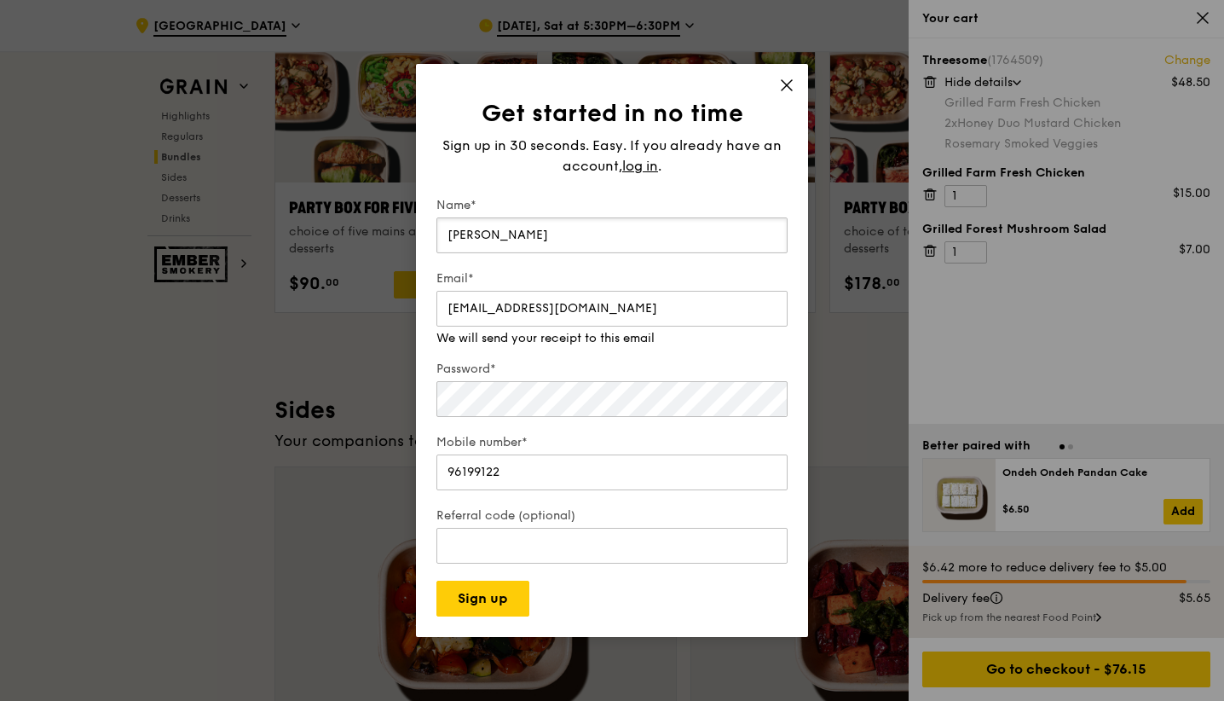
click at [493, 213] on div "Name* [PERSON_NAME]" at bounding box center [612, 227] width 351 height 60
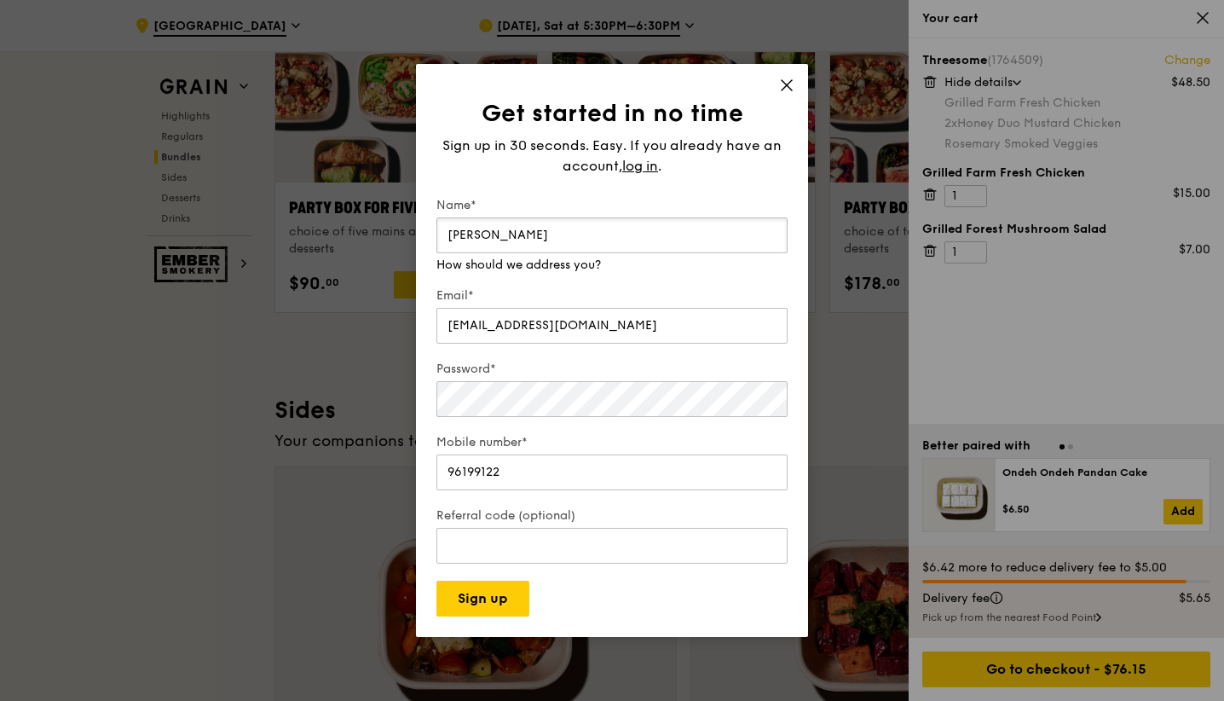
click at [500, 237] on input "[PERSON_NAME]" at bounding box center [612, 235] width 351 height 36
type input "[PERSON_NAME]"
click at [472, 596] on button "Sign up" at bounding box center [483, 599] width 93 height 36
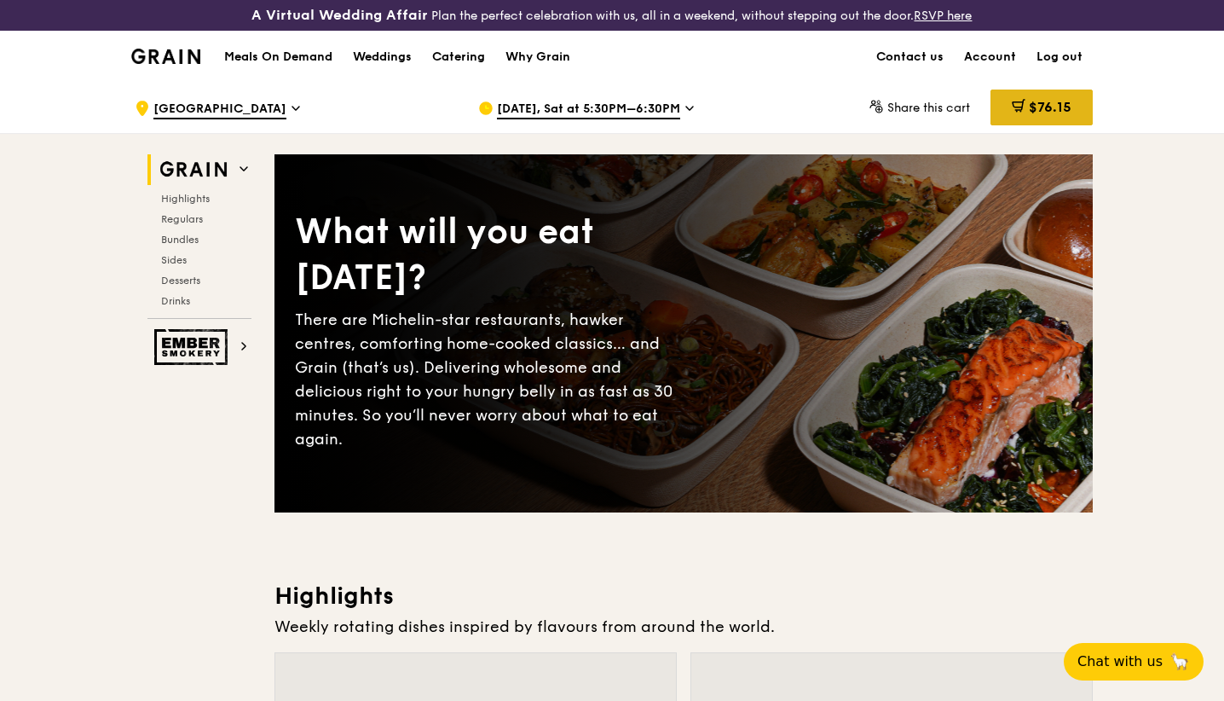
click at [1073, 101] on div "$76.15" at bounding box center [1042, 108] width 102 height 36
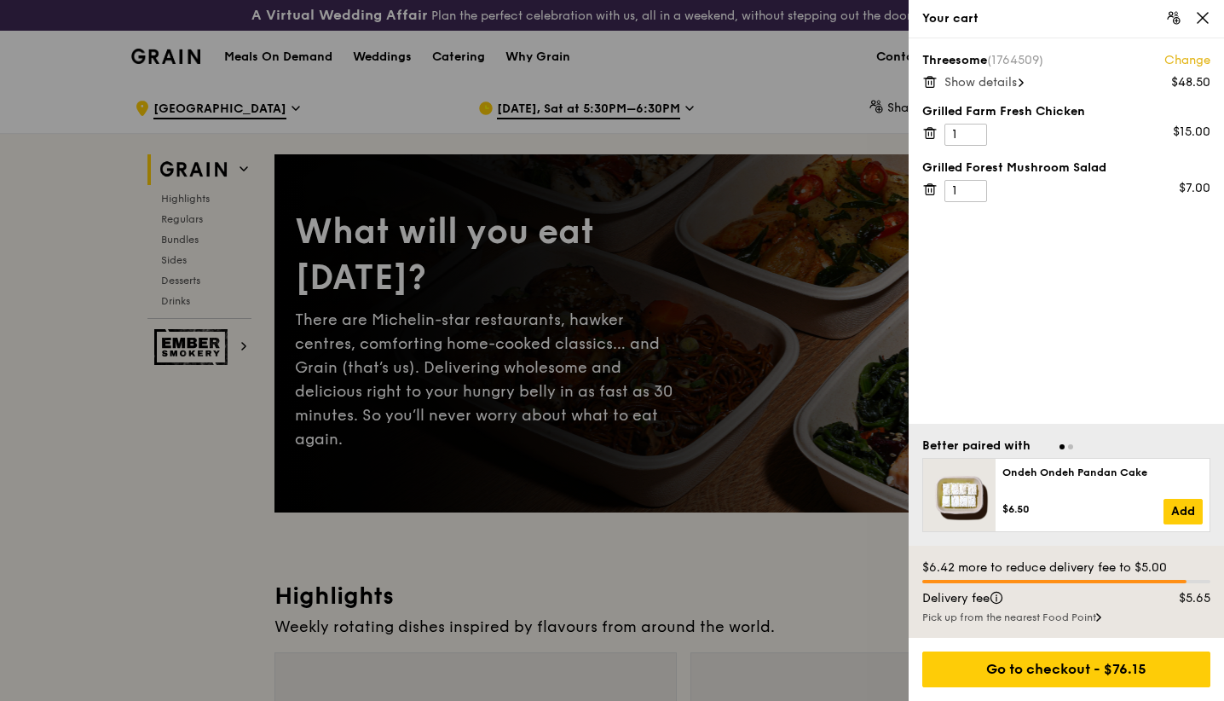
click at [1017, 89] on span "Show details" at bounding box center [981, 82] width 72 height 14
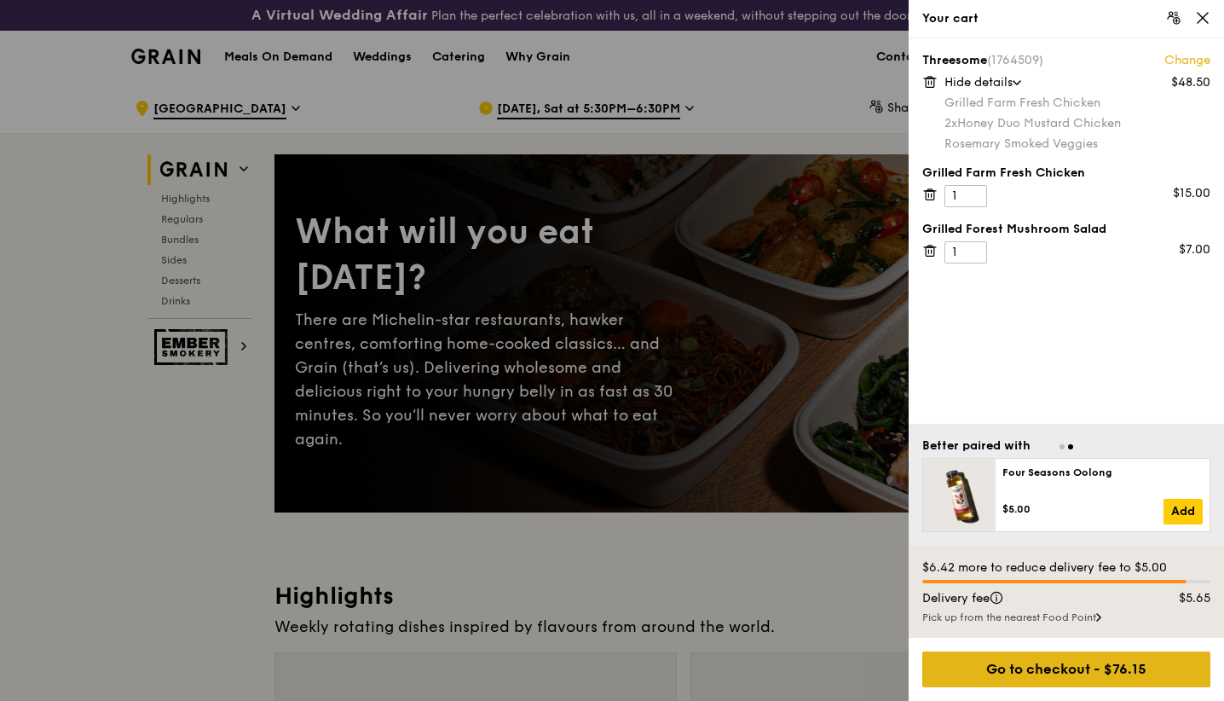
click at [1141, 678] on div "Go to checkout - $76.15" at bounding box center [1067, 669] width 288 height 36
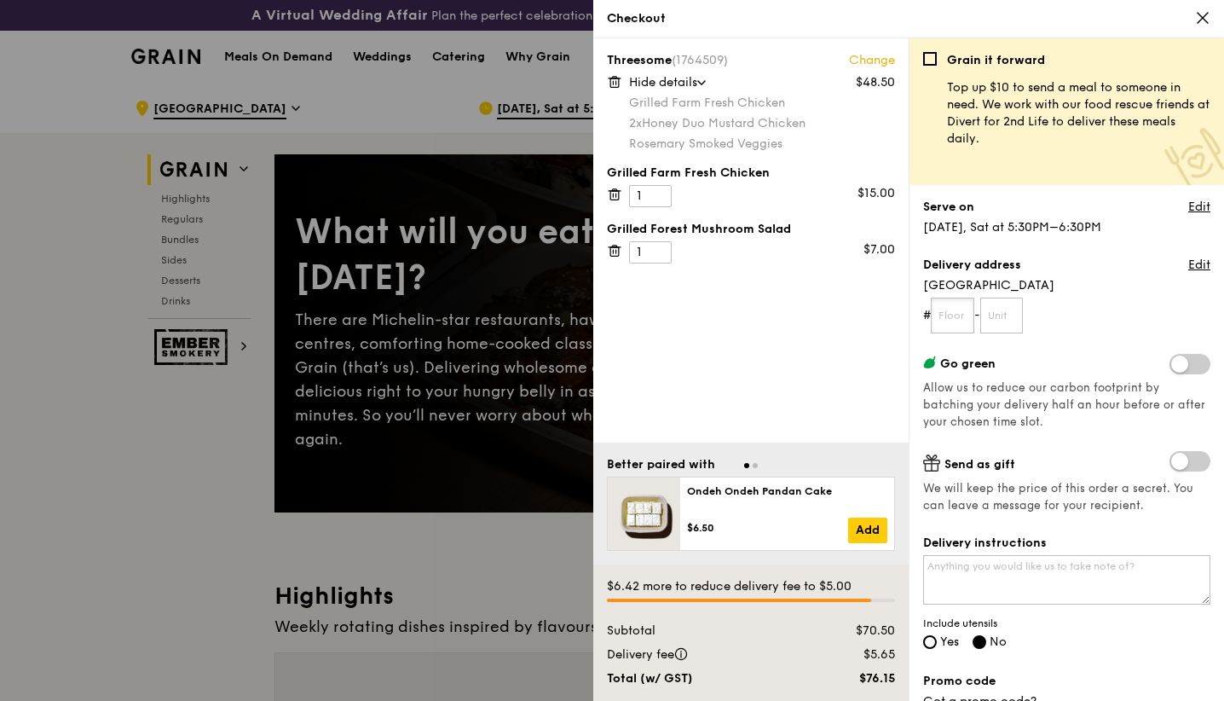
click at [969, 319] on input "text" at bounding box center [952, 316] width 43 height 36
type input "16"
click at [998, 330] on input "text" at bounding box center [1001, 316] width 43 height 36
type input "311"
click at [1080, 577] on textarea "Delivery instructions" at bounding box center [1066, 579] width 287 height 49
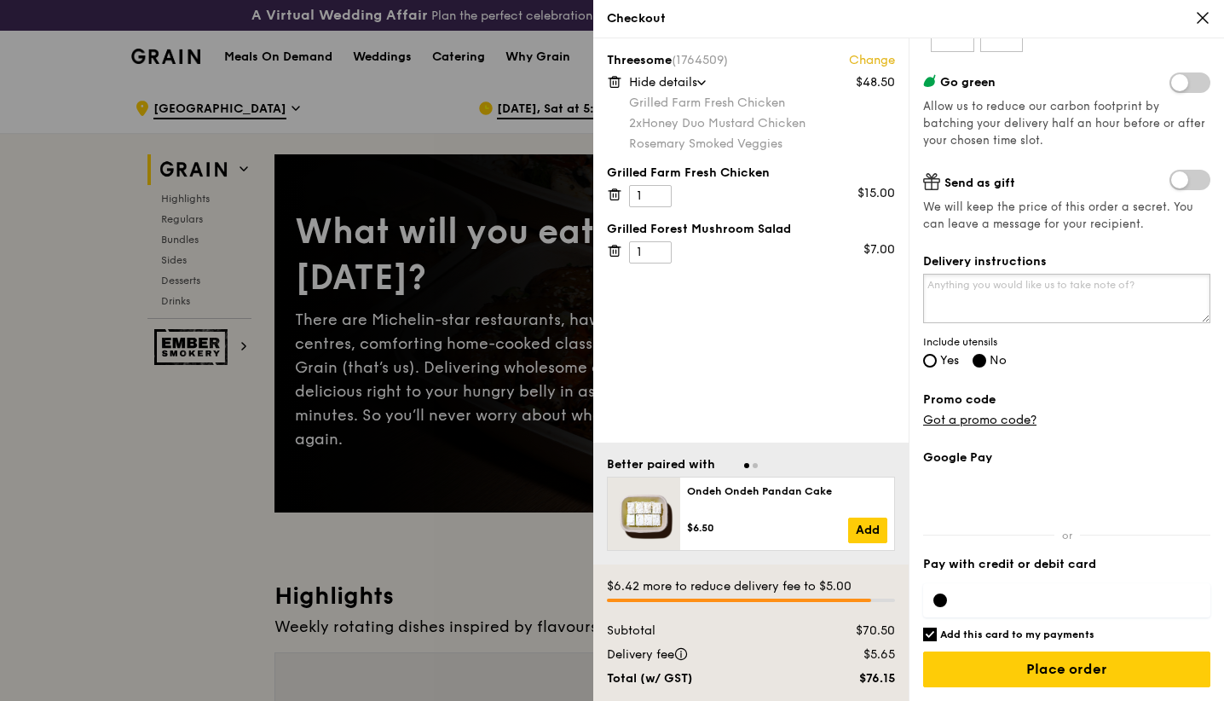
scroll to position [176, 0]
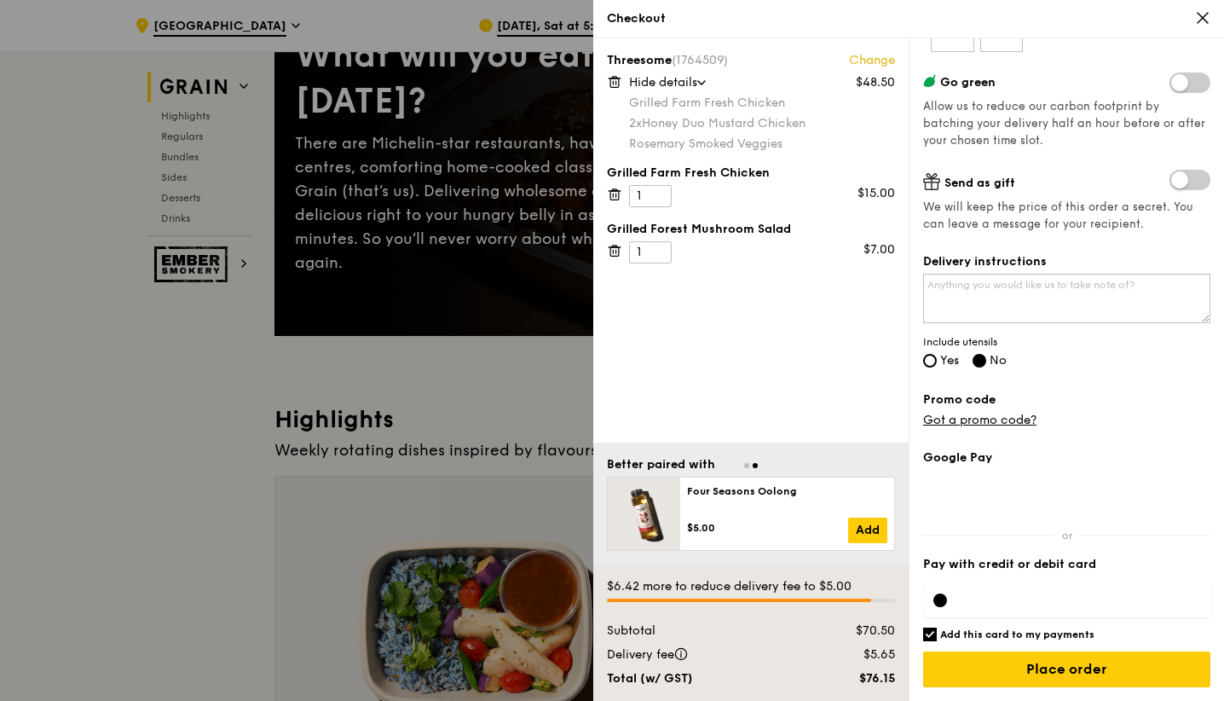
click at [937, 370] on div "Delivery instructions Include utensils Yes No" at bounding box center [1066, 312] width 287 height 118
click at [934, 360] on input "Yes" at bounding box center [930, 361] width 14 height 14
radio input "true"
radio input "false"
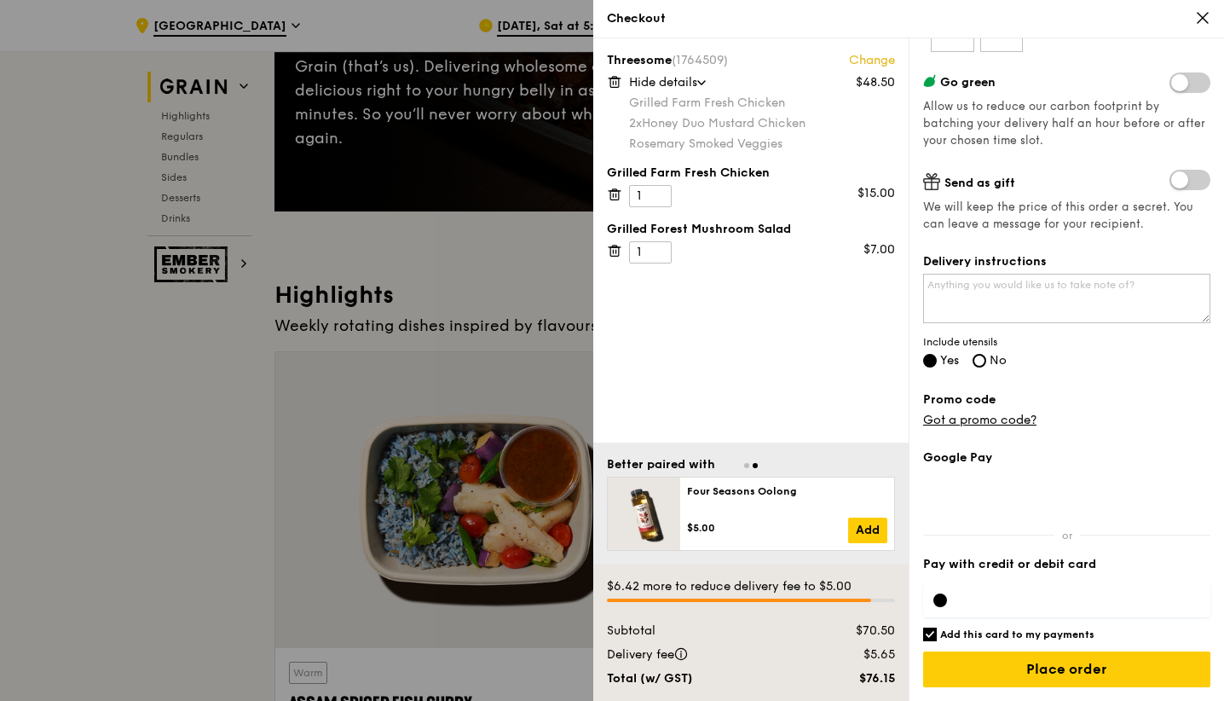
scroll to position [327, 0]
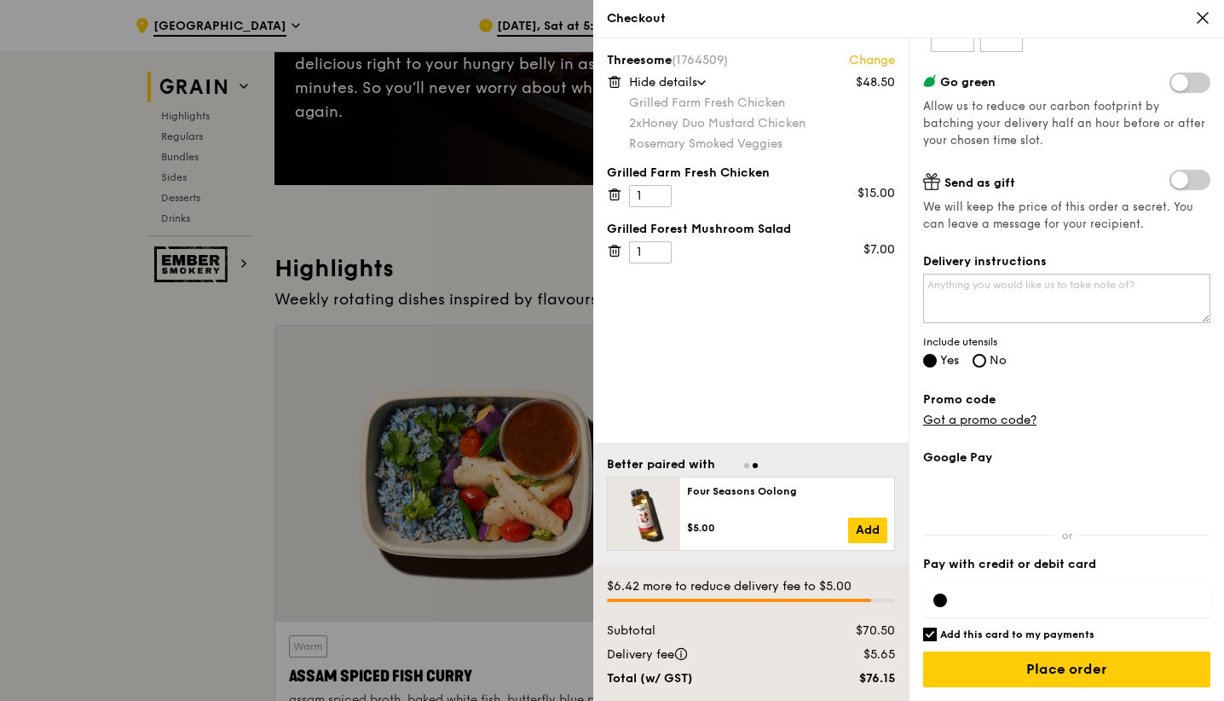
click at [930, 635] on input "Add this card to my payments" at bounding box center [930, 635] width 14 height 14
checkbox input "false"
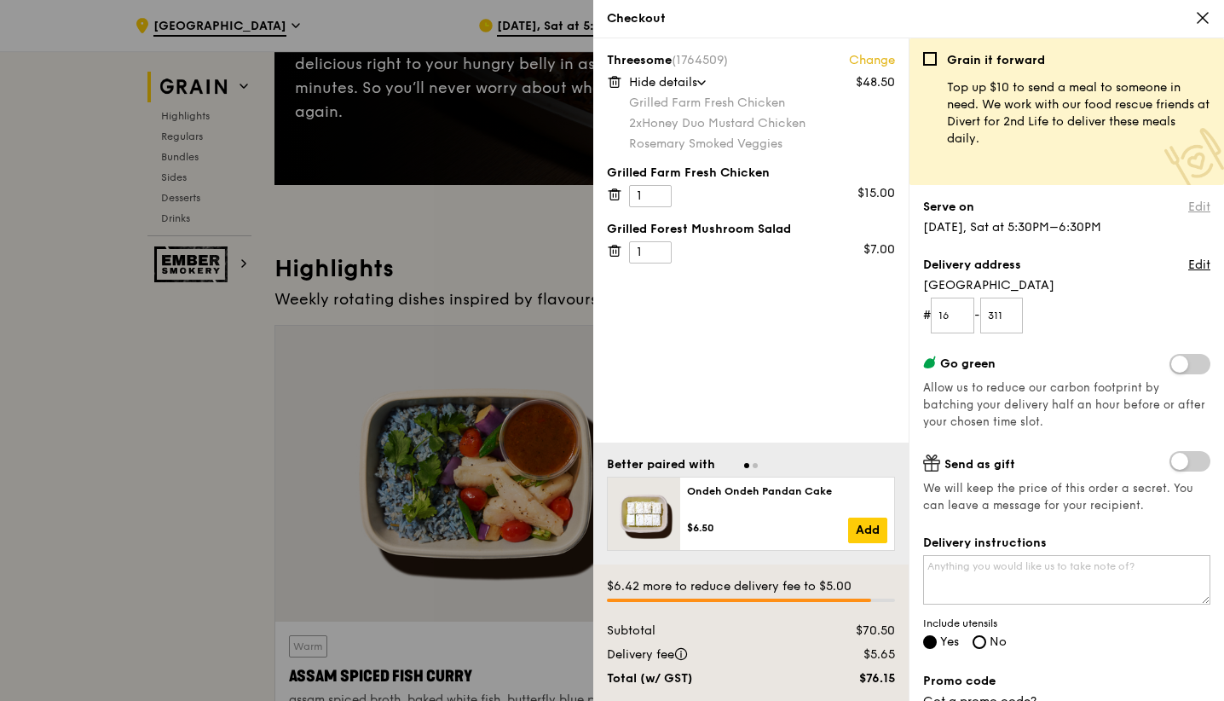
click at [1189, 209] on link "Edit" at bounding box center [1200, 207] width 22 height 17
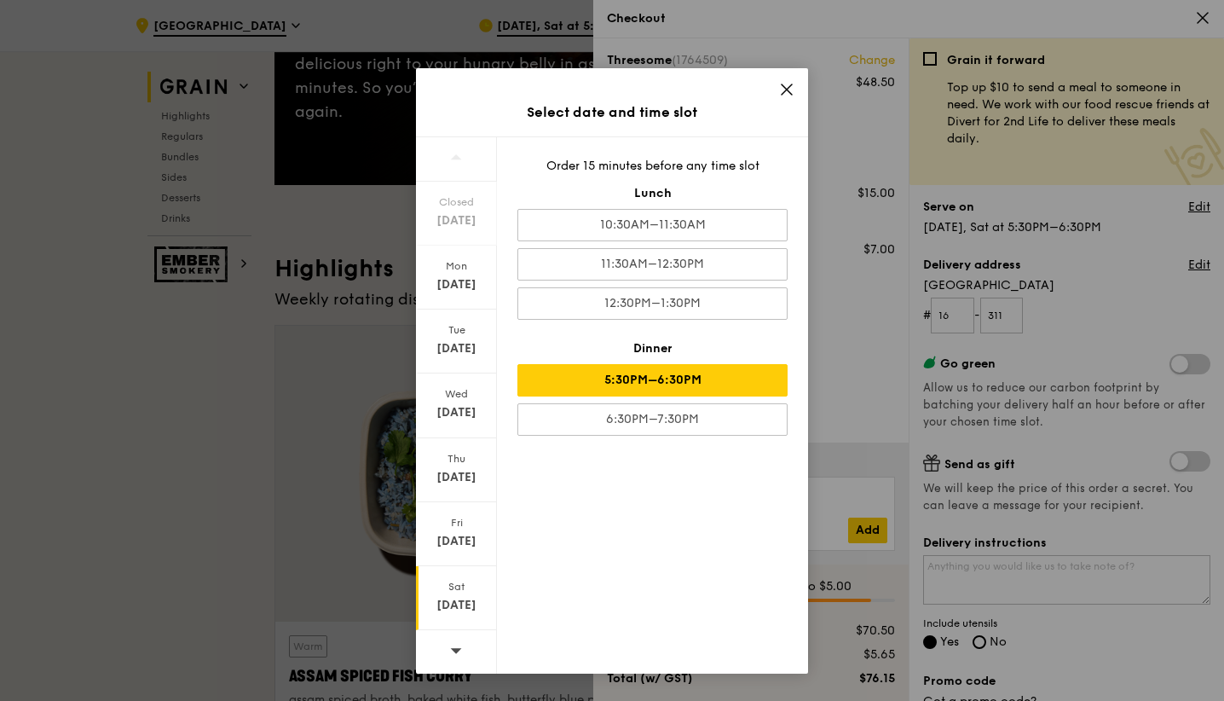
click at [793, 88] on icon at bounding box center [786, 89] width 15 height 15
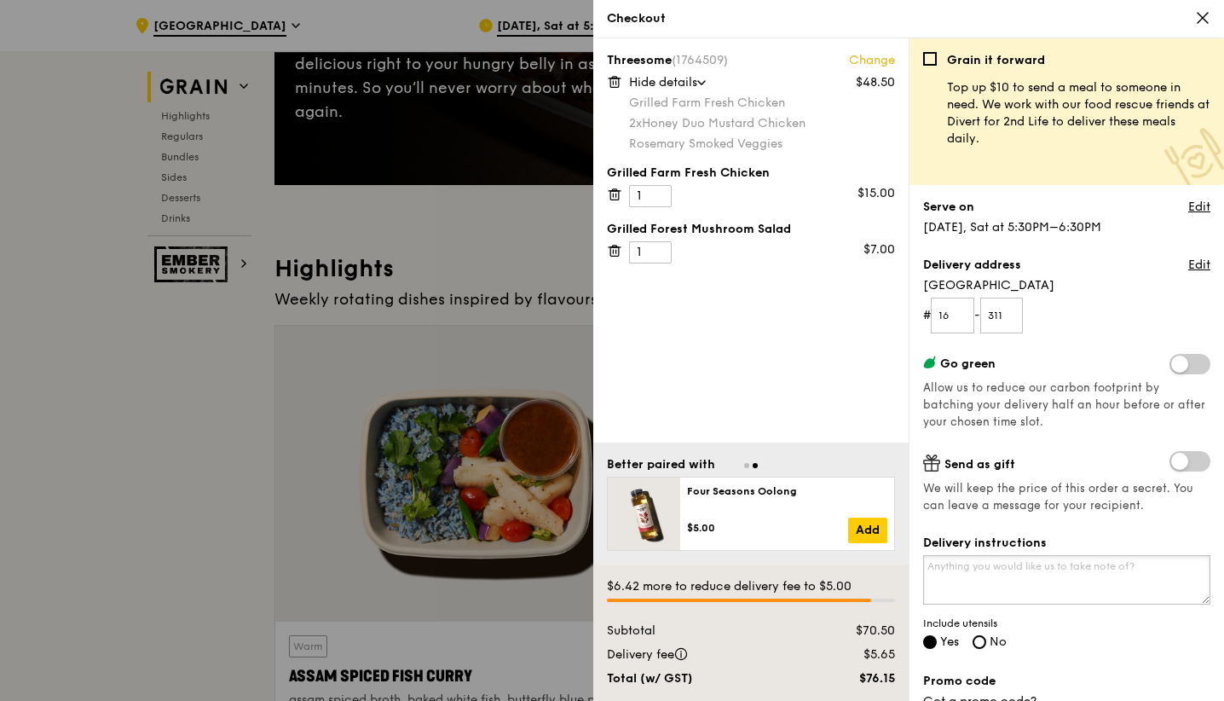
click at [1034, 567] on textarea "Delivery instructions" at bounding box center [1066, 579] width 287 height 49
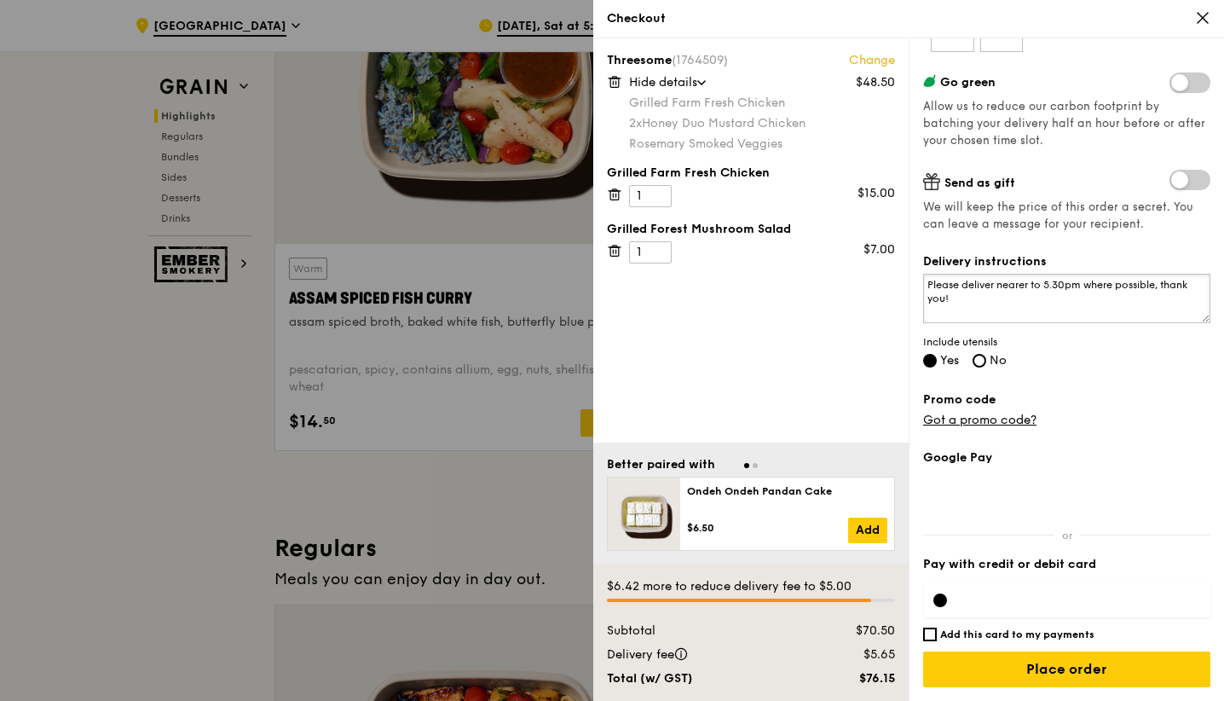
scroll to position [708, 0]
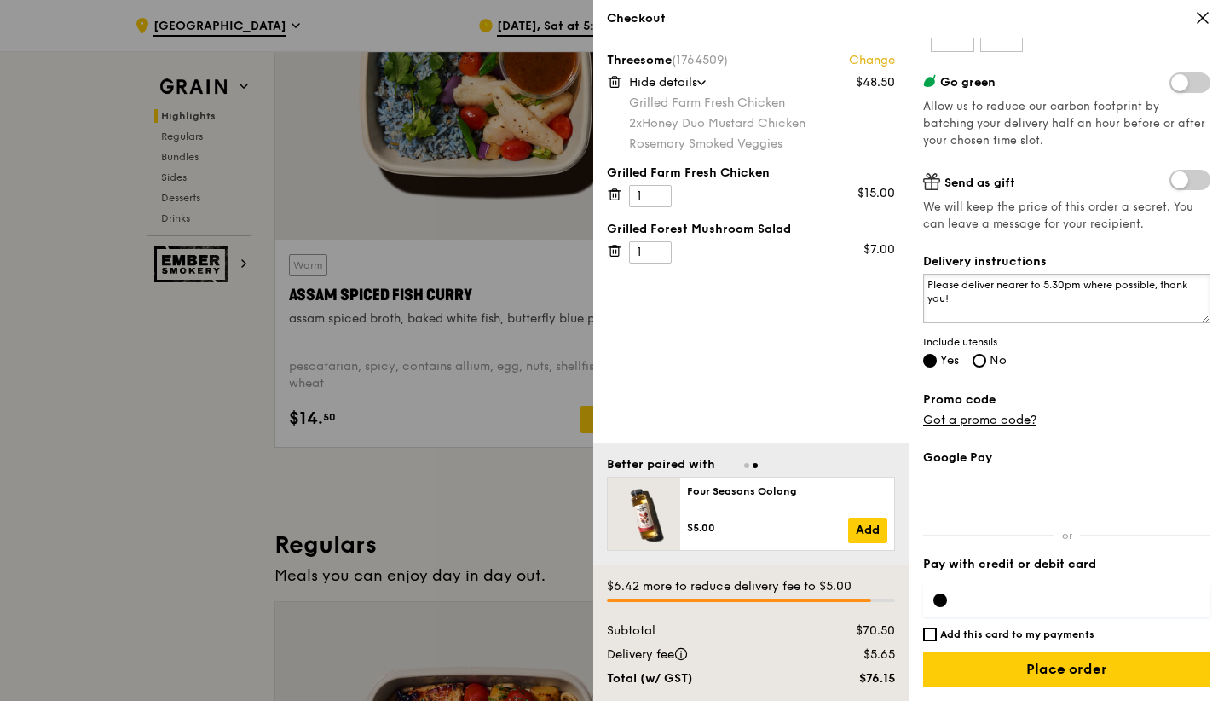
click at [1162, 282] on textarea "Please deliver nearer to 5.30pm where possible, thank you!" at bounding box center [1066, 298] width 287 height 49
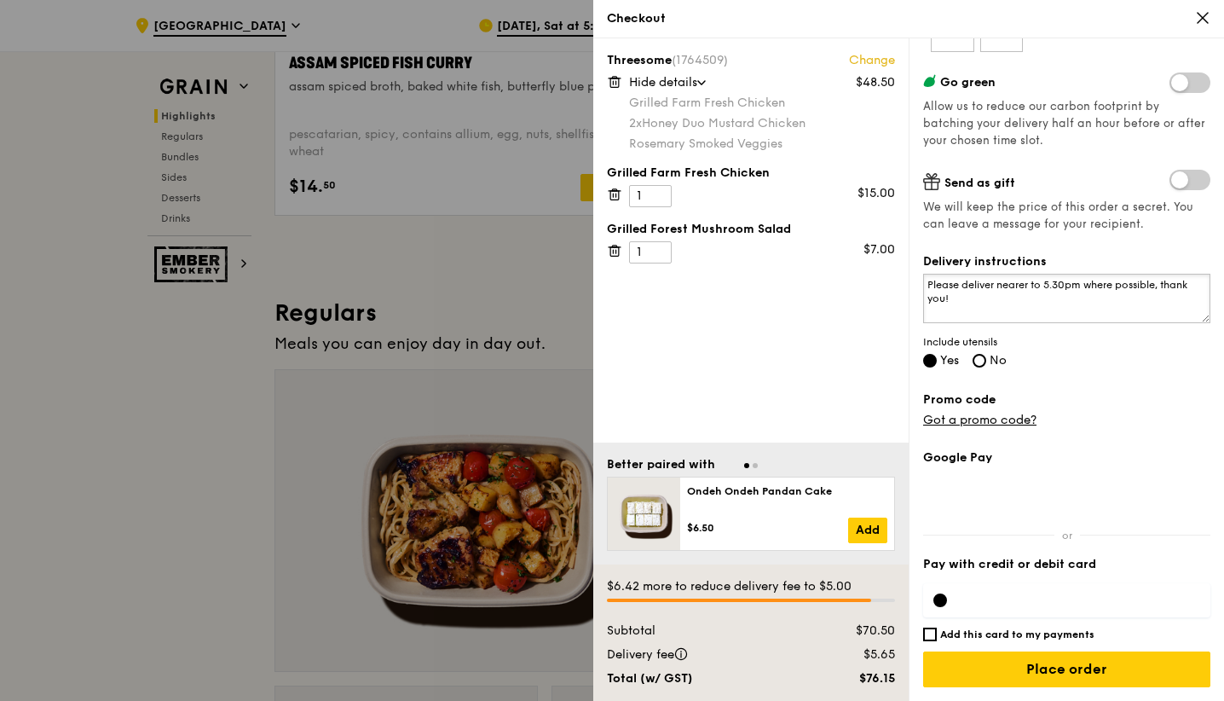
scroll to position [1074, 0]
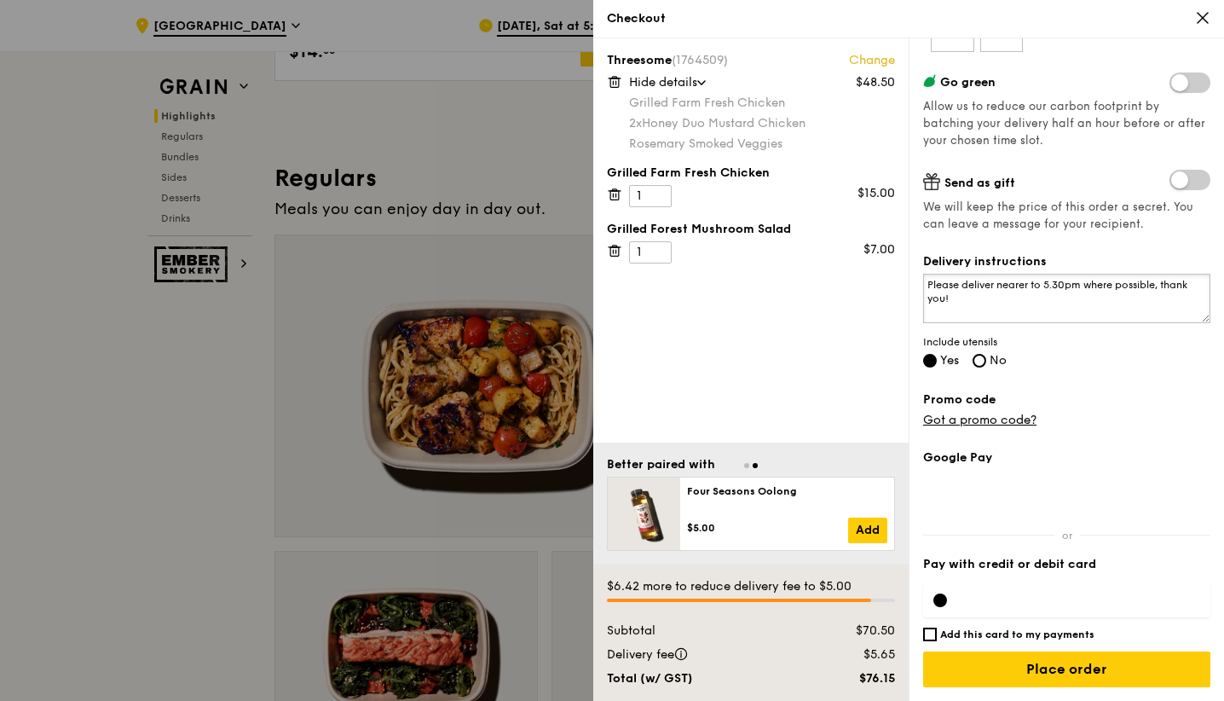
type textarea "Please deliver nearer to 5.30pm where possible, thank you!"
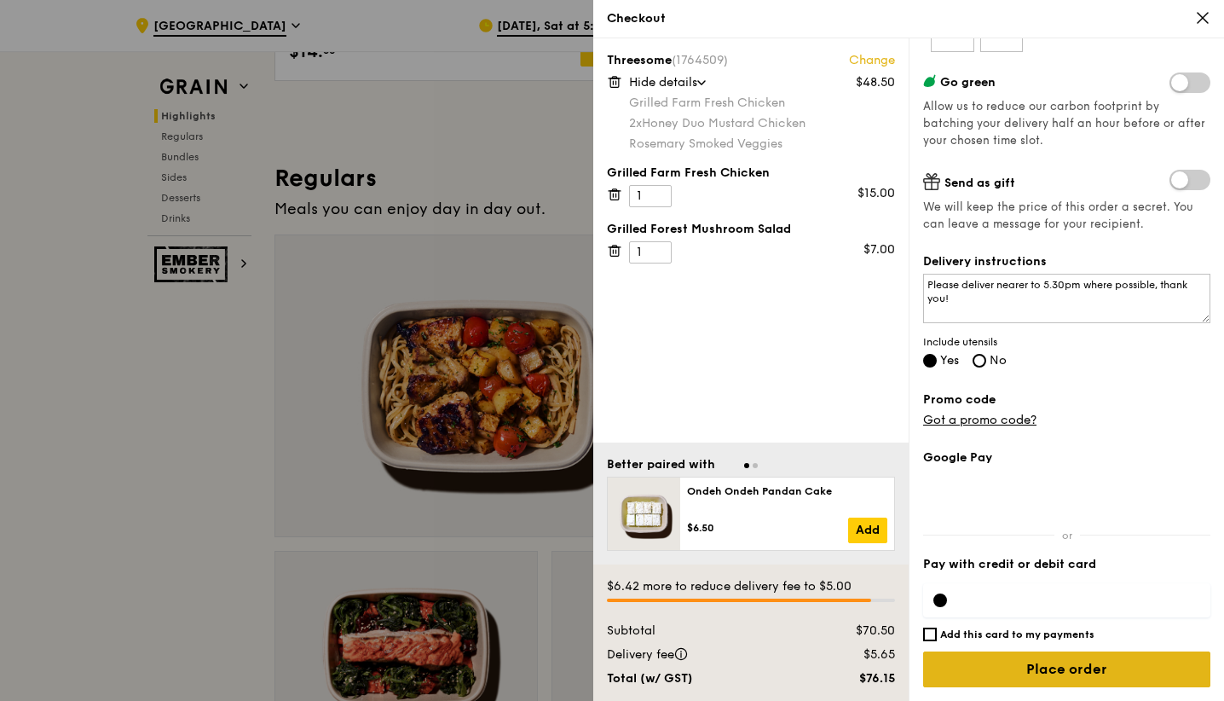
click at [1032, 661] on input "Place order" at bounding box center [1066, 669] width 287 height 36
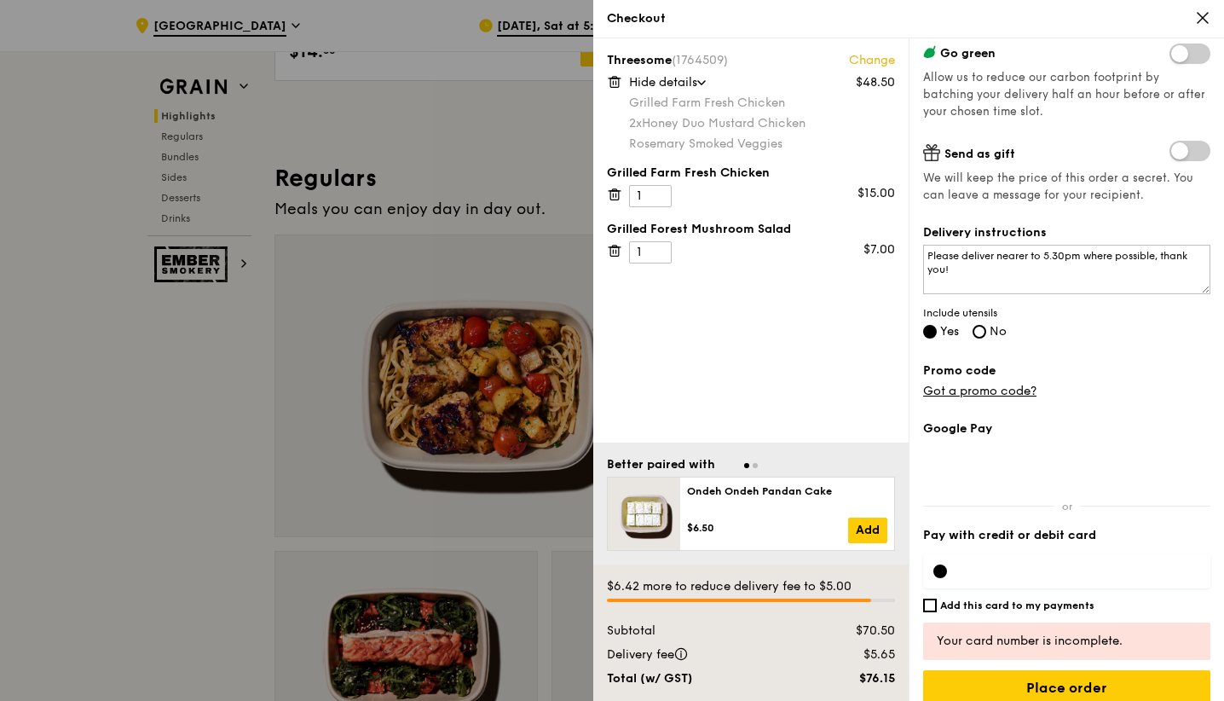
scroll to position [281, 0]
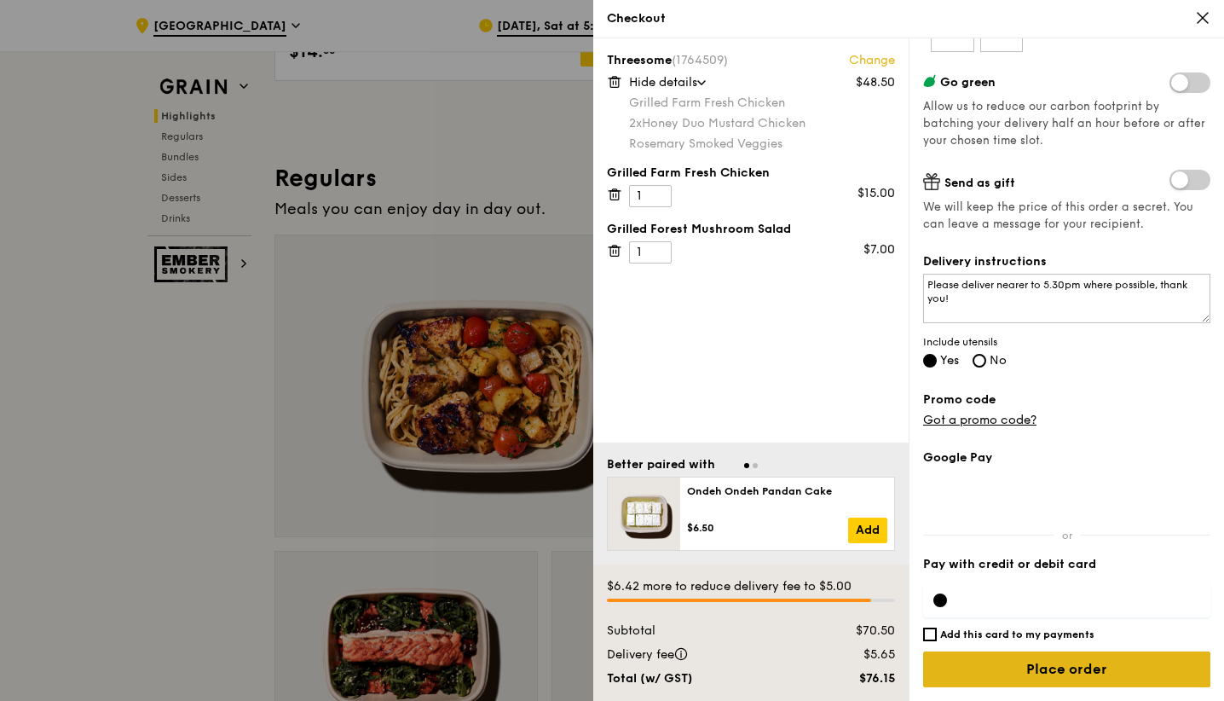
click at [1018, 670] on input "Place order" at bounding box center [1066, 669] width 287 height 36
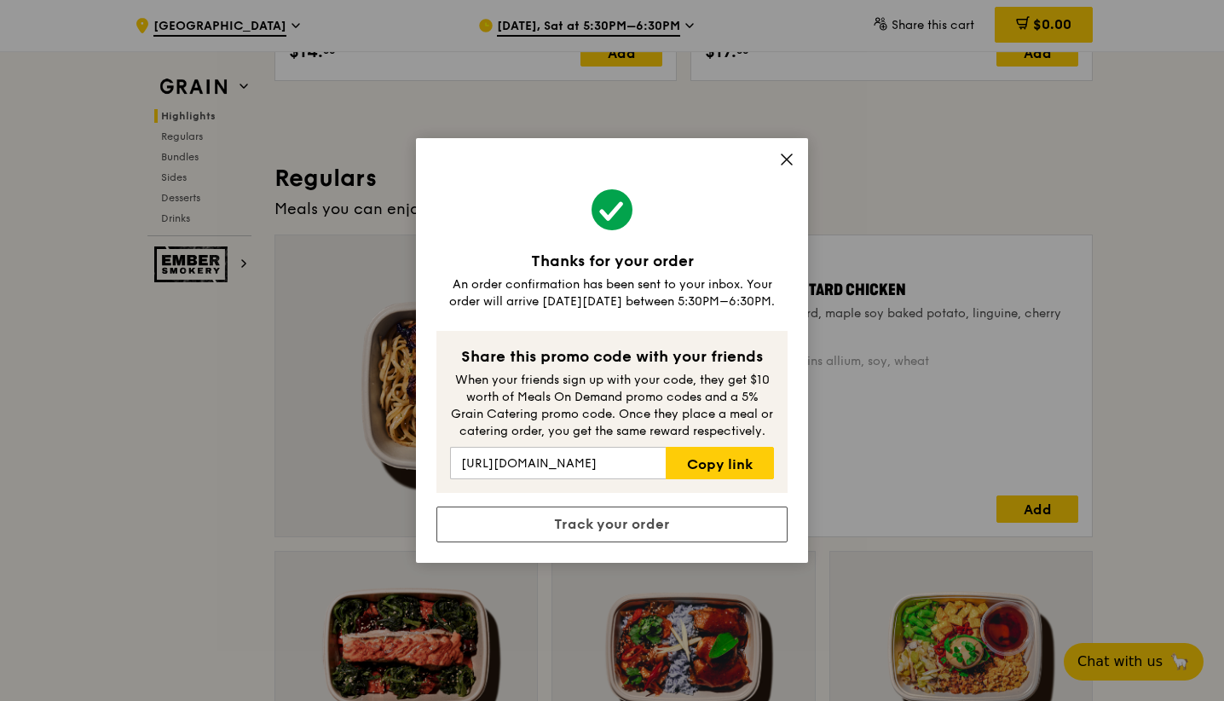
click at [790, 154] on icon at bounding box center [786, 159] width 15 height 15
